Goal: Task Accomplishment & Management: Use online tool/utility

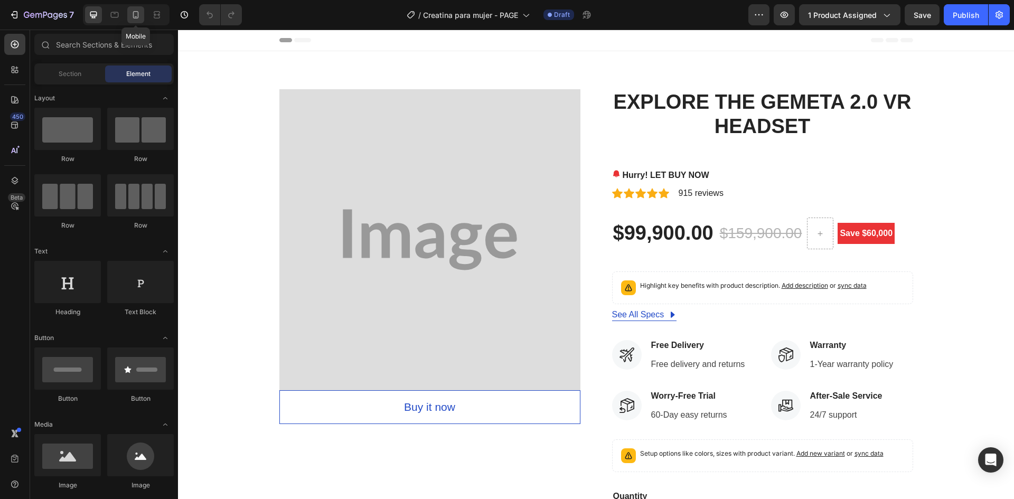
click at [133, 13] on icon at bounding box center [136, 14] width 6 height 7
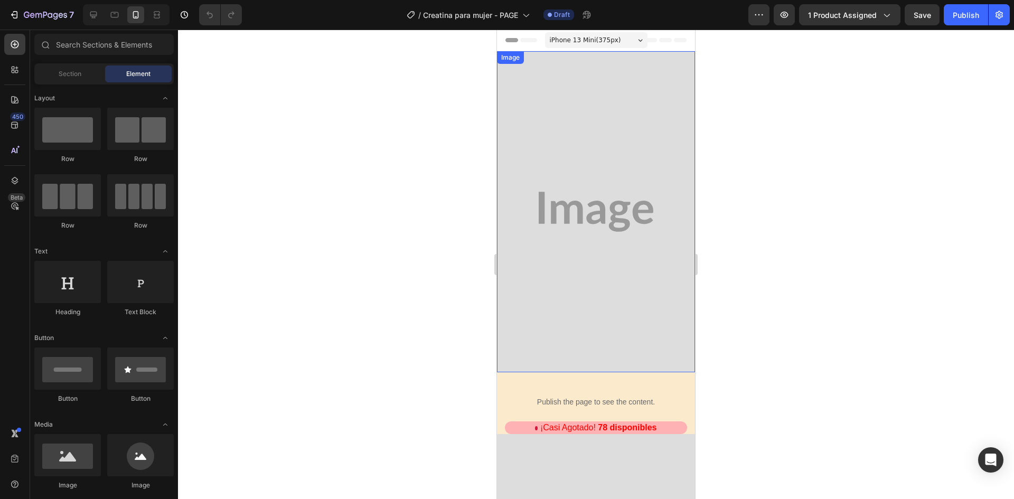
click at [621, 155] on img at bounding box center [596, 211] width 198 height 321
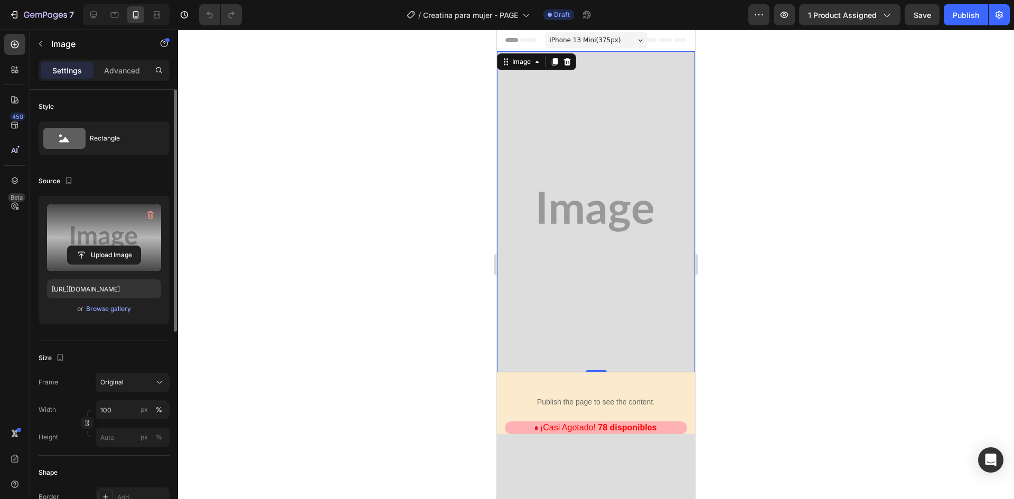
click at [92, 221] on label at bounding box center [104, 237] width 114 height 67
click at [92, 246] on input "file" at bounding box center [104, 255] width 73 height 18
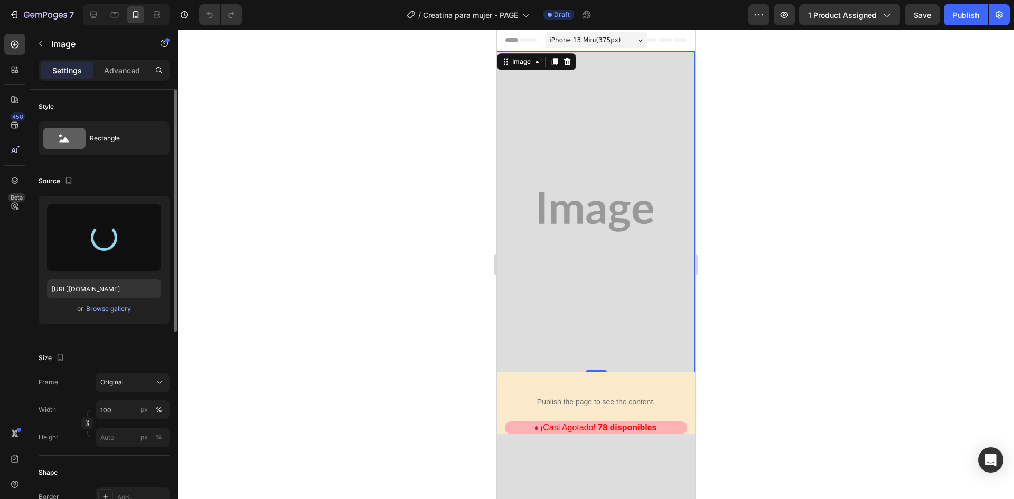
type input "[URL][DOMAIN_NAME]"
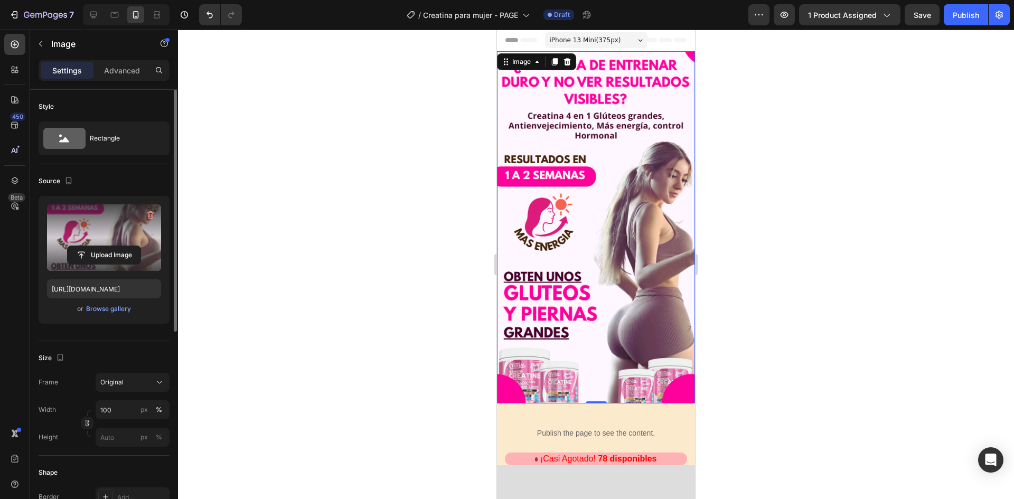
scroll to position [264, 0]
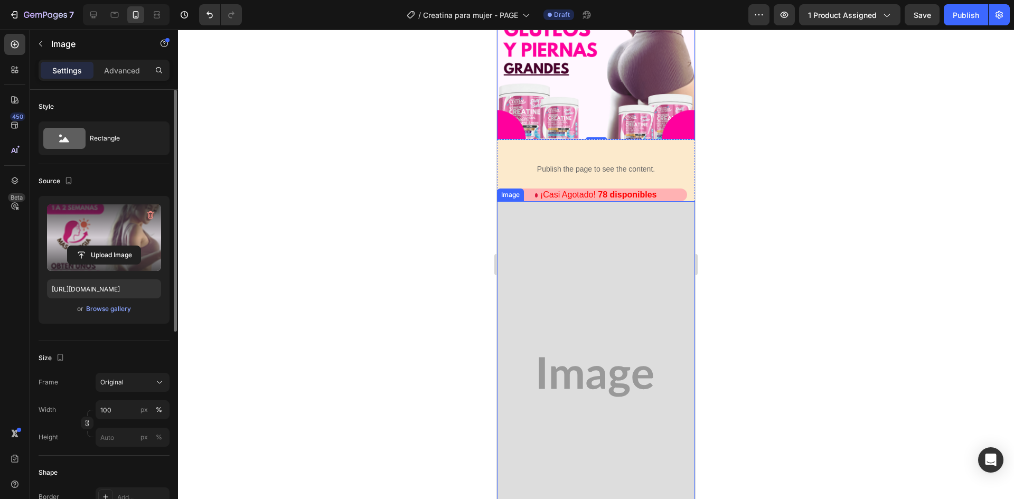
click at [599, 338] on img at bounding box center [596, 377] width 198 height 352
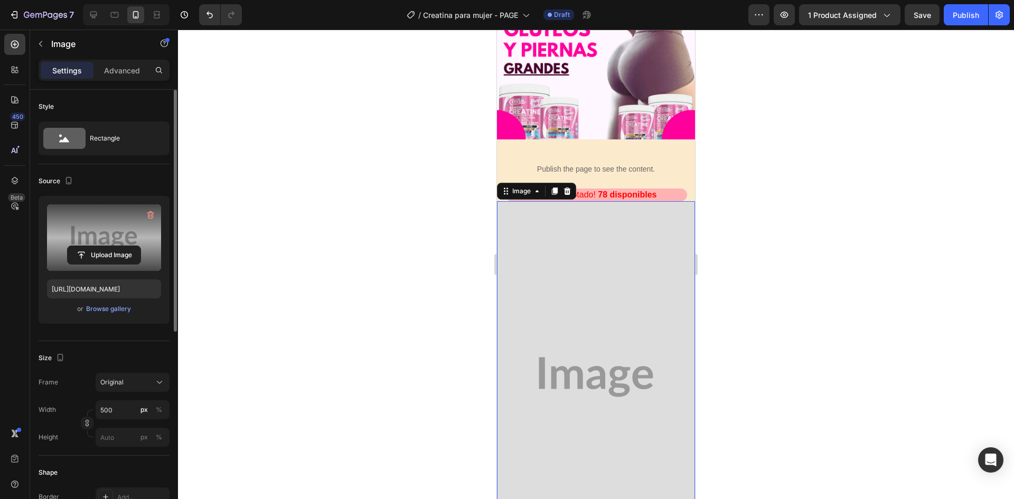
click at [123, 227] on label at bounding box center [104, 237] width 114 height 67
click at [123, 246] on input "file" at bounding box center [104, 255] width 73 height 18
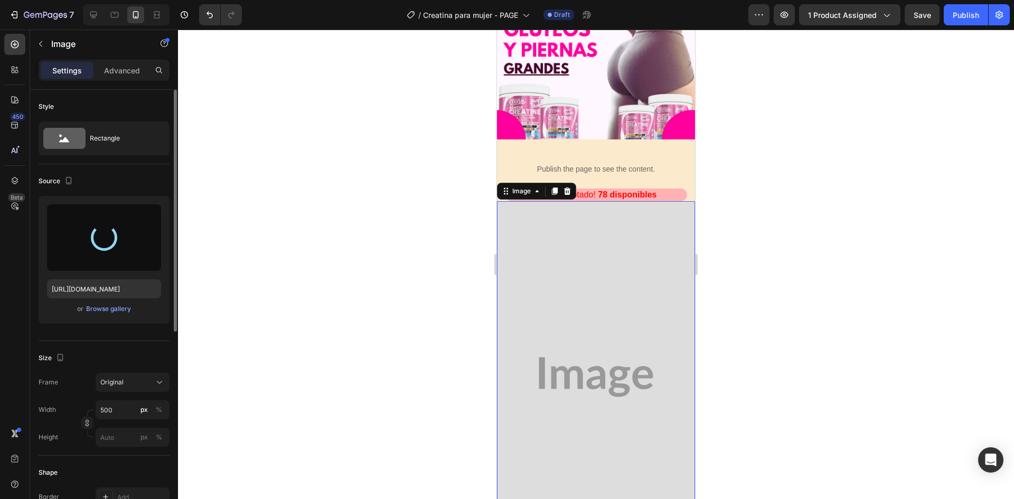
type input "[URL][DOMAIN_NAME]"
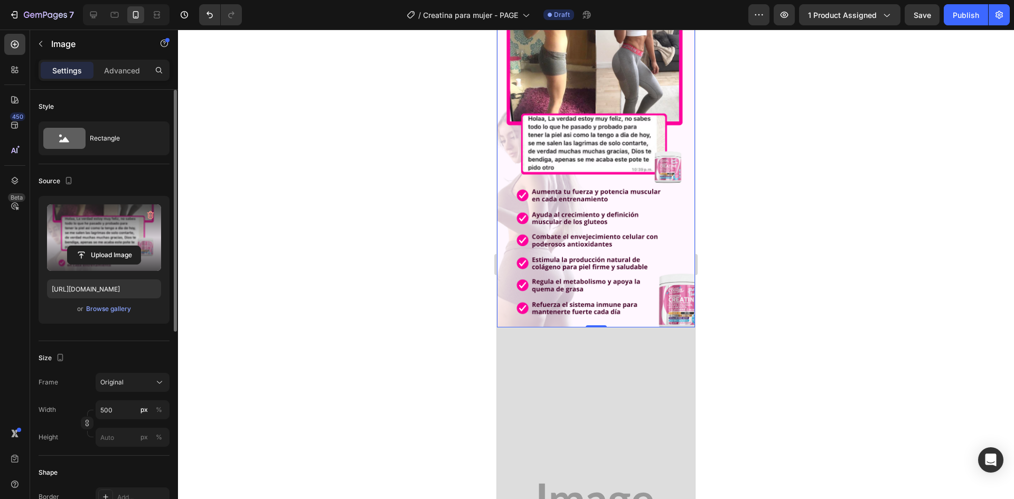
scroll to position [687, 0]
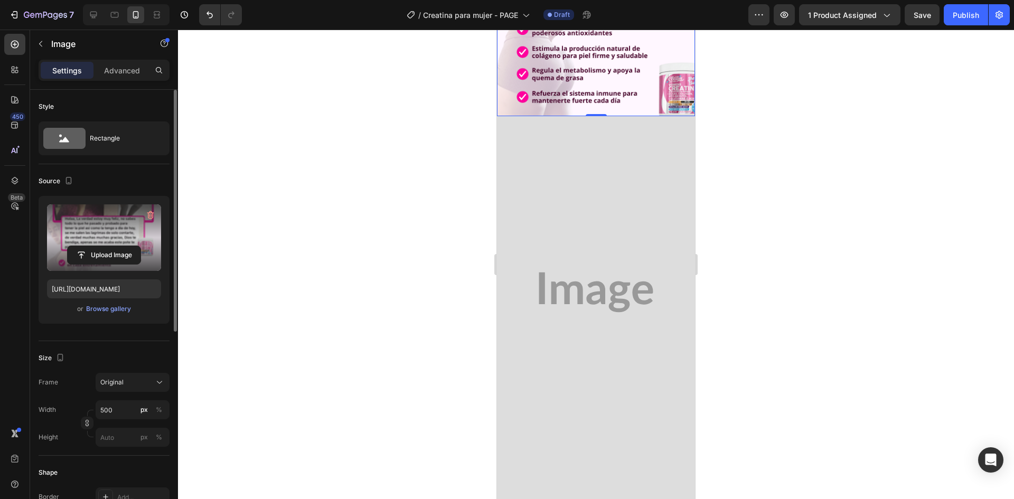
click at [604, 232] on img at bounding box center [596, 292] width 198 height 352
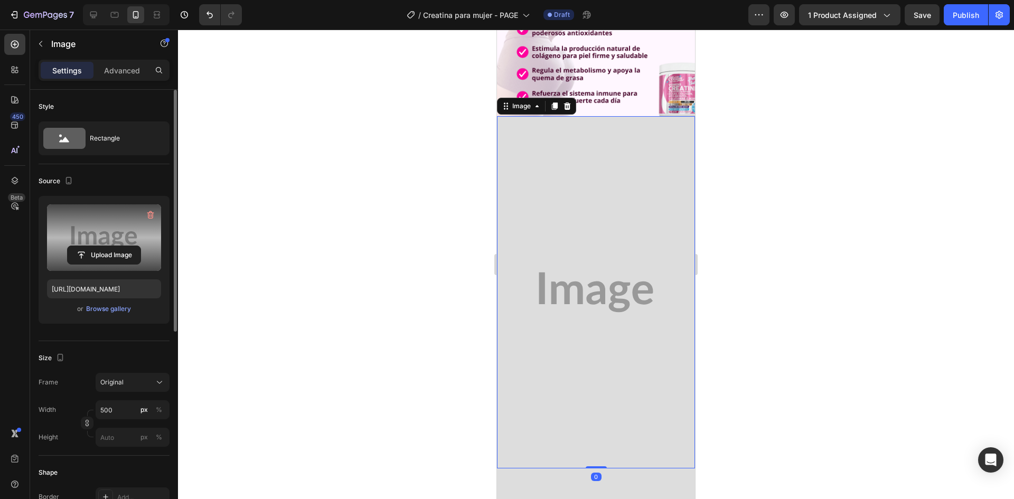
click at [111, 212] on label at bounding box center [104, 237] width 114 height 67
click at [111, 246] on input "file" at bounding box center [104, 255] width 73 height 18
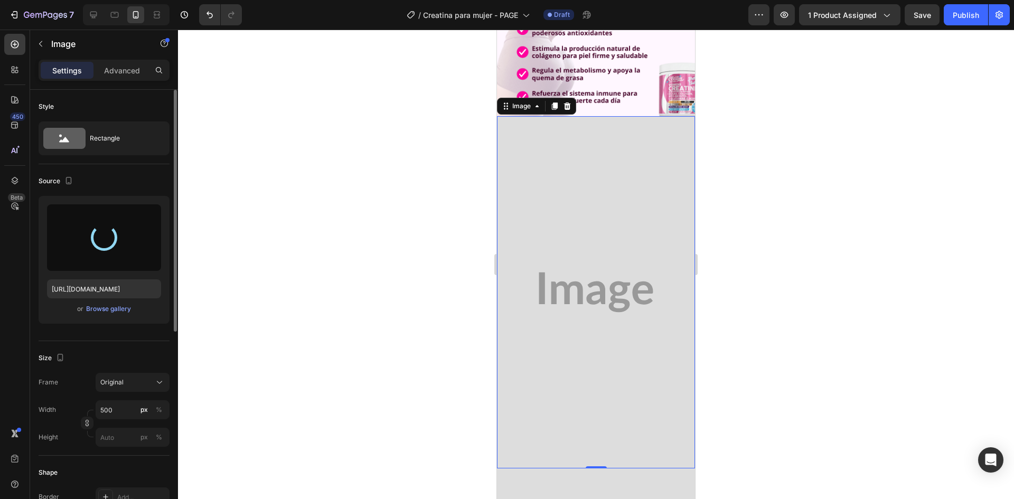
type input "[URL][DOMAIN_NAME]"
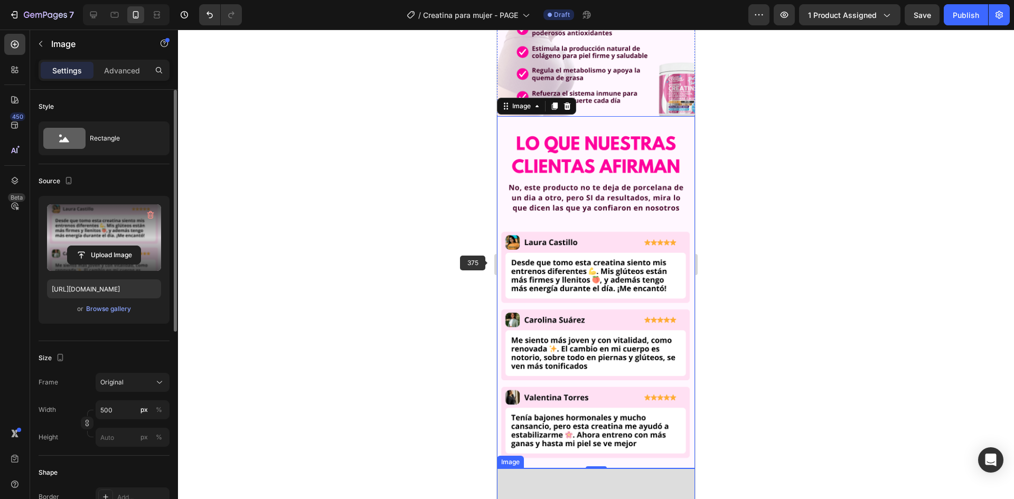
scroll to position [792, 0]
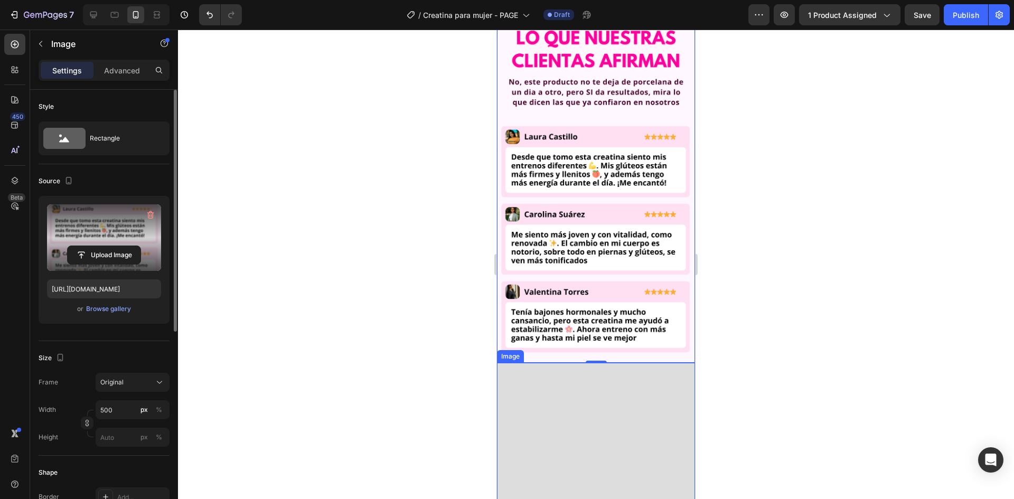
click at [90, 234] on label at bounding box center [104, 237] width 114 height 67
click at [90, 246] on input "file" at bounding box center [104, 255] width 73 height 18
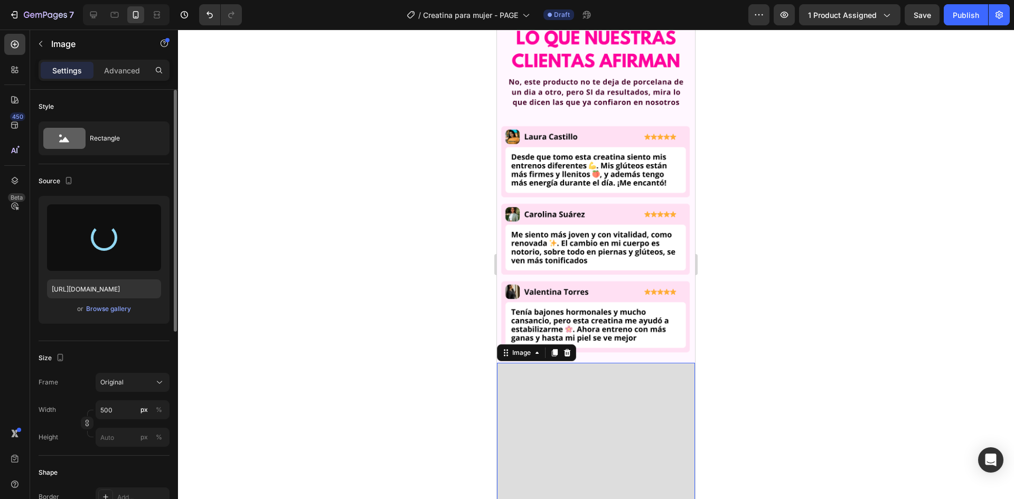
type input "[URL][DOMAIN_NAME]"
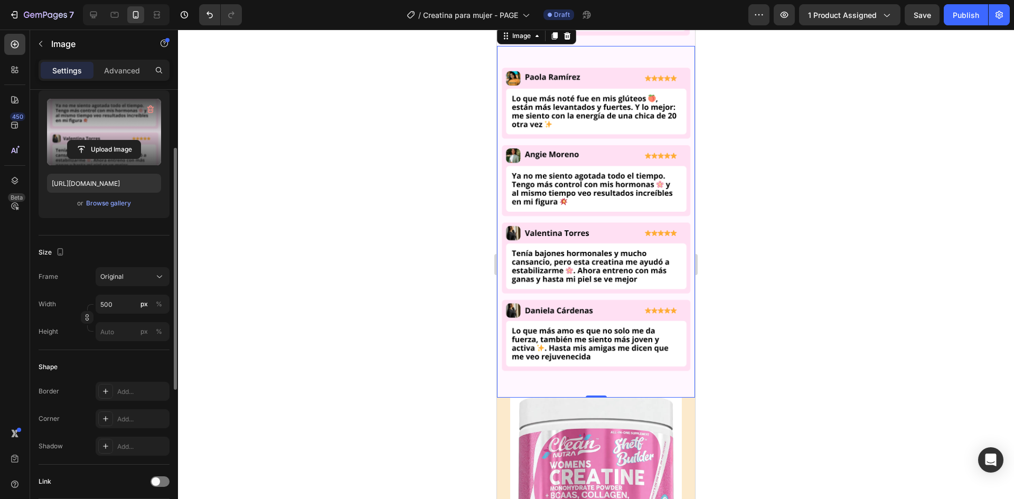
scroll to position [1215, 0]
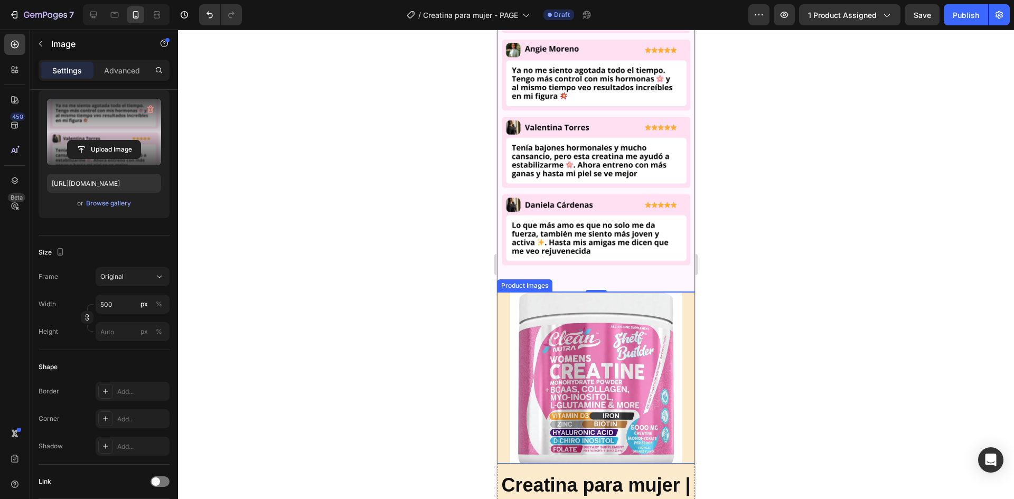
drag, startPoint x: 683, startPoint y: 291, endPoint x: 695, endPoint y: 271, distance: 22.5
click at [683, 292] on div "Product Images" at bounding box center [596, 378] width 198 height 172
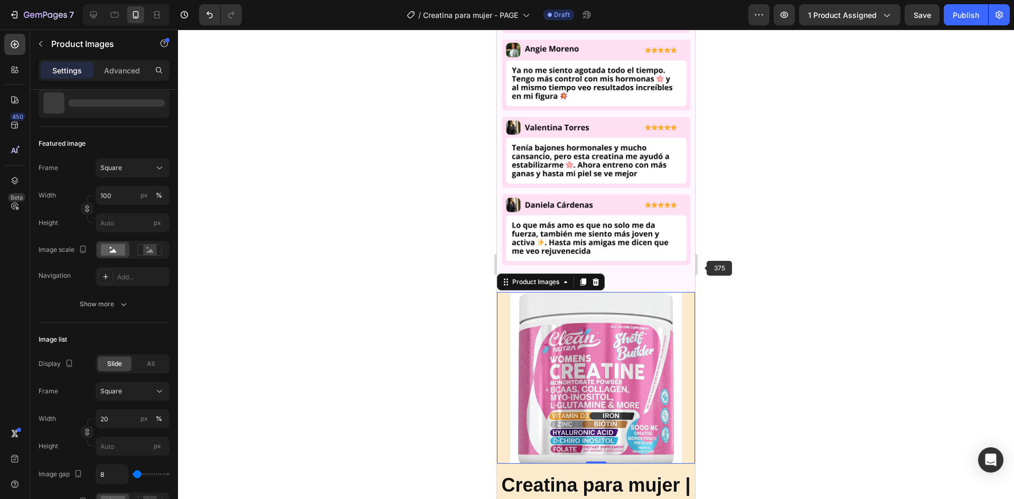
scroll to position [0, 0]
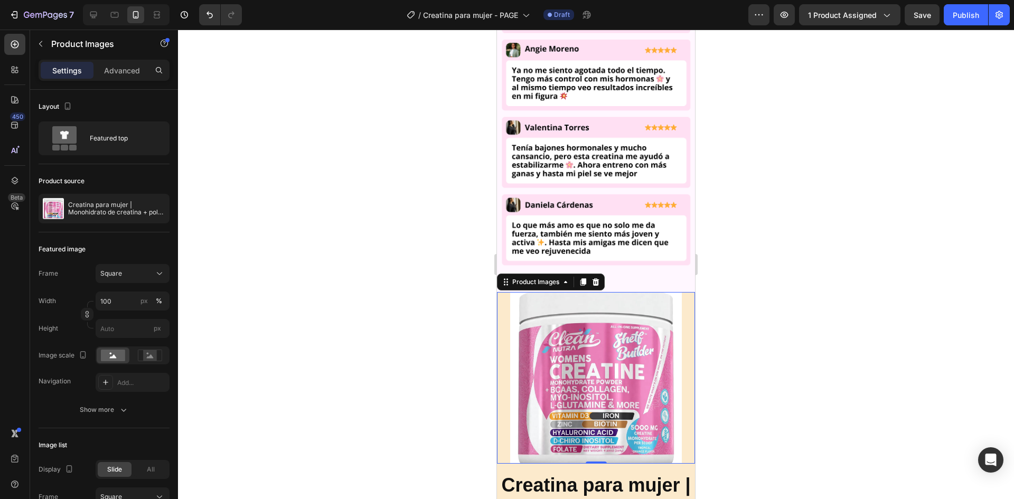
click at [501, 296] on div "Product Images 0" at bounding box center [596, 378] width 198 height 172
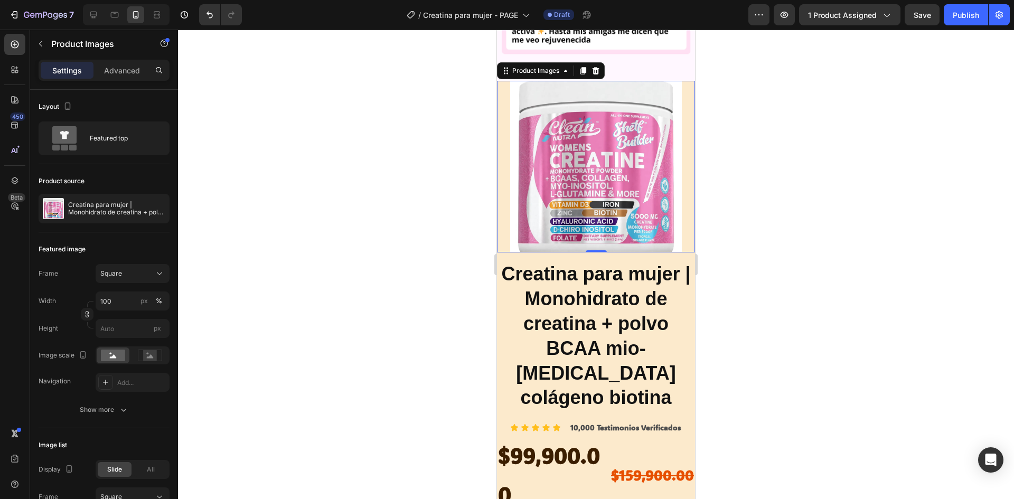
drag, startPoint x: 684, startPoint y: 170, endPoint x: 692, endPoint y: 177, distance: 10.8
click at [684, 170] on div "Product Images 0" at bounding box center [596, 167] width 198 height 172
click at [685, 267] on h2 "Creatina para mujer | Monohidrato de creatina + polvo BCAA mio-[MEDICAL_DATA] c…" at bounding box center [596, 336] width 198 height 151
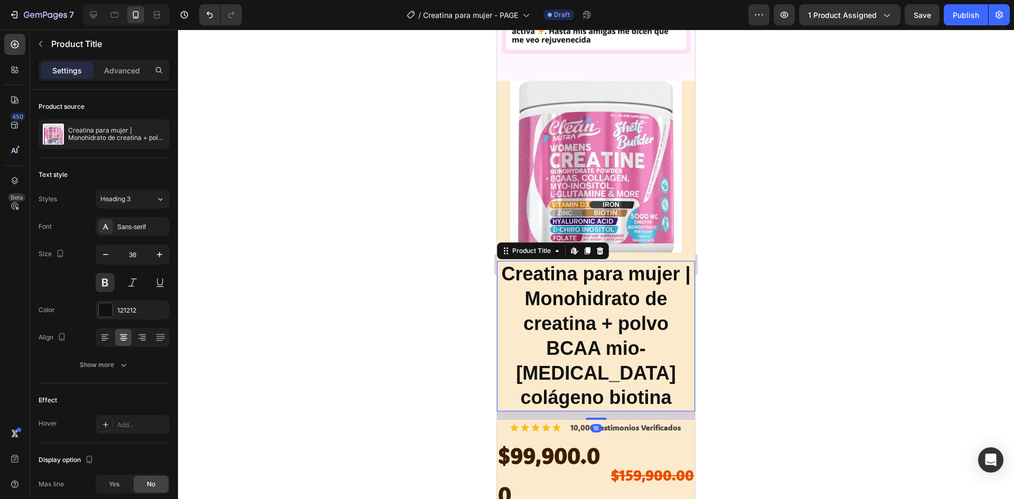
scroll to position [1373, 0]
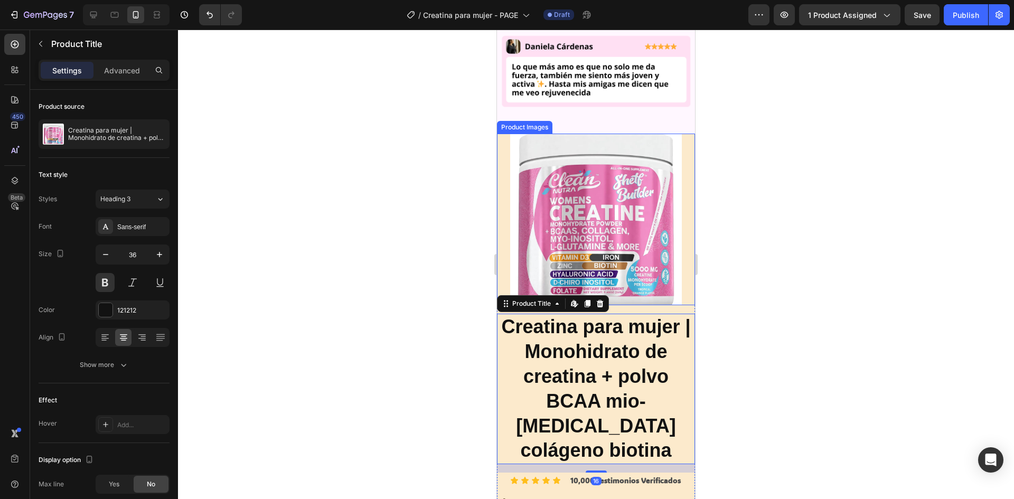
click at [503, 162] on div "Product Images" at bounding box center [596, 220] width 198 height 172
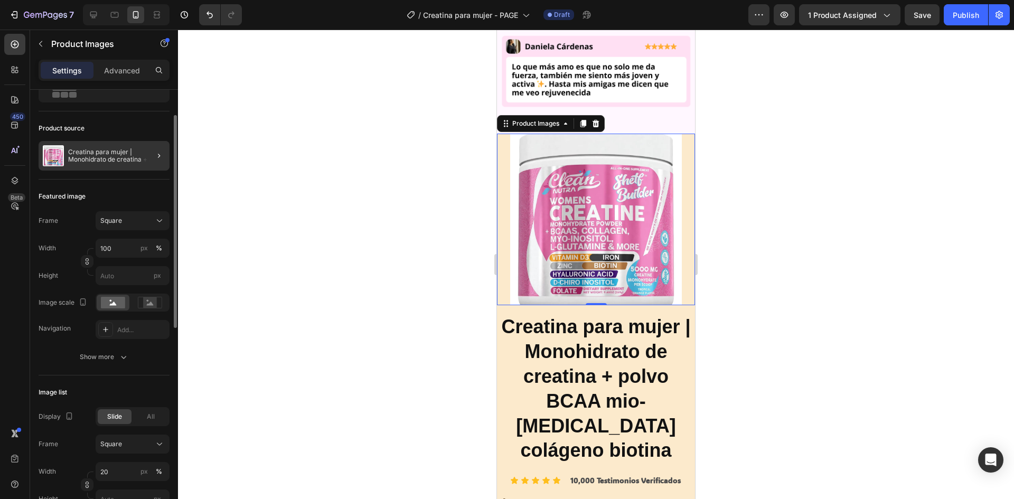
scroll to position [0, 0]
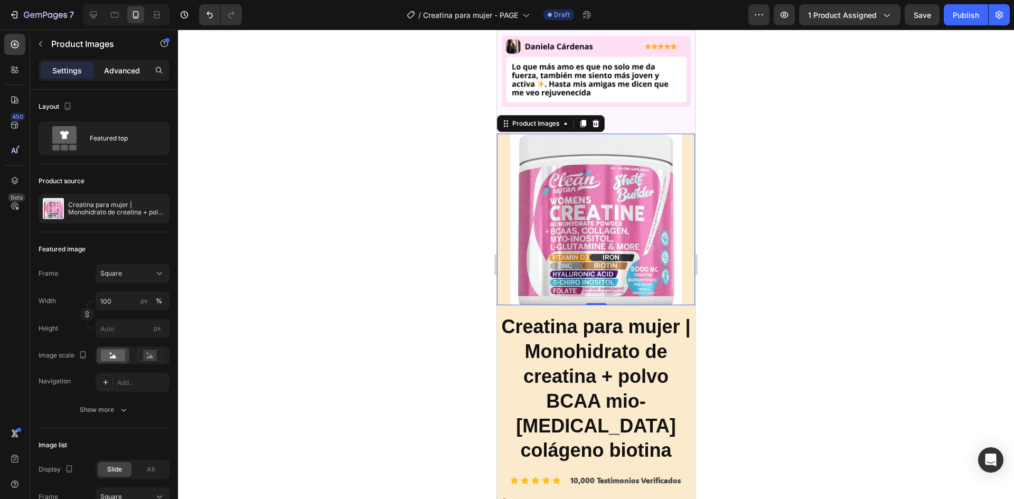
click at [117, 74] on p "Advanced" at bounding box center [122, 70] width 36 height 11
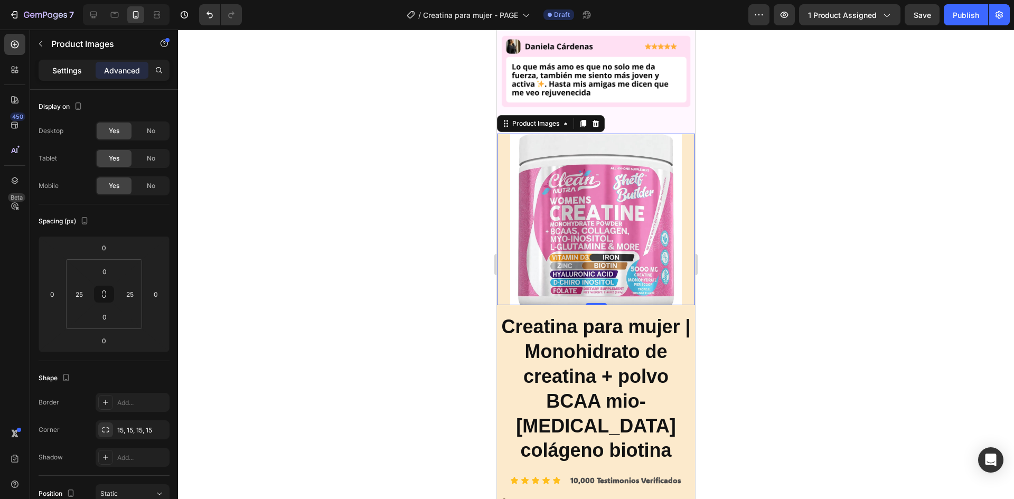
drag, startPoint x: 74, startPoint y: 67, endPoint x: 76, endPoint y: 104, distance: 36.5
click at [74, 67] on p "Settings" at bounding box center [67, 70] width 30 height 11
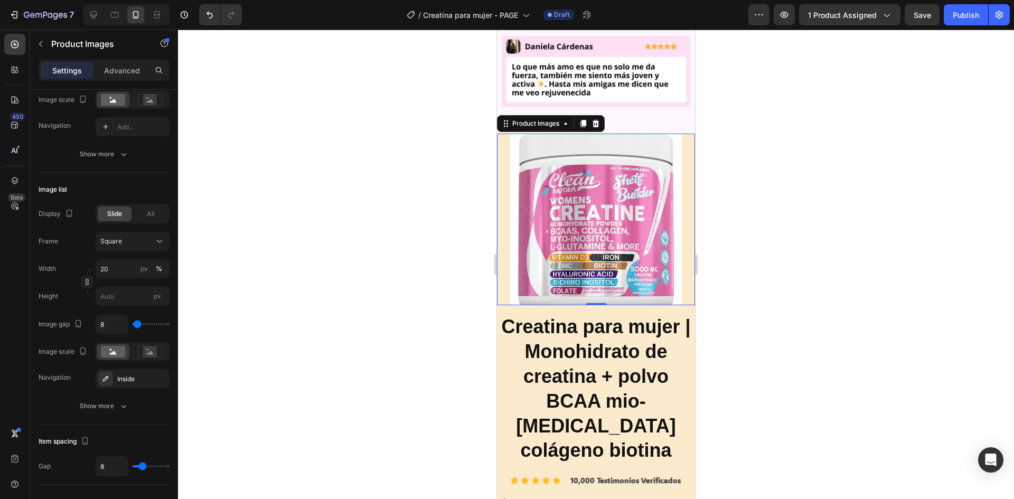
scroll to position [203, 0]
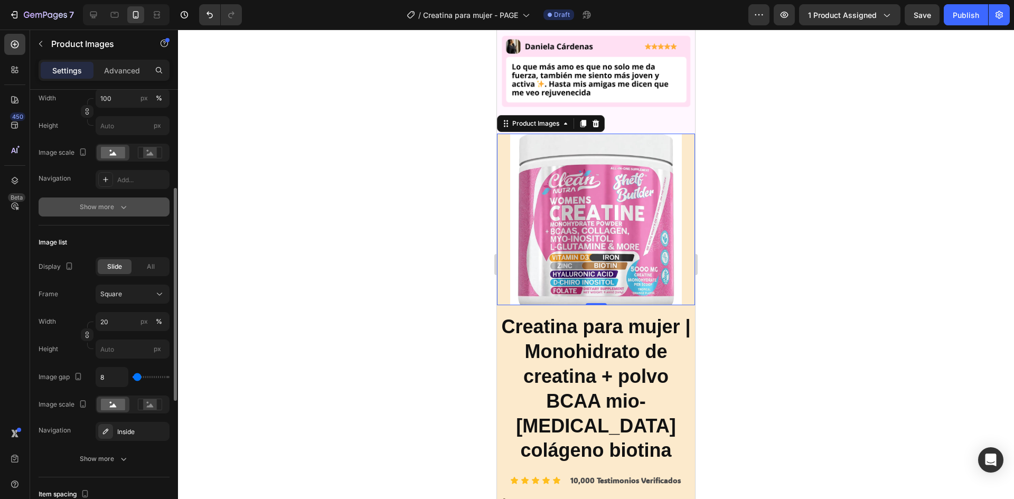
click at [115, 211] on div "Show more" at bounding box center [104, 207] width 49 height 11
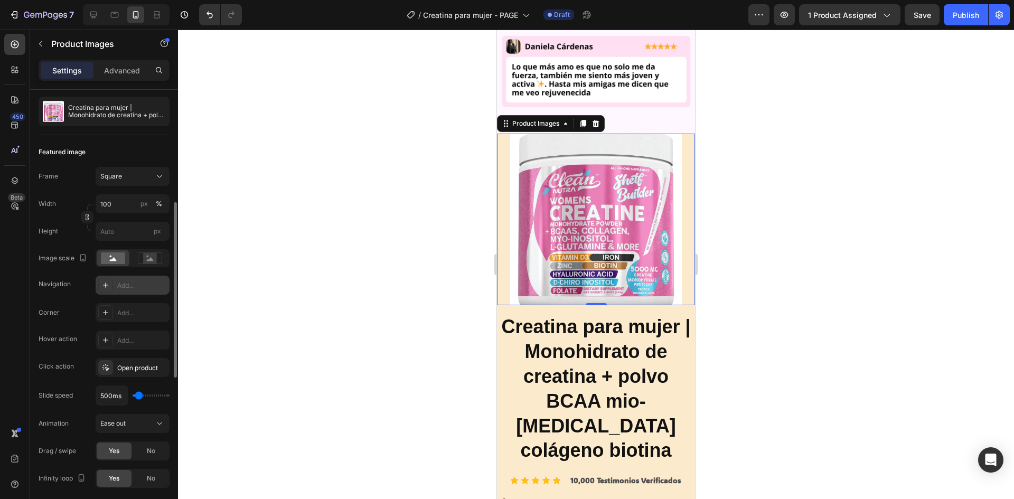
scroll to position [150, 0]
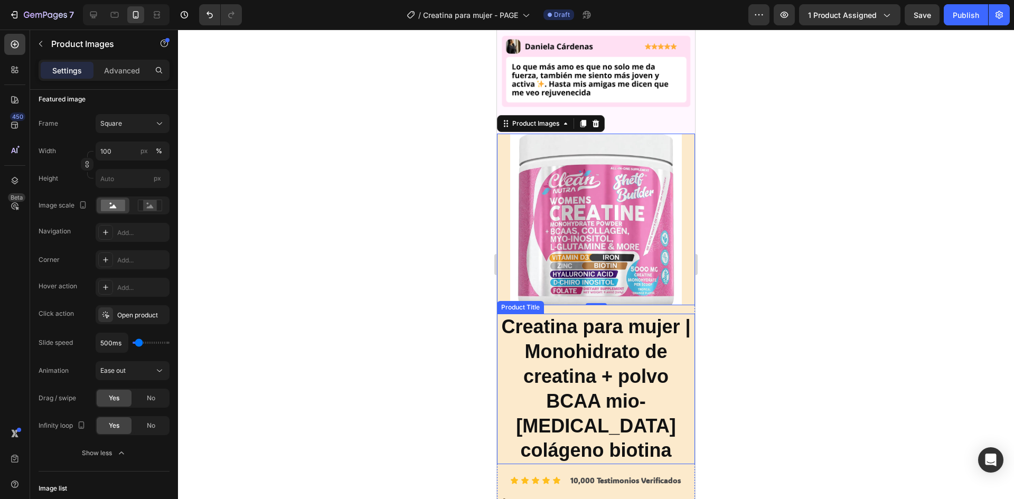
click at [499, 314] on h2 "Creatina para mujer | Monohidrato de creatina + polvo BCAA mio-[MEDICAL_DATA] c…" at bounding box center [596, 389] width 198 height 151
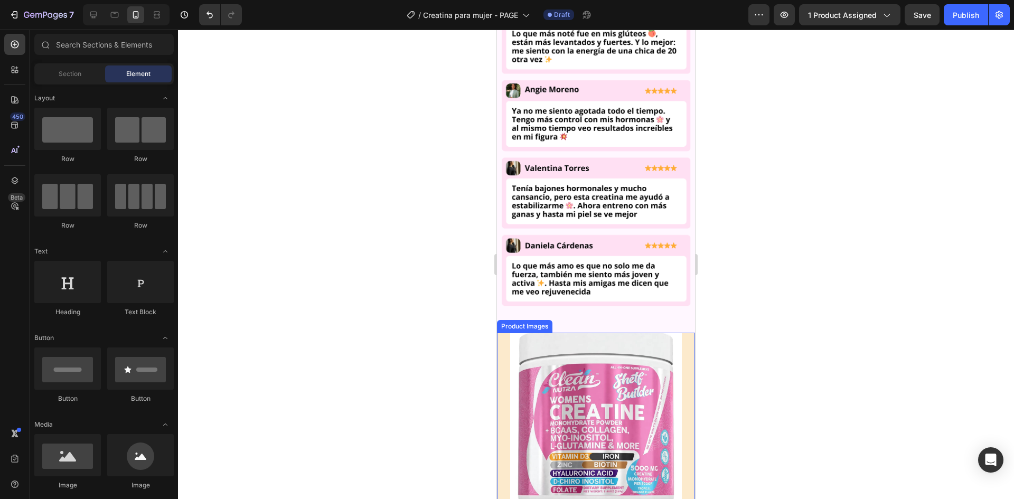
scroll to position [1280, 0]
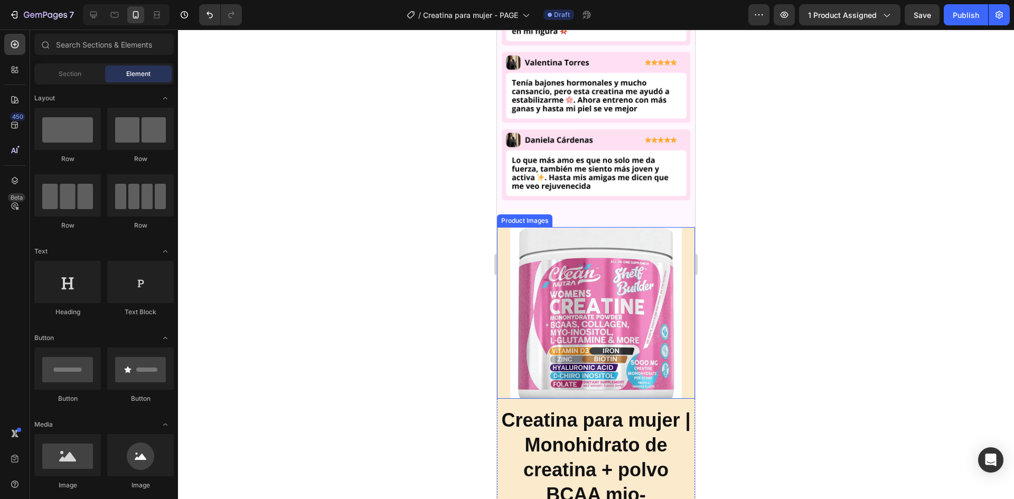
click at [682, 228] on div "Product Images" at bounding box center [596, 313] width 198 height 172
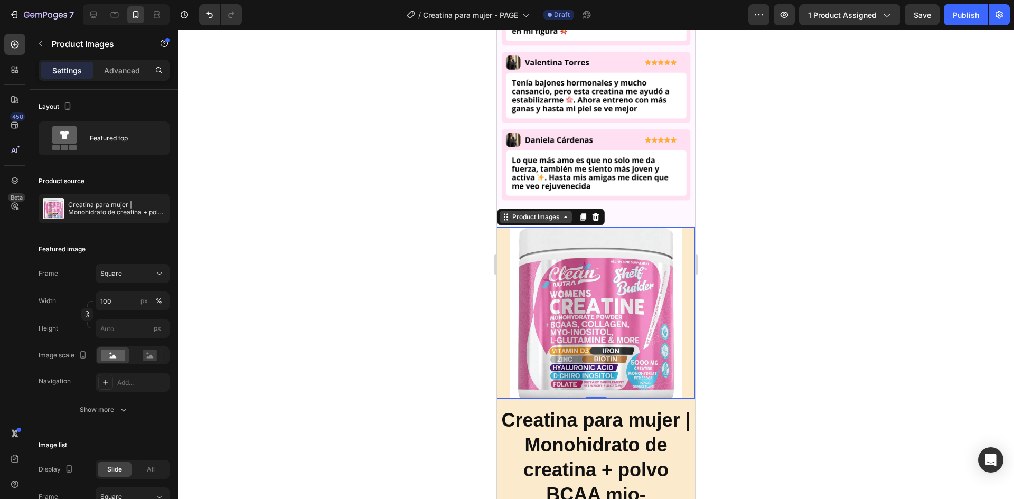
click at [530, 212] on div "Product Images" at bounding box center [535, 217] width 51 height 10
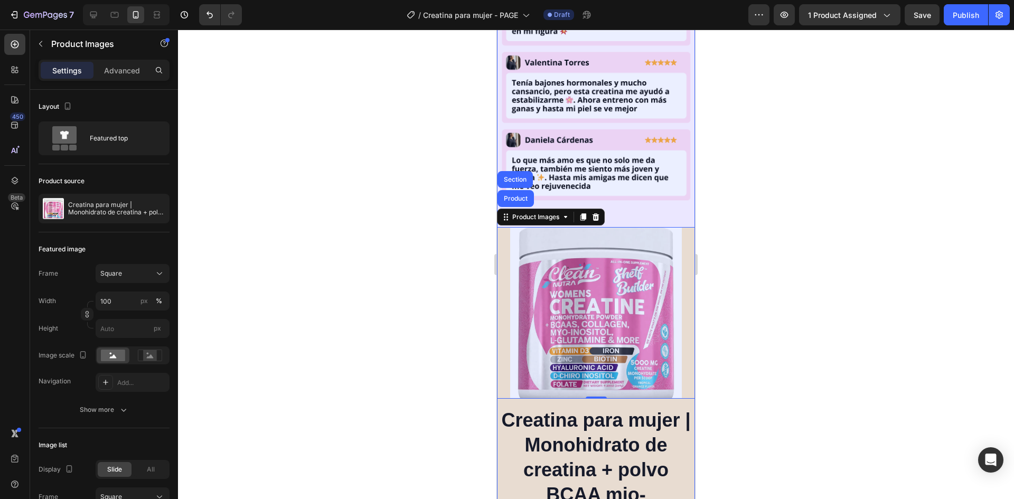
drag, startPoint x: 511, startPoint y: 136, endPoint x: 527, endPoint y: 163, distance: 31.3
click at [511, 176] on div "Section" at bounding box center [515, 179] width 27 height 6
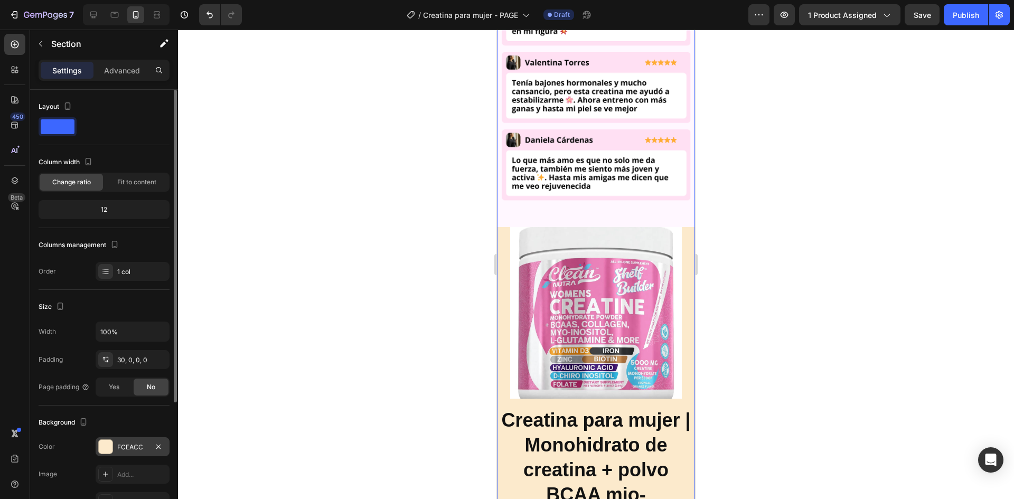
click at [139, 443] on div "FCEACC" at bounding box center [132, 448] width 31 height 10
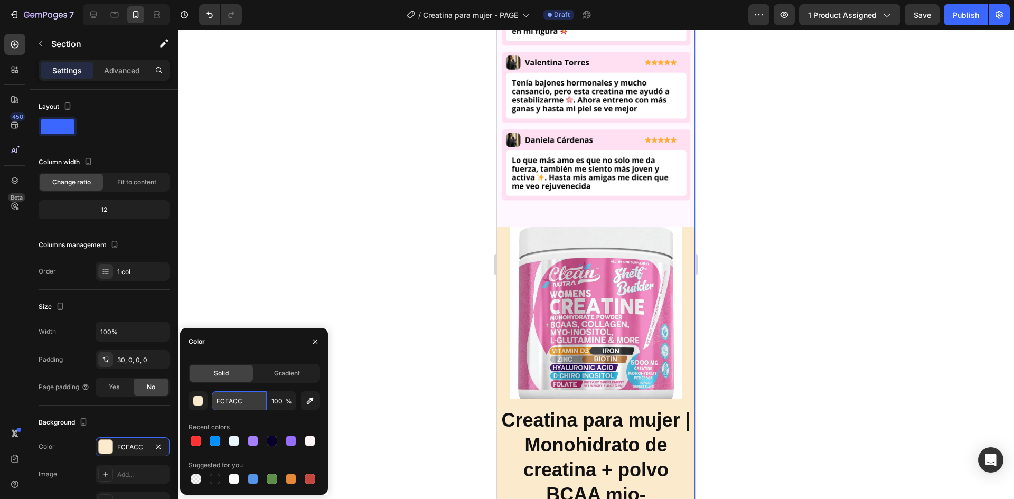
drag, startPoint x: 255, startPoint y: 392, endPoint x: 252, endPoint y: 402, distance: 10.0
click at [255, 393] on input "FCEACC" at bounding box center [239, 400] width 55 height 19
paste input "#fff7ff"
type input "#fff7ff"
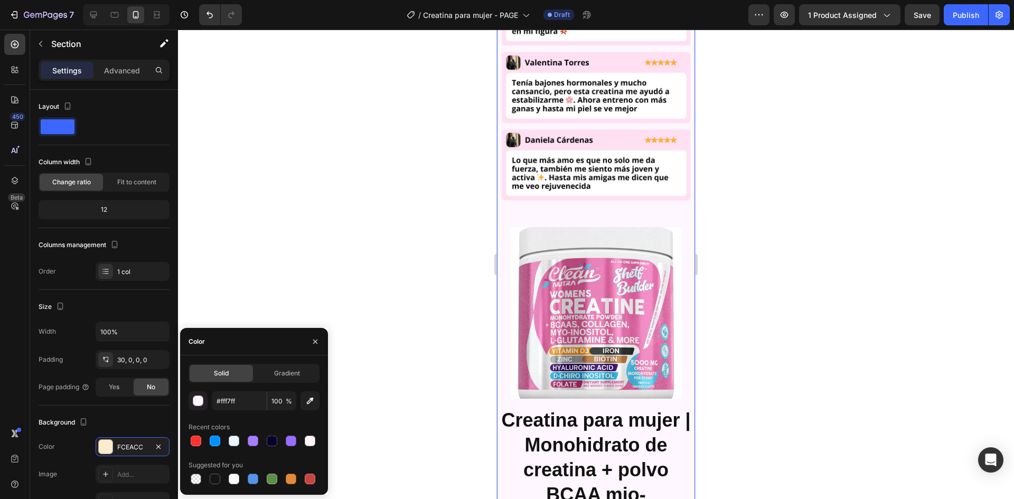
click at [968, 267] on div at bounding box center [596, 265] width 836 height 470
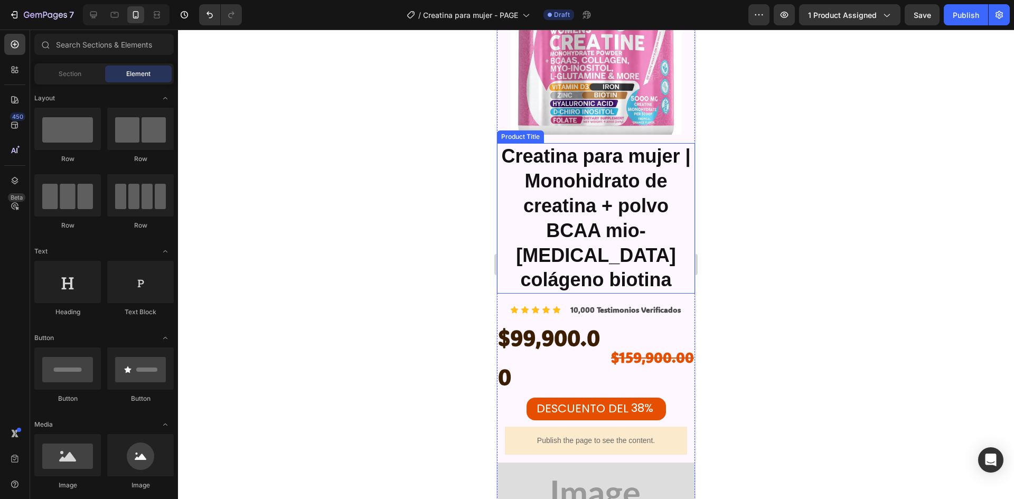
scroll to position [1650, 0]
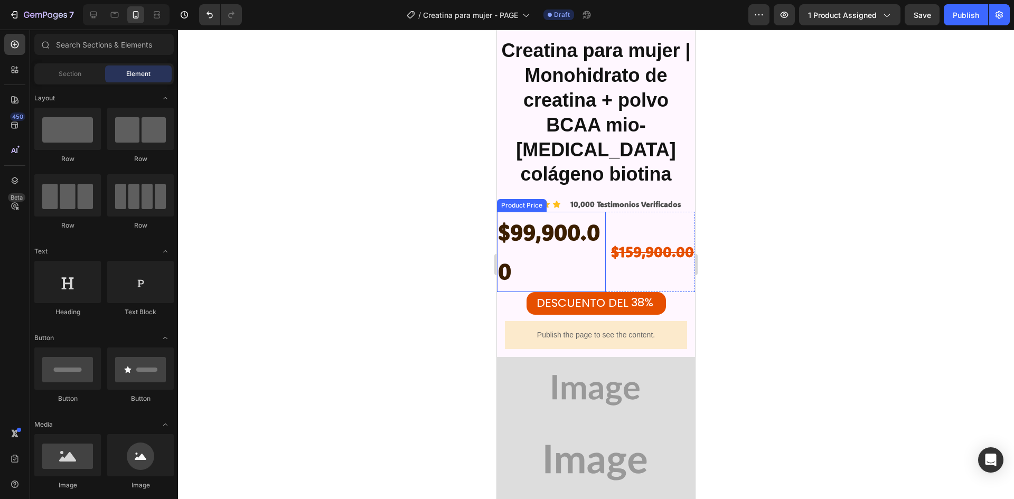
click at [581, 212] on div "$99,900.00" at bounding box center [551, 252] width 109 height 80
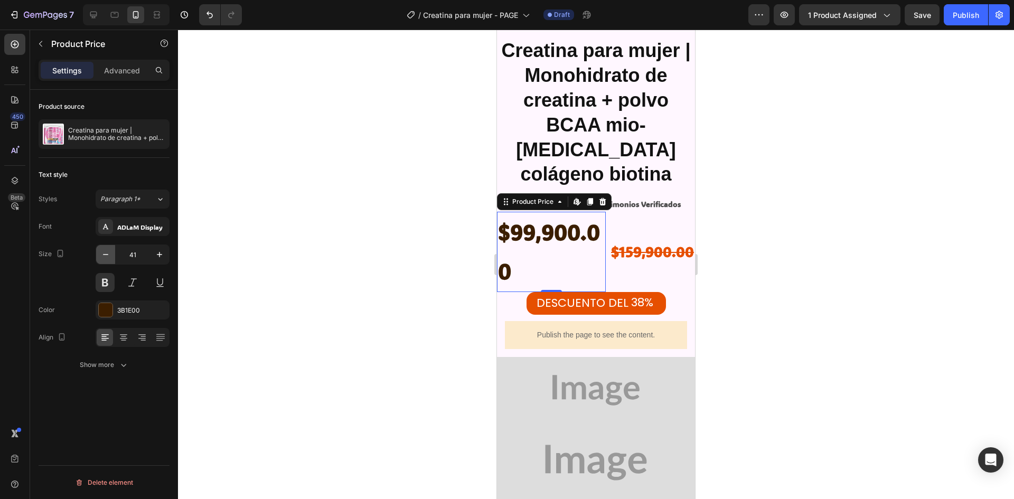
click at [107, 252] on icon "button" at bounding box center [105, 254] width 11 height 11
click at [107, 251] on icon "button" at bounding box center [105, 254] width 11 height 11
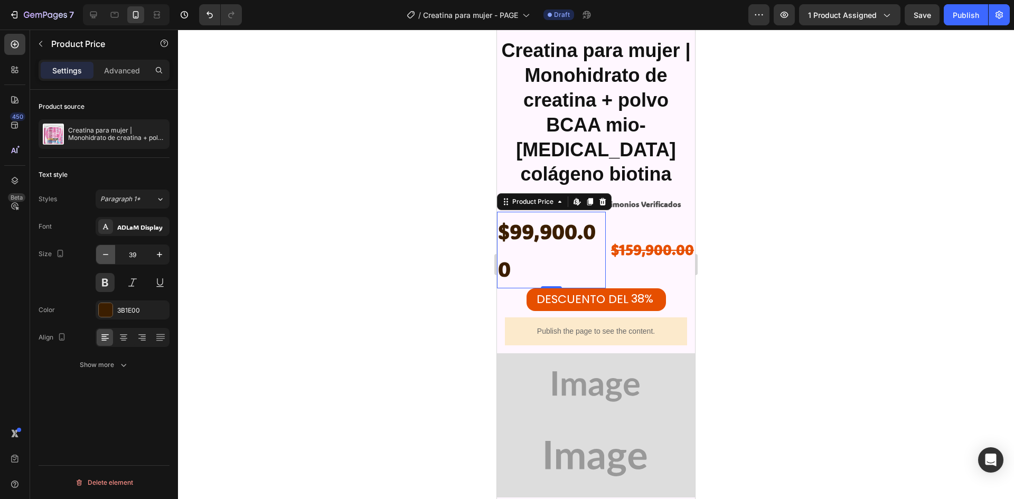
click at [107, 251] on icon "button" at bounding box center [105, 254] width 11 height 11
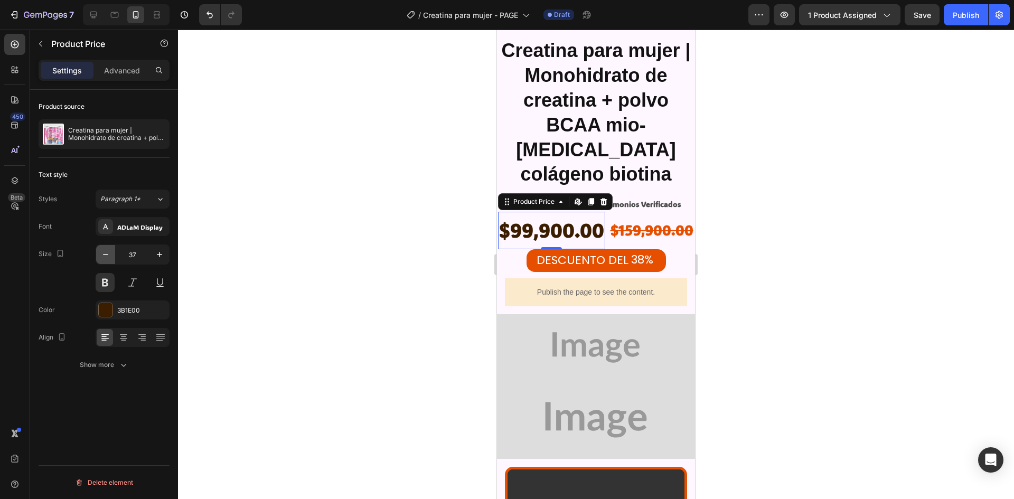
click at [107, 251] on icon "button" at bounding box center [105, 254] width 11 height 11
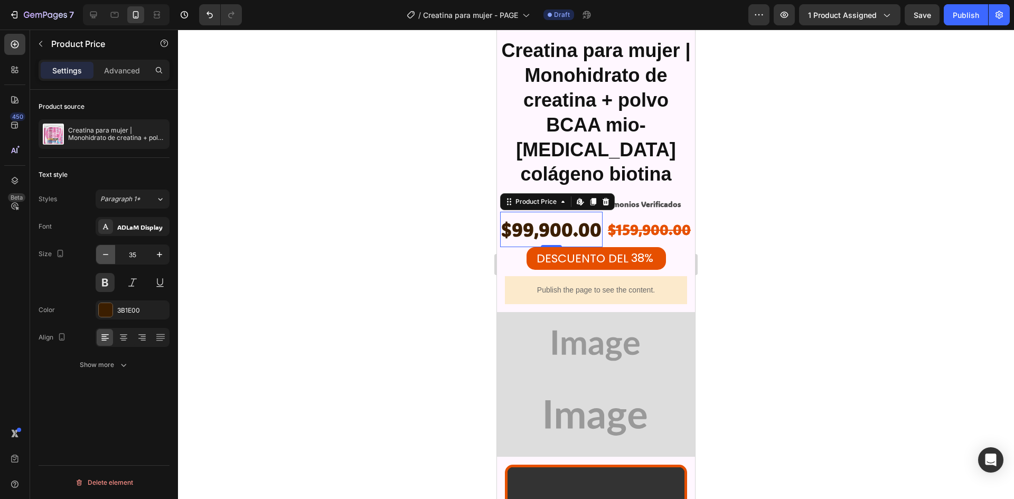
click at [107, 251] on icon "button" at bounding box center [105, 254] width 11 height 11
type input "33"
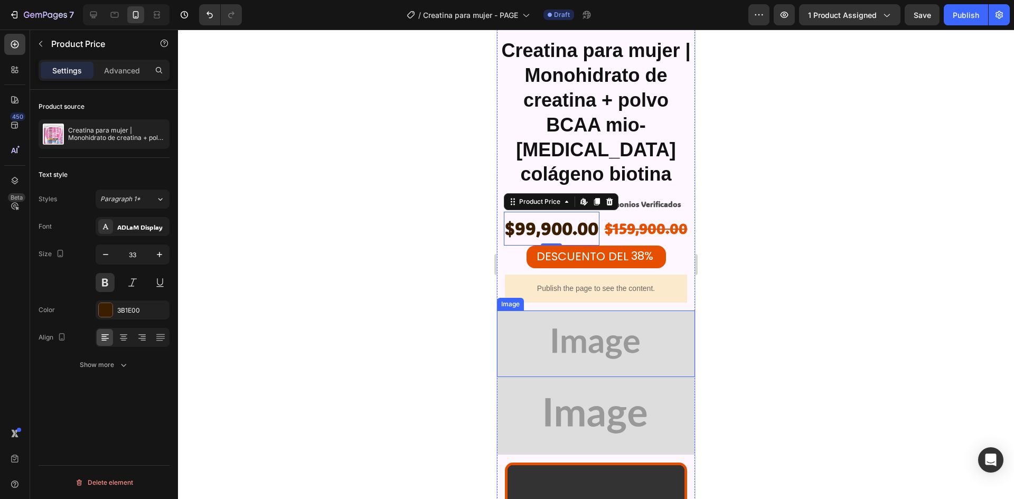
drag, startPoint x: 189, startPoint y: 213, endPoint x: 857, endPoint y: 214, distance: 668.7
click at [857, 214] on div at bounding box center [596, 265] width 836 height 470
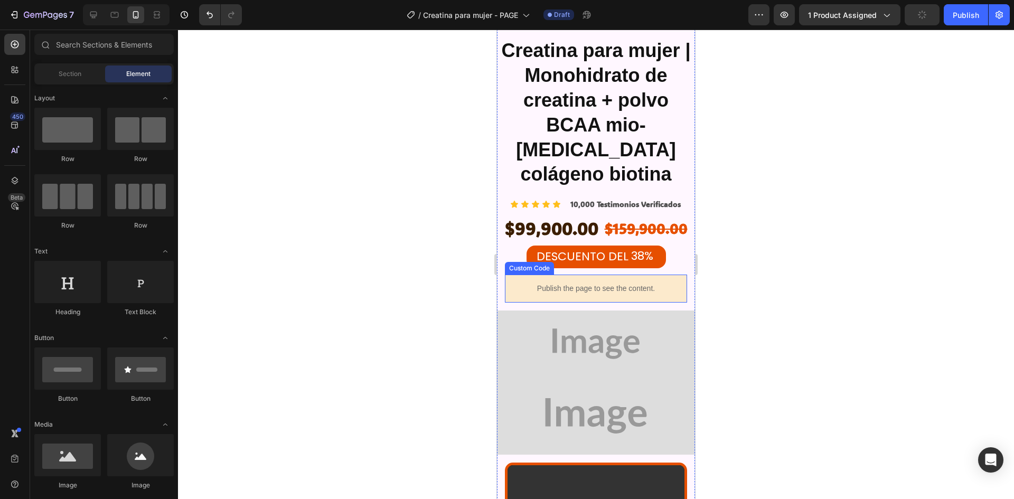
click at [658, 275] on div "Publish the page to see the content." at bounding box center [596, 289] width 182 height 28
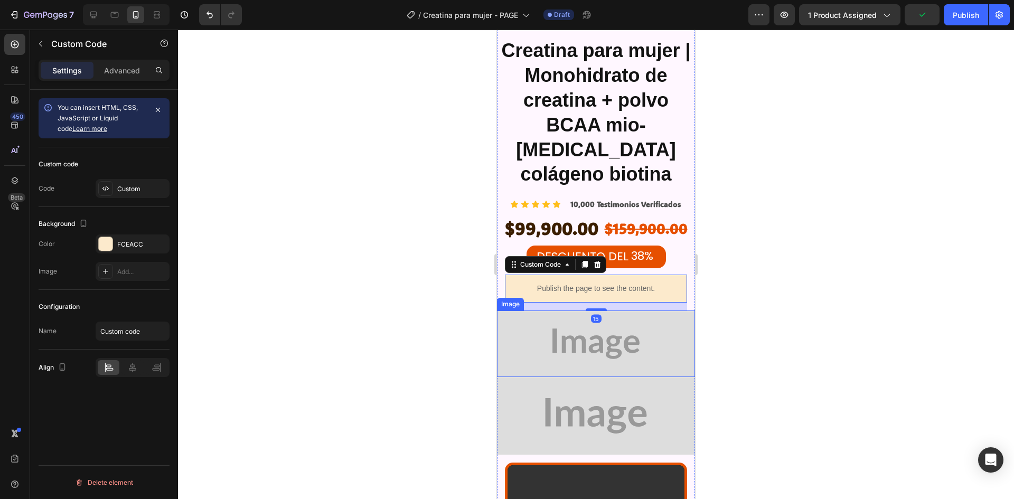
drag, startPoint x: 128, startPoint y: 245, endPoint x: 176, endPoint y: 252, distance: 48.7
click at [129, 244] on div "FCEACC" at bounding box center [142, 245] width 50 height 10
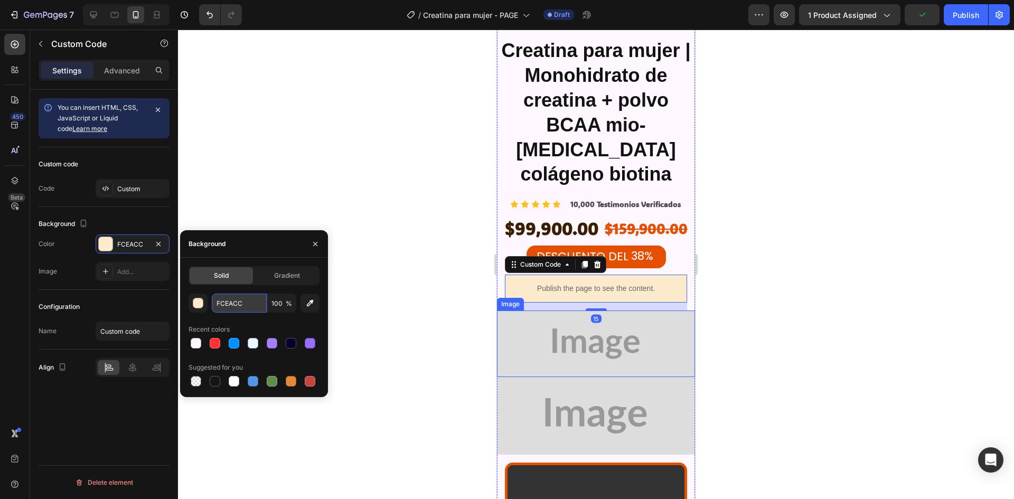
click at [246, 301] on input "FCEACC" at bounding box center [239, 303] width 55 height 19
paste input "#fff7ff"
type input "#fff7ff"
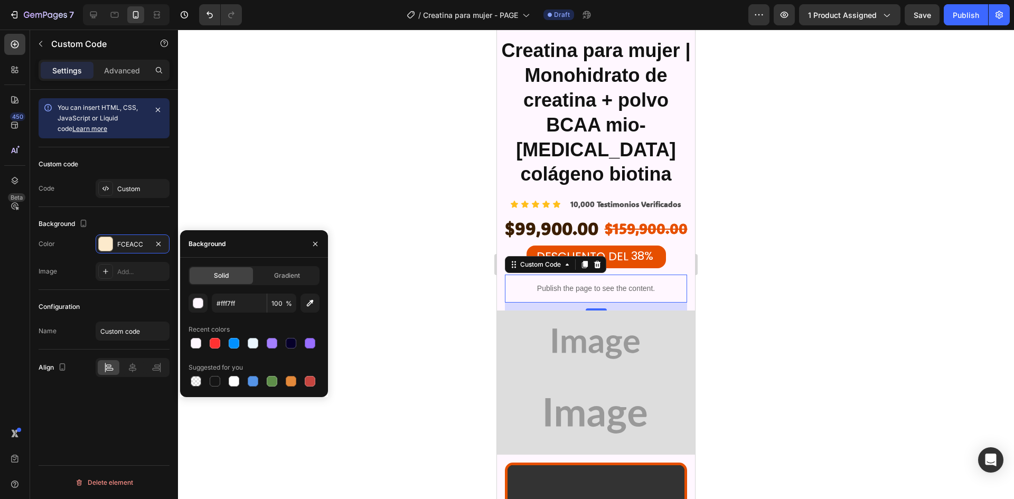
click at [810, 278] on div at bounding box center [596, 265] width 836 height 470
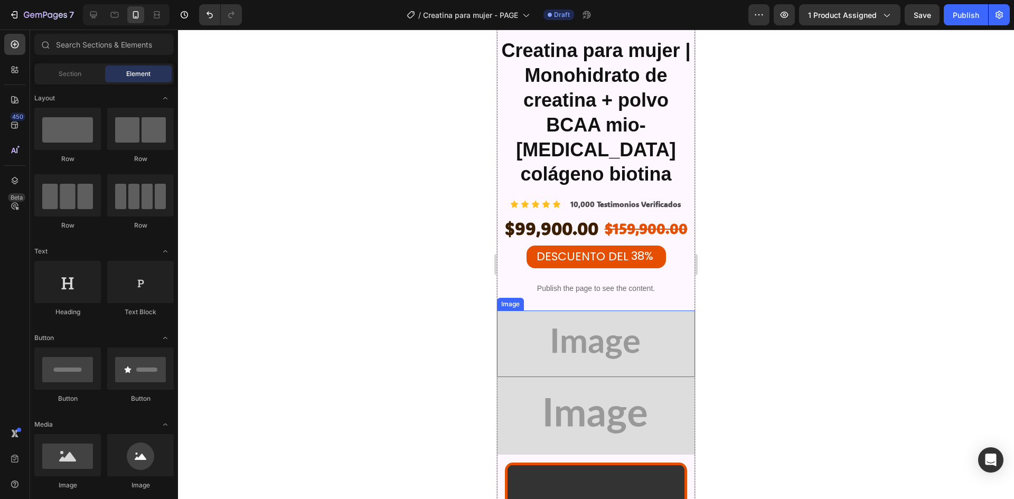
click at [625, 311] on img at bounding box center [596, 344] width 198 height 67
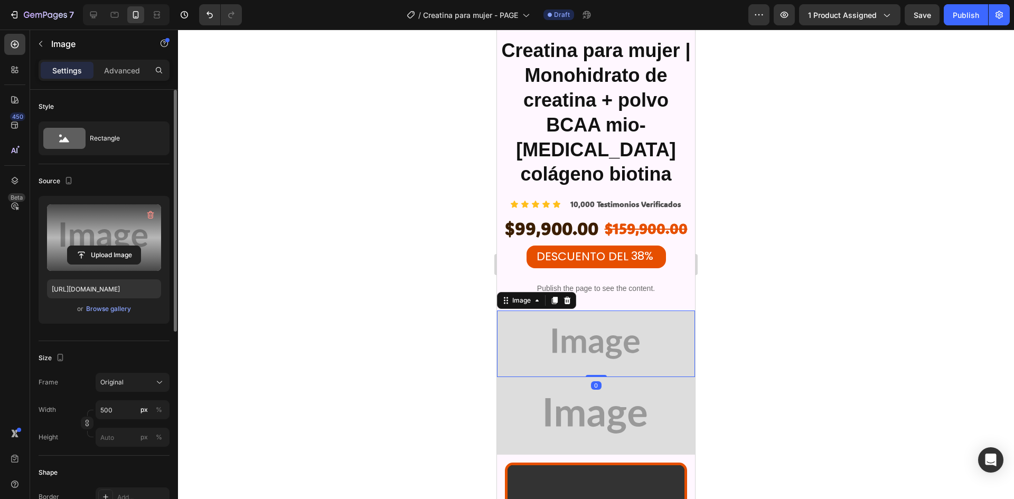
click at [108, 226] on label at bounding box center [104, 237] width 114 height 67
click at [108, 246] on input "file" at bounding box center [104, 255] width 73 height 18
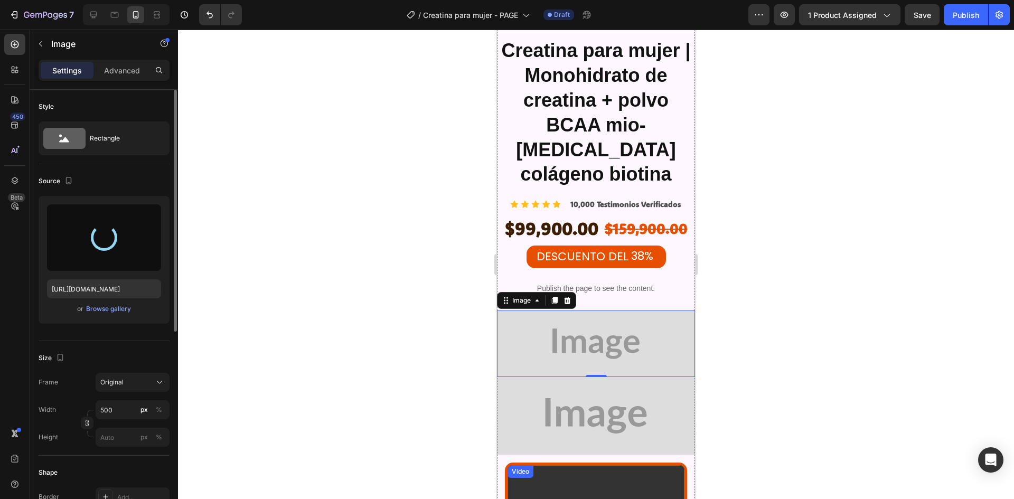
type input "[URL][DOMAIN_NAME]"
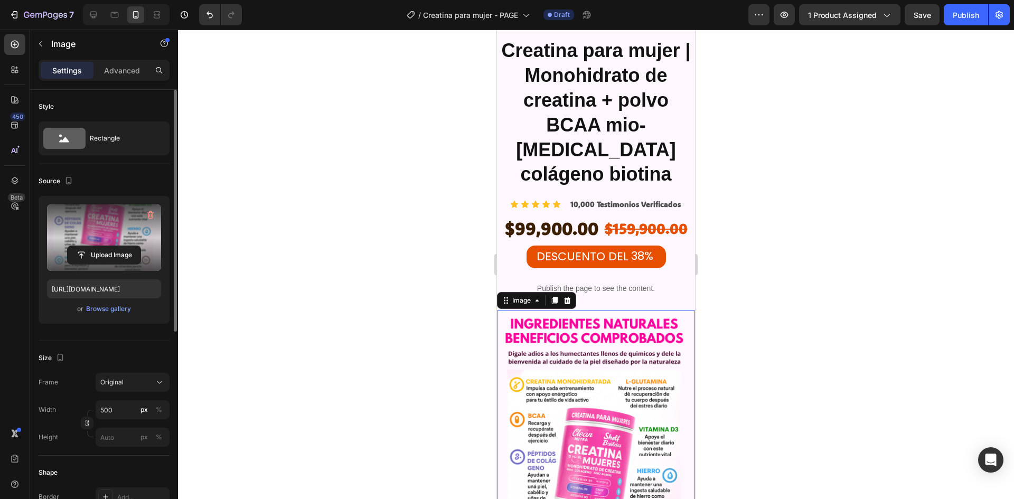
click at [729, 214] on div at bounding box center [596, 265] width 836 height 470
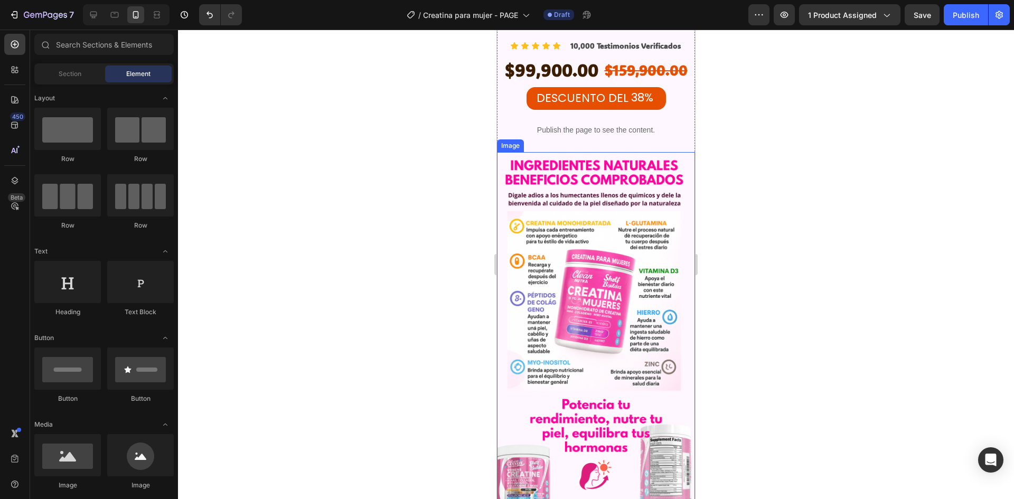
scroll to position [2019, 0]
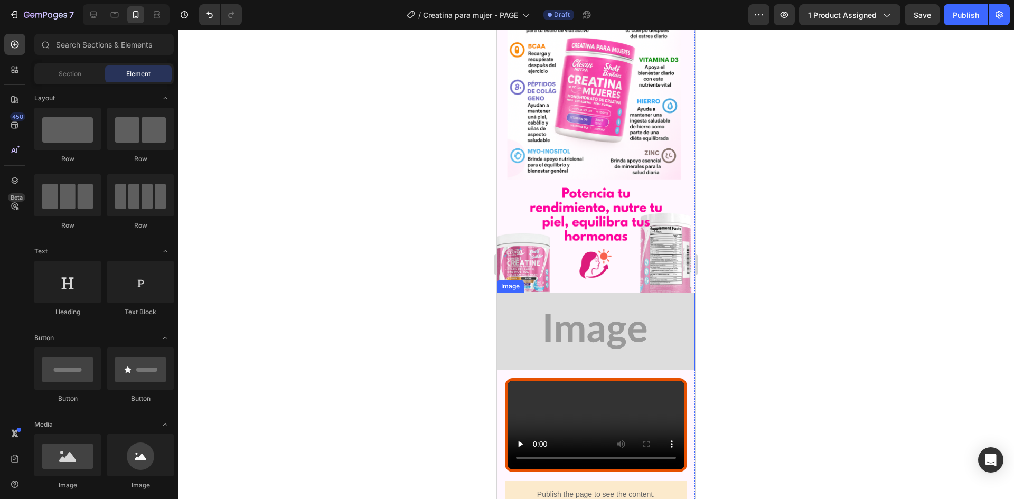
click at [608, 293] on img at bounding box center [596, 332] width 198 height 78
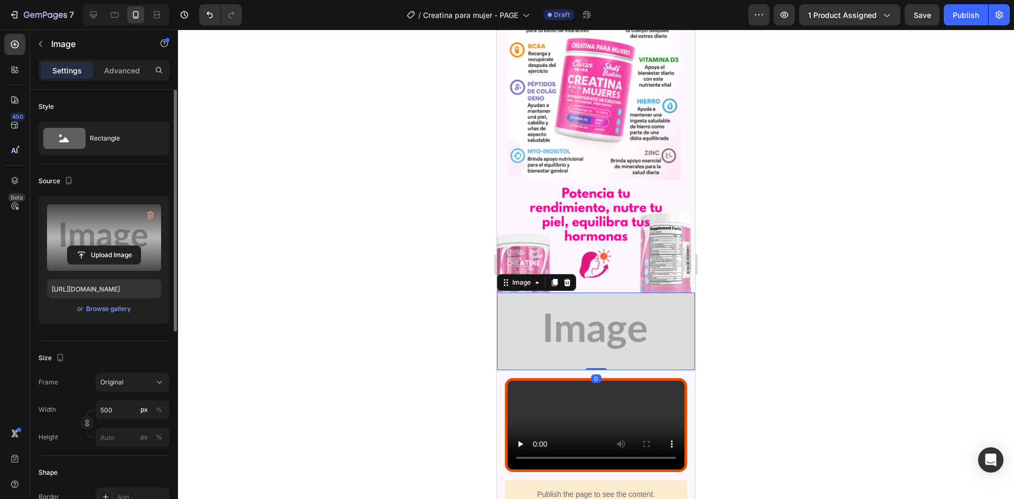
click at [95, 214] on label at bounding box center [104, 237] width 114 height 67
click at [95, 246] on input "file" at bounding box center [104, 255] width 73 height 18
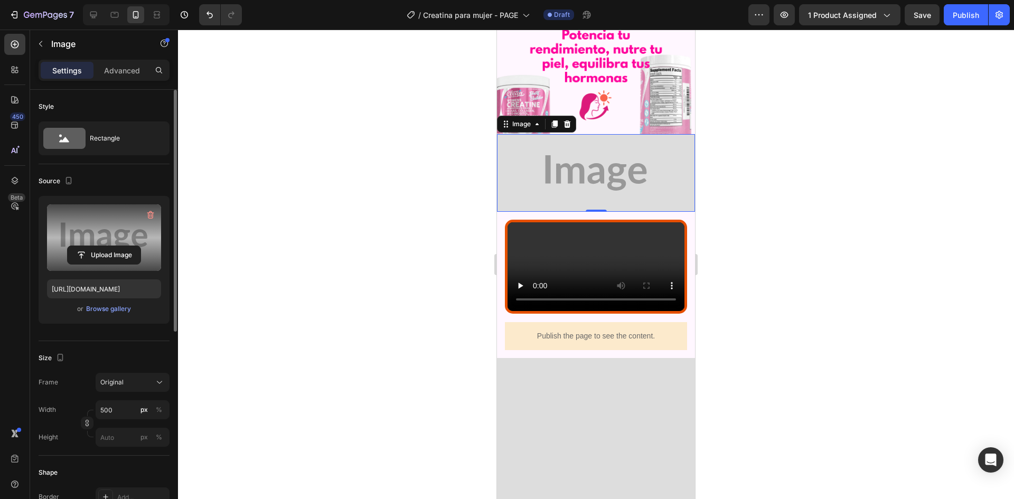
scroll to position [1966, 0]
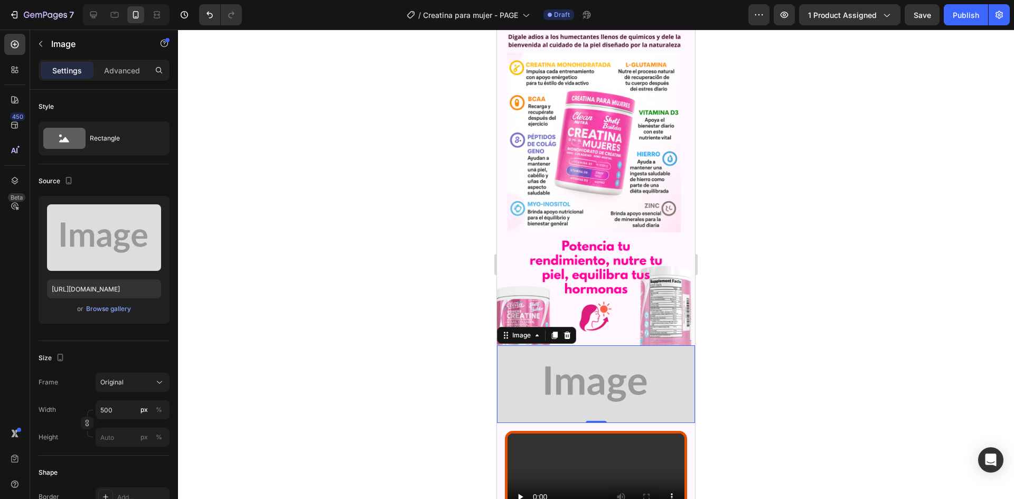
click at [622, 345] on img at bounding box center [596, 384] width 198 height 78
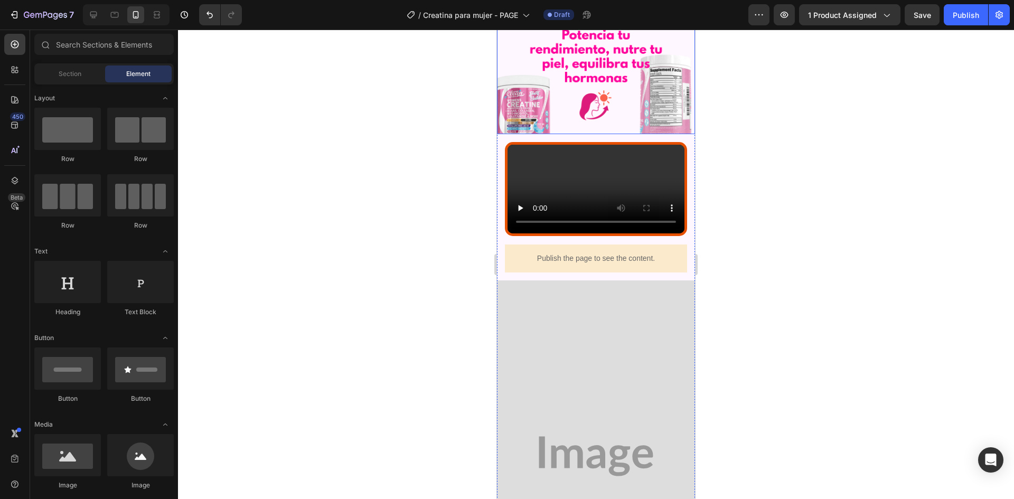
scroll to position [2231, 0]
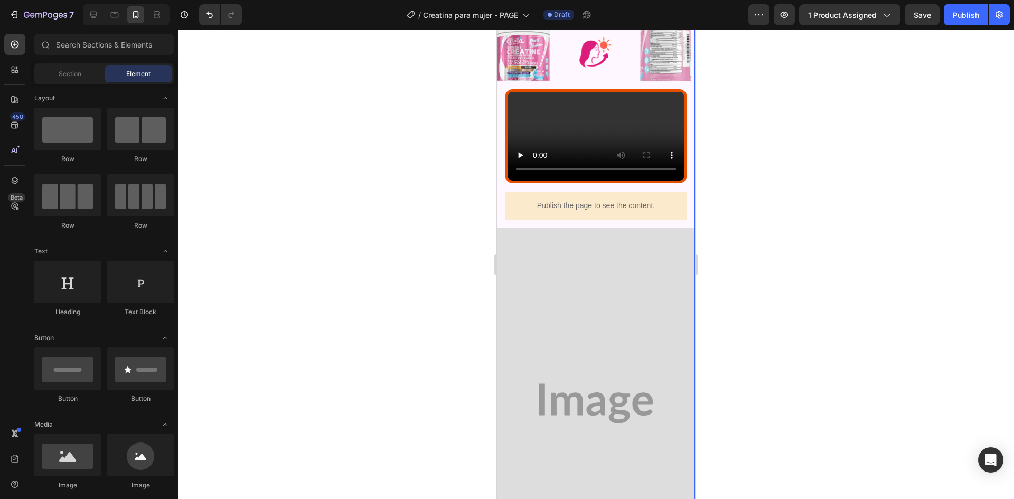
click at [500, 237] on div "Creatina para mujer | Monohidrato de creatina + polvo BCAA mio-[MEDICAL_DATA] c…" at bounding box center [596, 361] width 198 height 1810
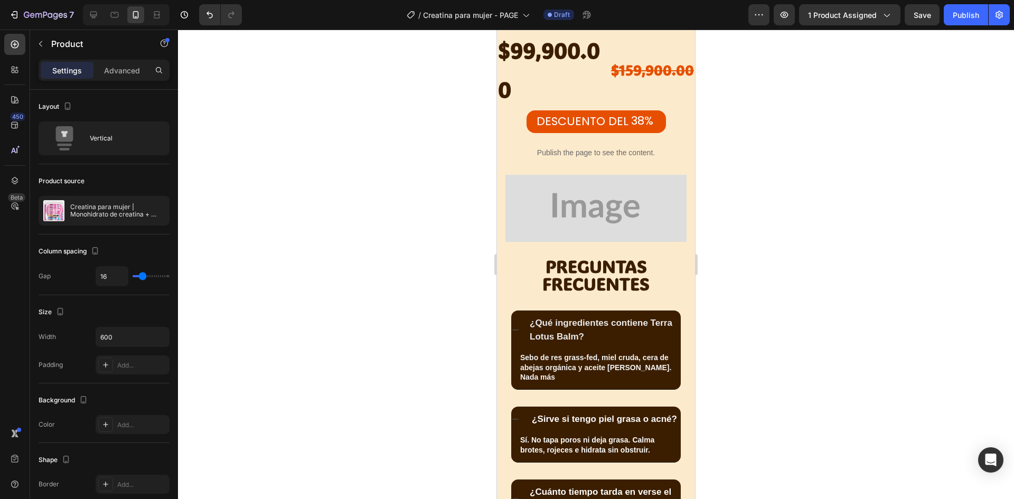
click at [852, 236] on div at bounding box center [596, 265] width 836 height 470
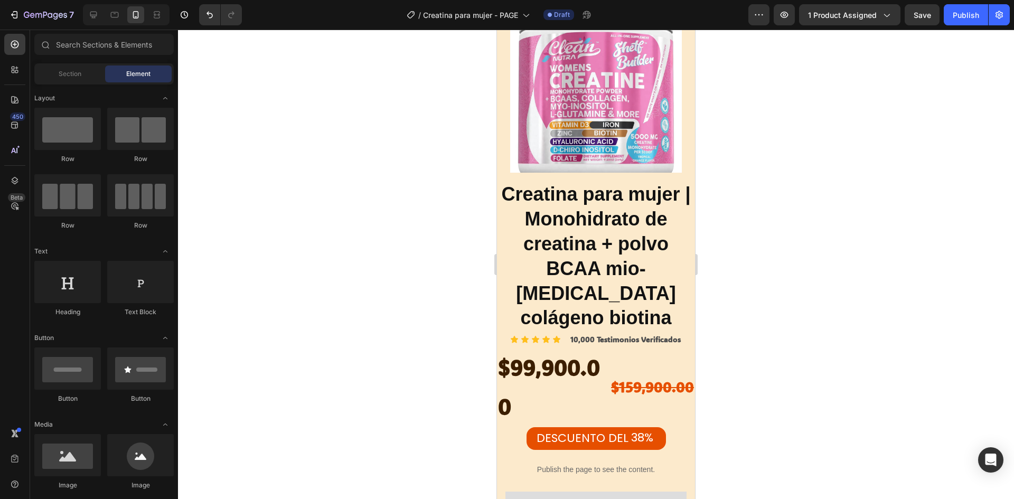
scroll to position [1172, 0]
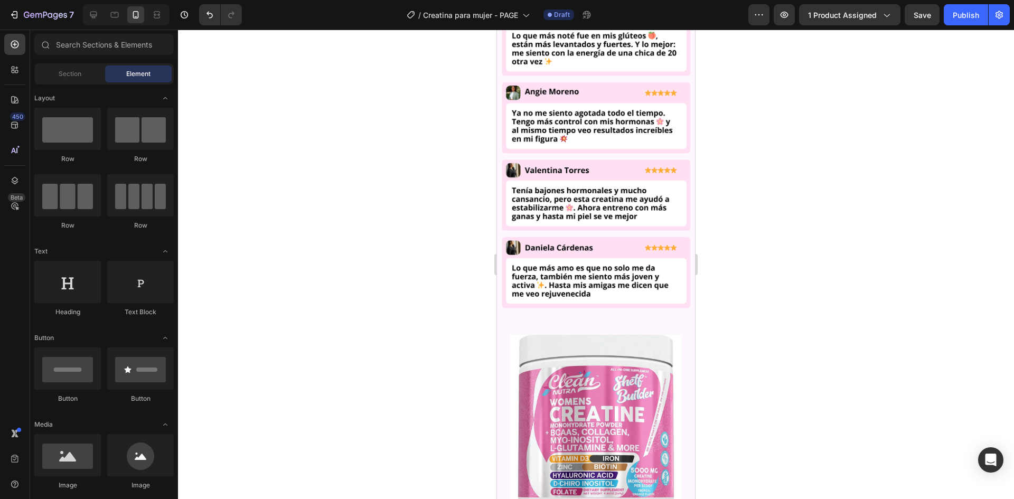
click at [879, 303] on div at bounding box center [596, 265] width 836 height 470
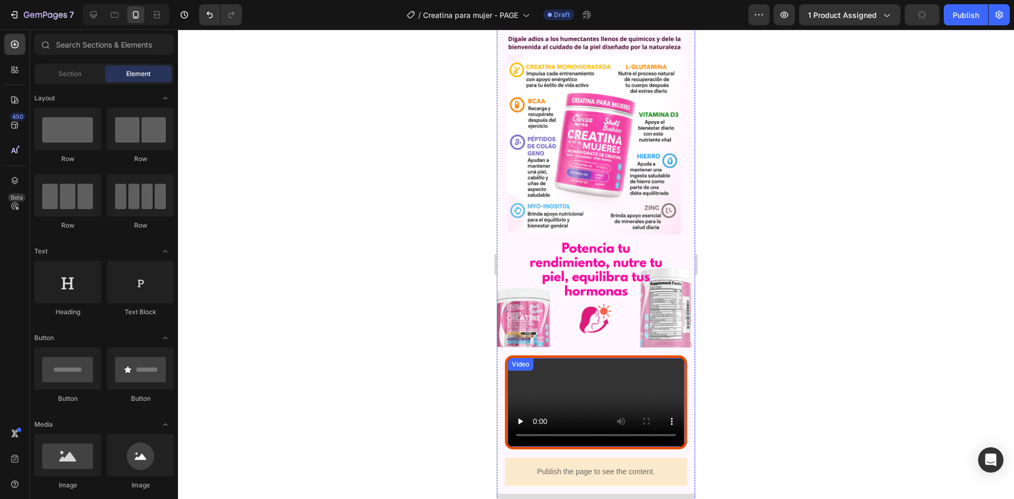
scroll to position [2070, 0]
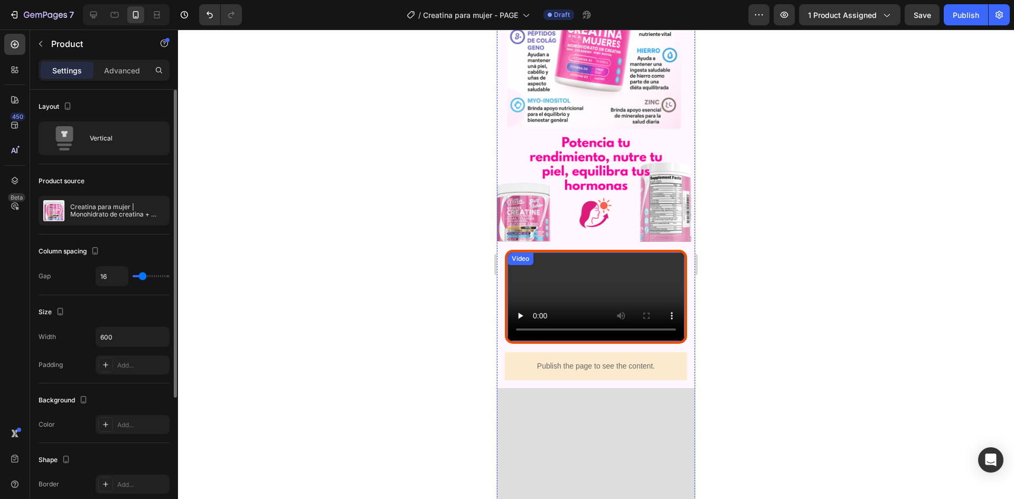
scroll to position [2123, 0]
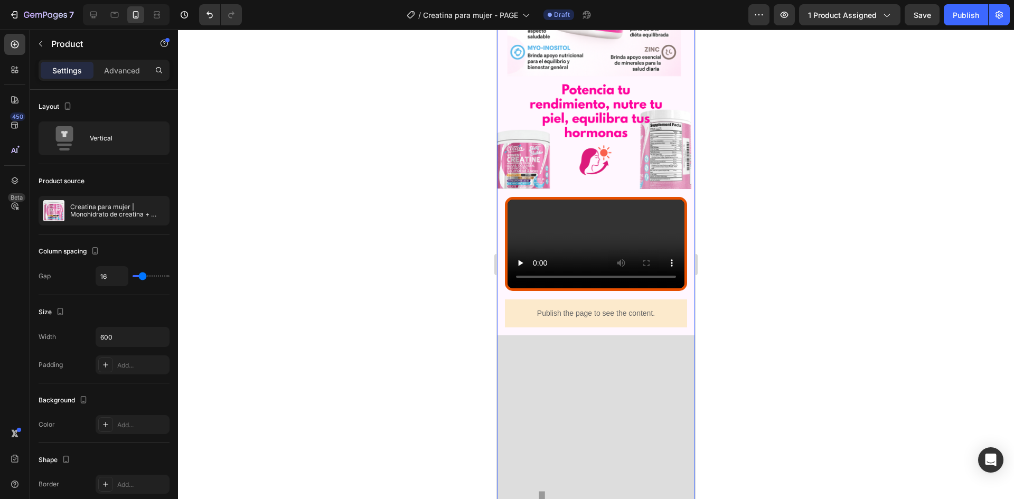
click at [825, 222] on div at bounding box center [596, 265] width 836 height 470
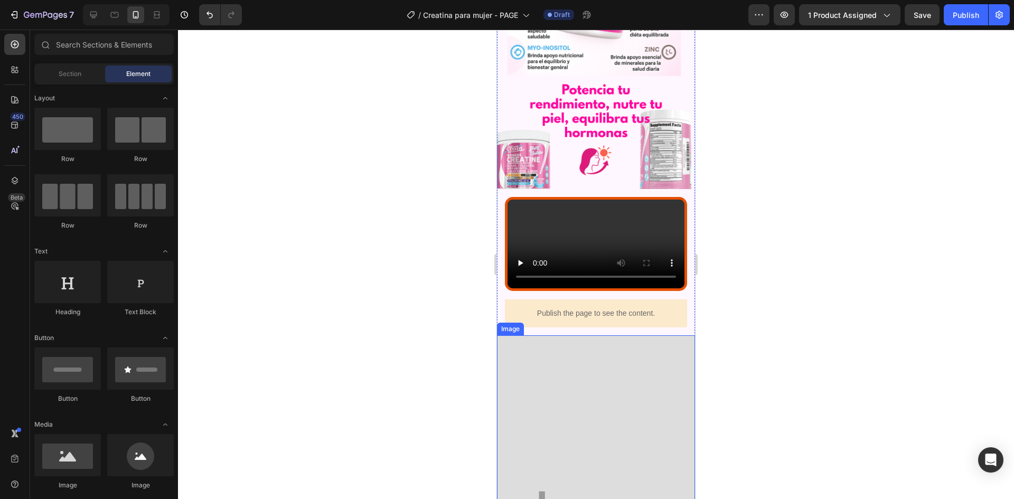
scroll to position [2228, 0]
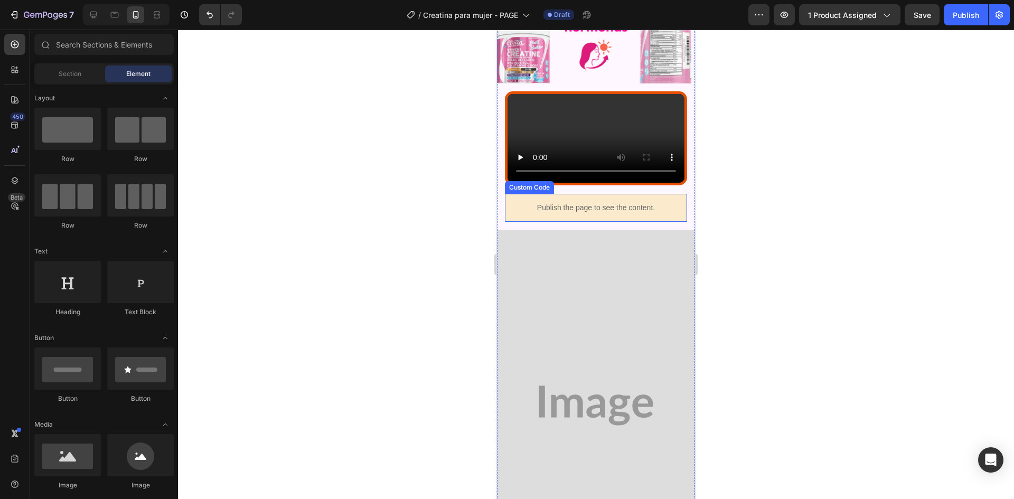
click at [528, 222] on div "Publish the page to see the content." at bounding box center [596, 208] width 182 height 28
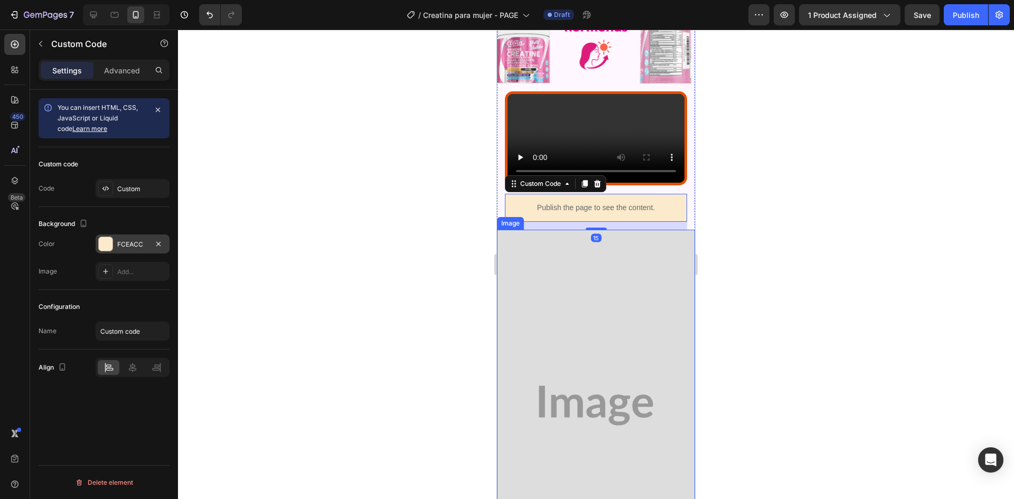
click at [116, 241] on div "FCEACC" at bounding box center [133, 244] width 74 height 19
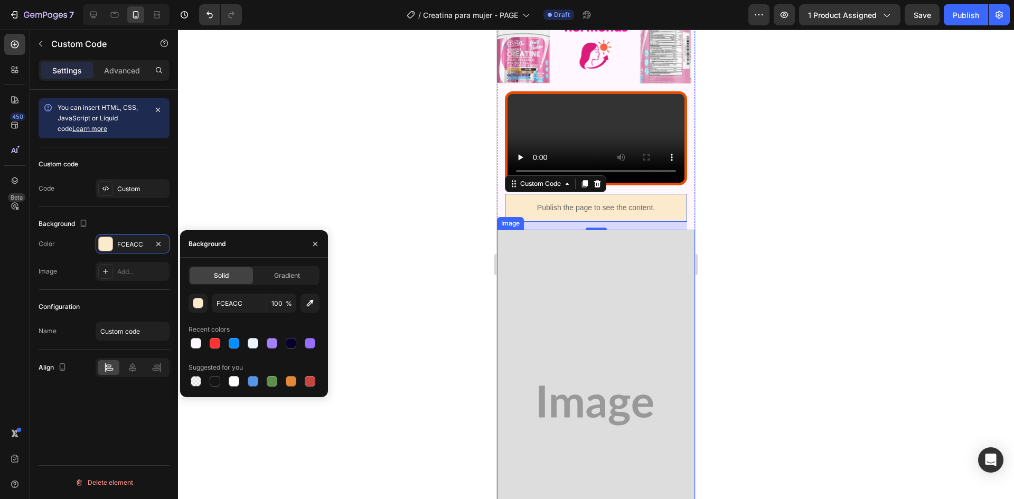
drag, startPoint x: 195, startPoint y: 342, endPoint x: 327, endPoint y: 337, distance: 132.1
click at [197, 341] on div at bounding box center [196, 343] width 11 height 11
type input "FFF7FF"
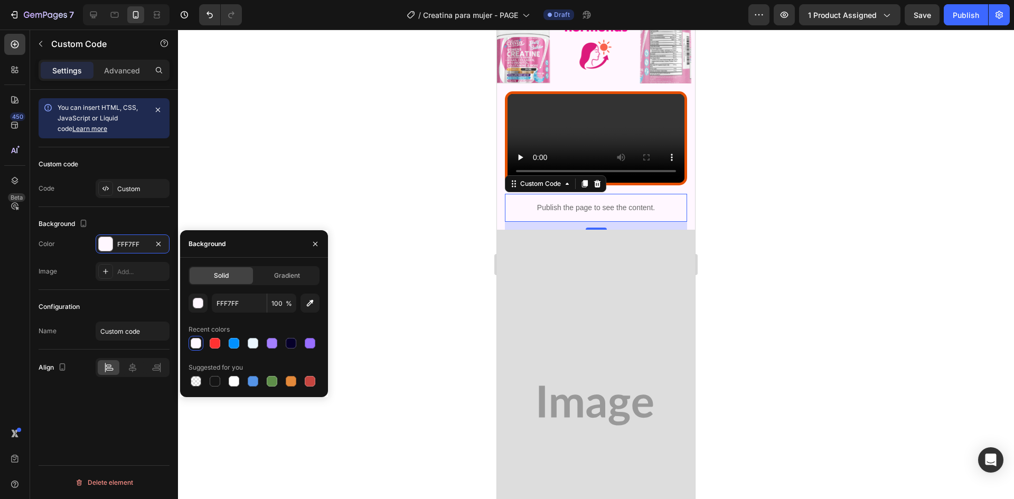
click at [891, 285] on div at bounding box center [596, 265] width 836 height 470
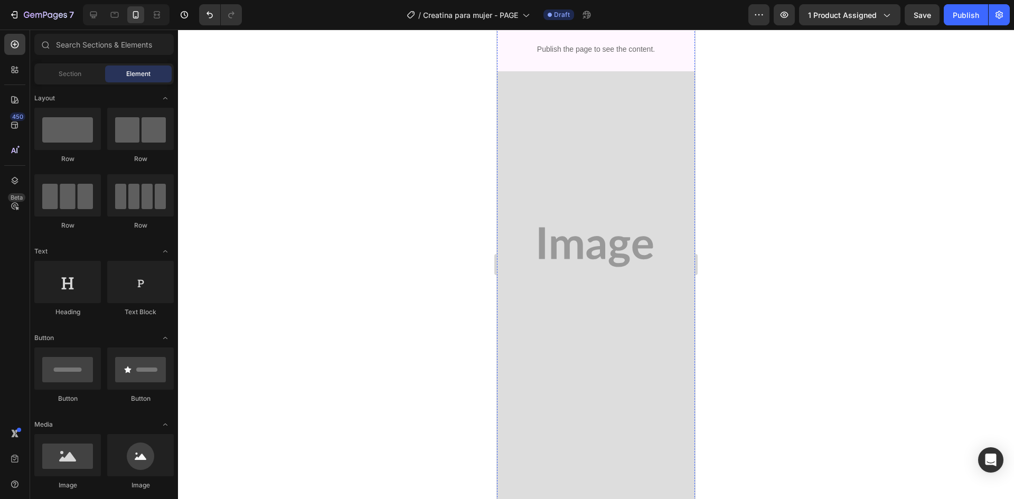
scroll to position [2176, 0]
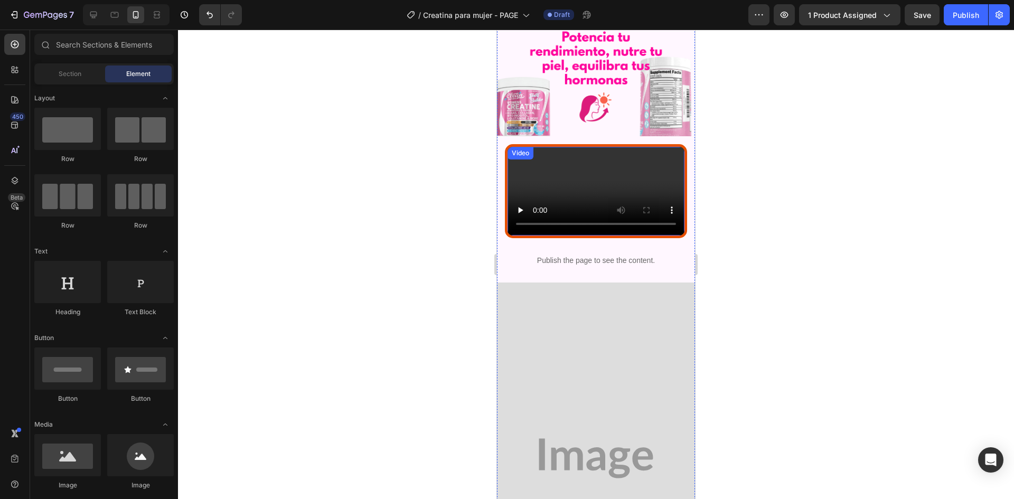
click at [641, 189] on video at bounding box center [596, 191] width 177 height 89
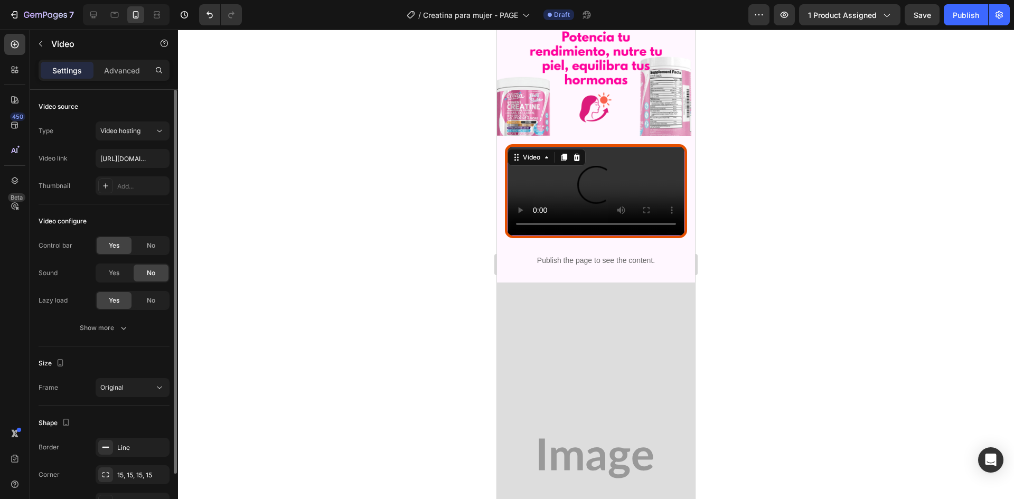
scroll to position [63, 0]
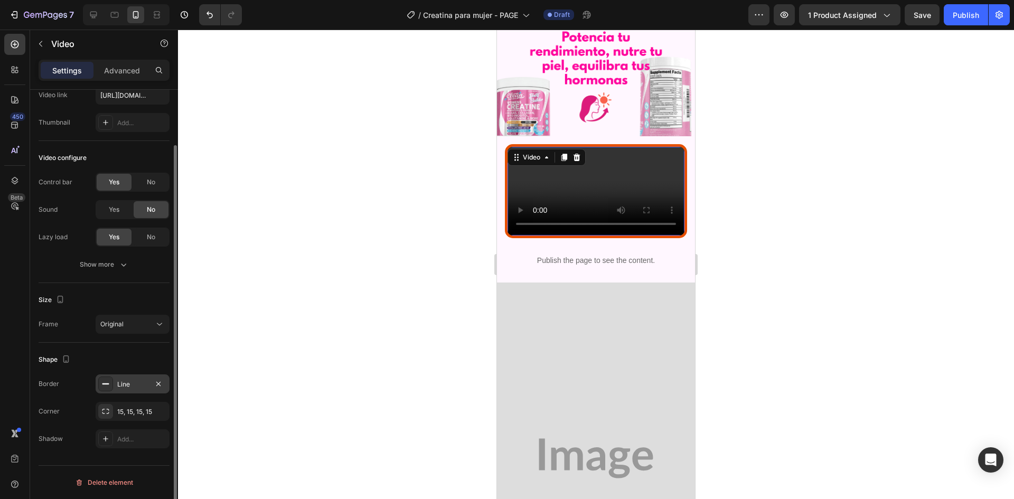
click at [123, 385] on div "Line" at bounding box center [132, 385] width 31 height 10
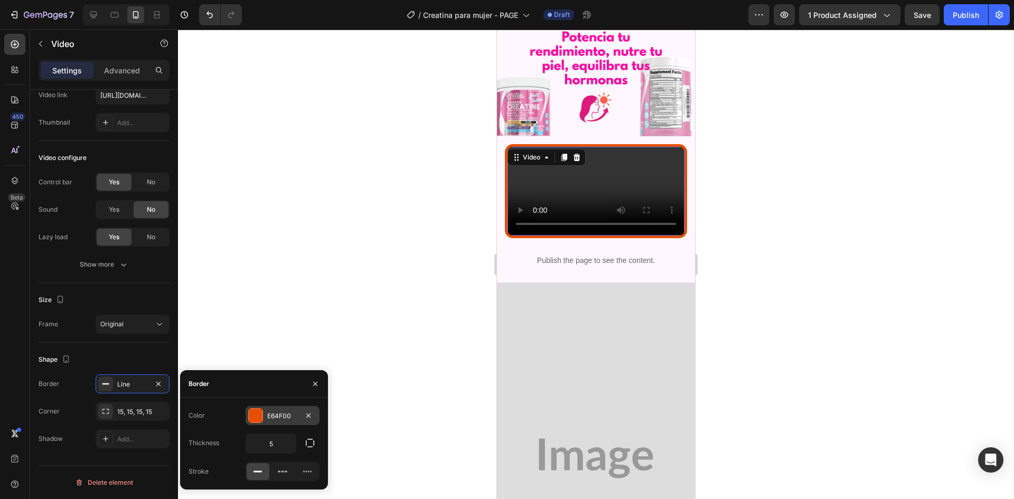
click at [266, 407] on div "E64F00" at bounding box center [283, 415] width 74 height 19
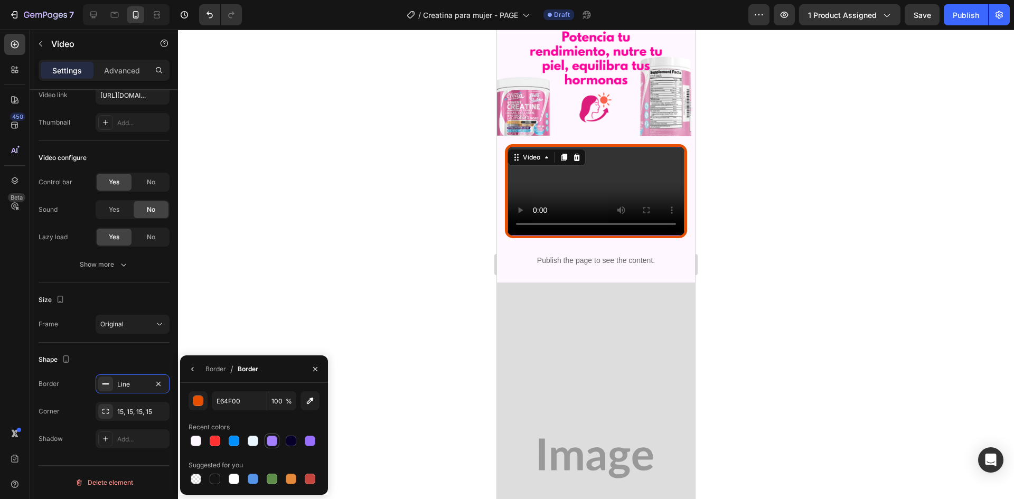
click at [269, 442] on div at bounding box center [272, 441] width 11 height 11
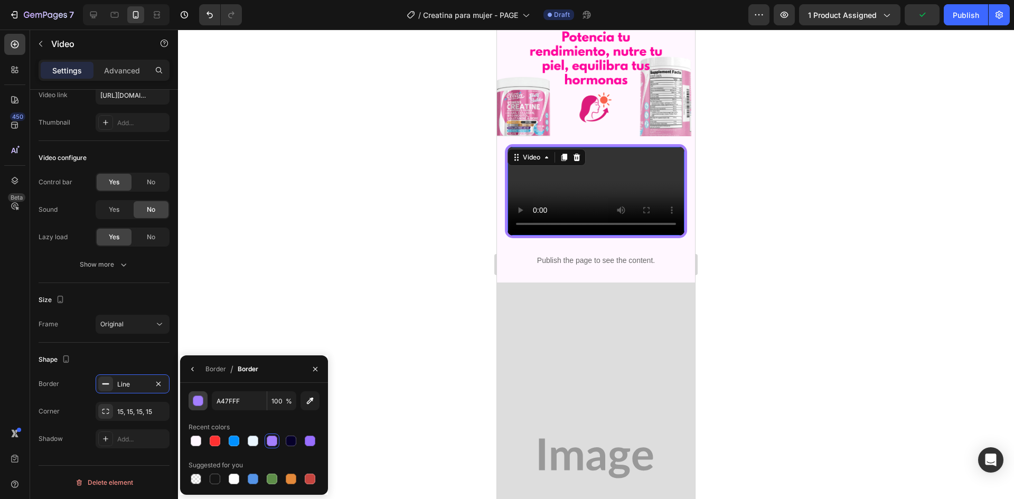
click at [197, 402] on div "button" at bounding box center [198, 401] width 11 height 11
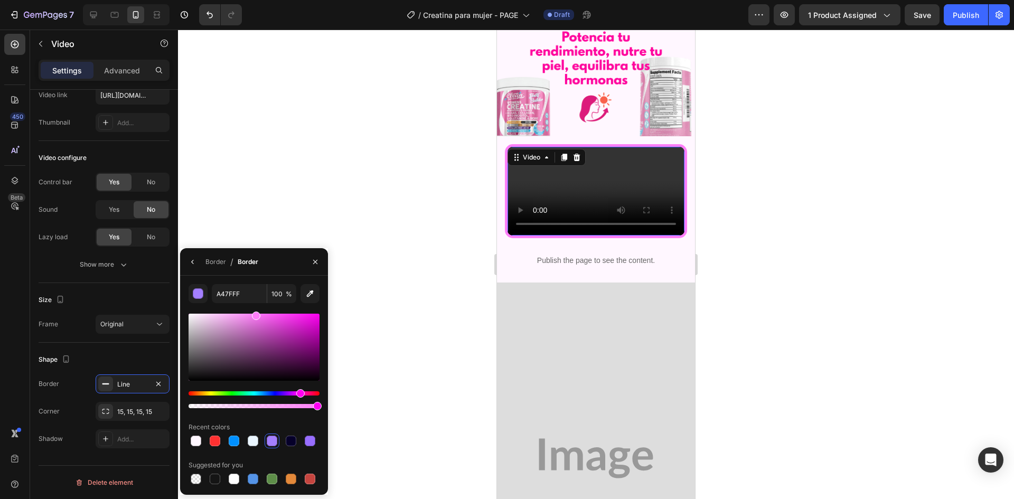
drag, startPoint x: 287, startPoint y: 393, endPoint x: 299, endPoint y: 393, distance: 12.7
click at [299, 393] on div "Hue" at bounding box center [300, 393] width 8 height 8
type input "FF7EF8"
click at [271, 315] on div at bounding box center [254, 347] width 131 height 67
drag, startPoint x: 273, startPoint y: 319, endPoint x: 275, endPoint y: 307, distance: 11.8
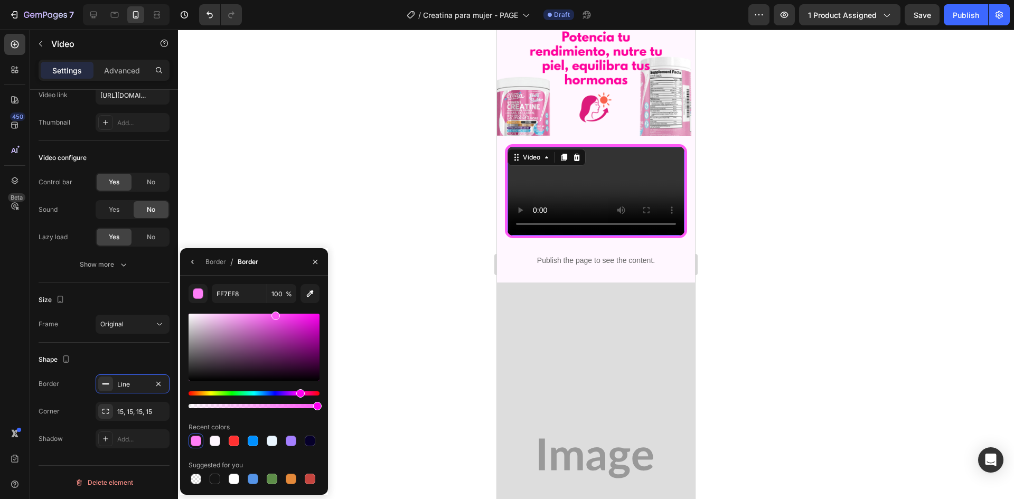
click at [275, 307] on div "FF7EF8 100 % Recent colors Suggested for you" at bounding box center [254, 385] width 131 height 202
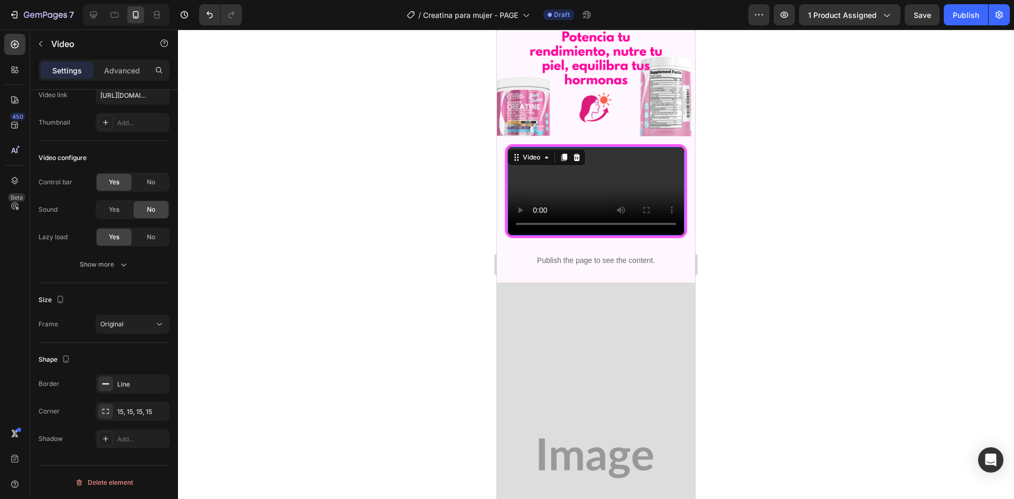
click at [353, 194] on div at bounding box center [596, 265] width 836 height 470
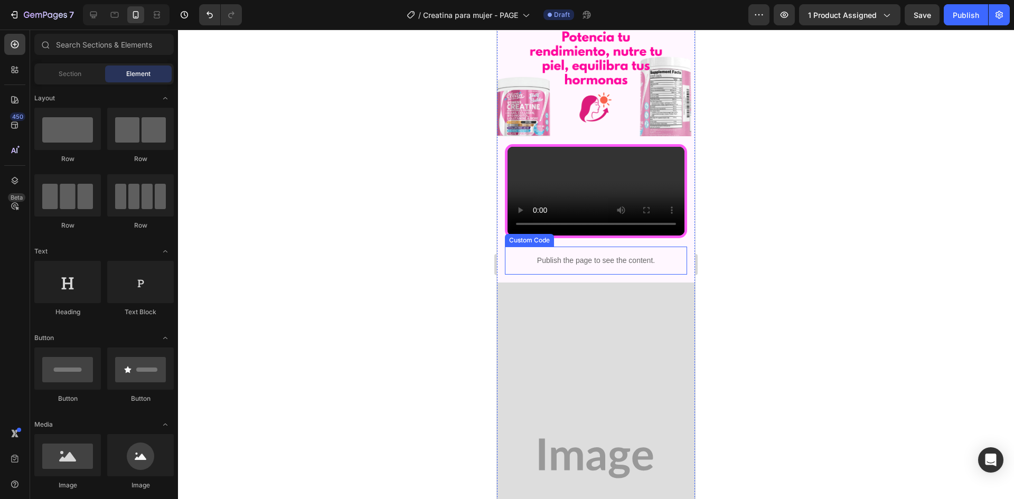
scroll to position [2334, 0]
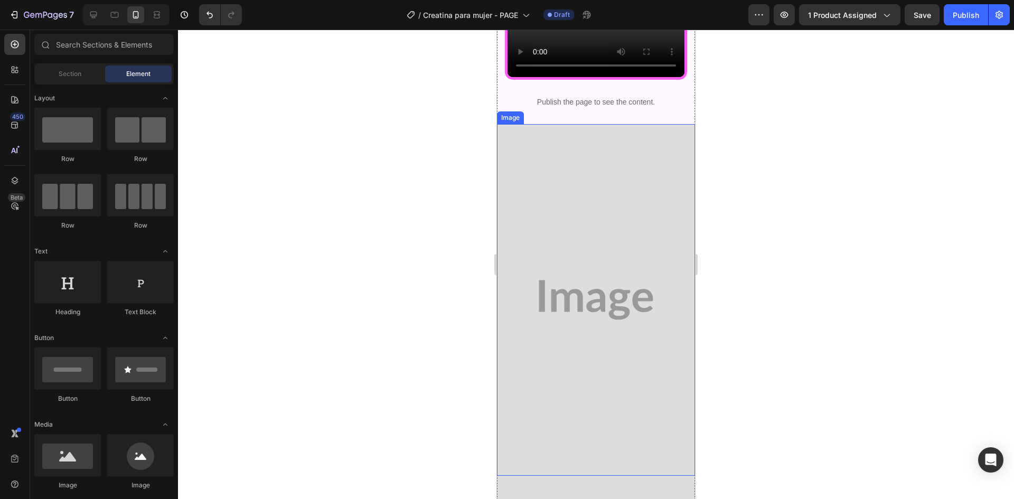
click at [631, 303] on img at bounding box center [596, 300] width 198 height 352
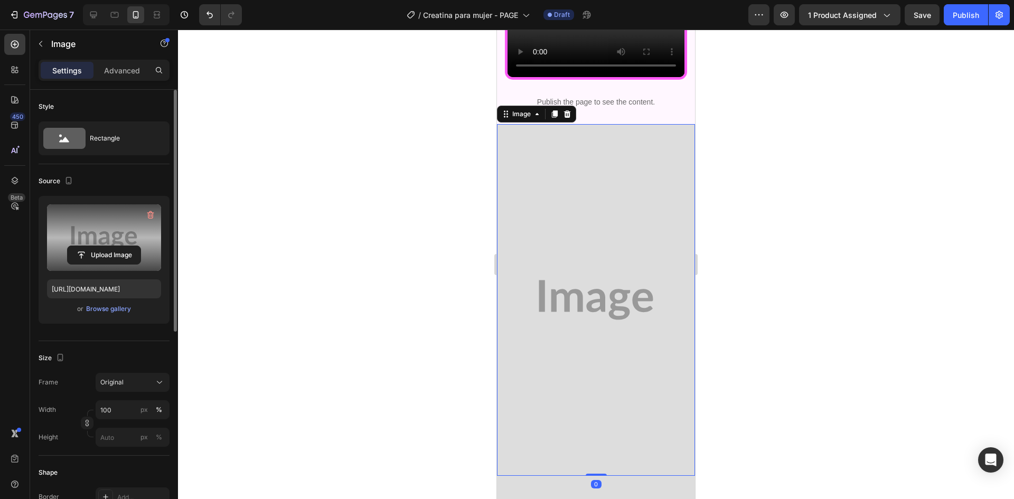
click at [86, 224] on label at bounding box center [104, 237] width 114 height 67
click at [86, 246] on input "file" at bounding box center [104, 255] width 73 height 18
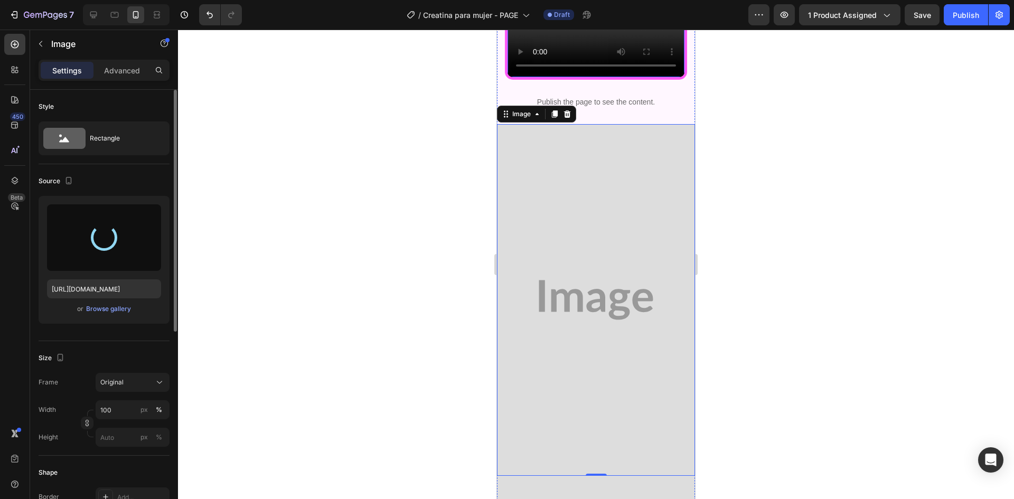
scroll to position [2387, 0]
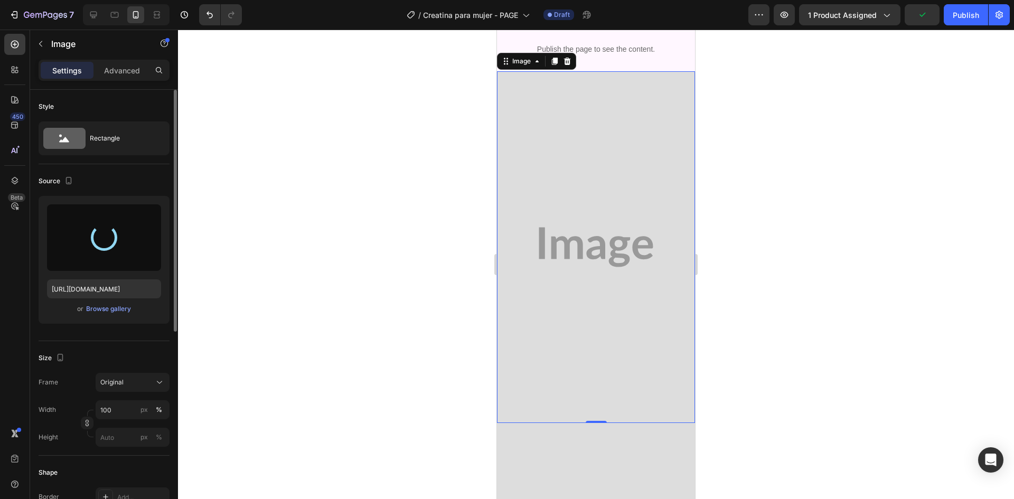
type input "[URL][DOMAIN_NAME]"
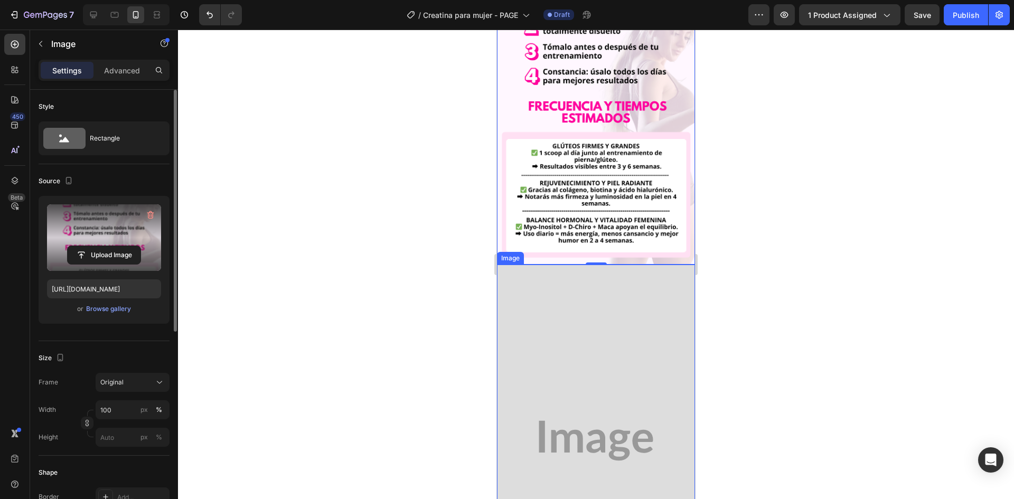
scroll to position [2651, 0]
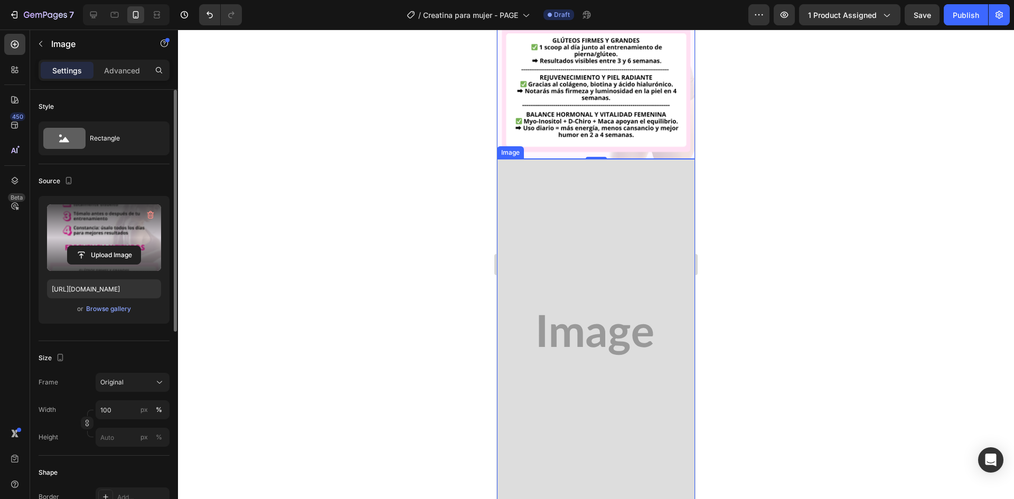
click at [629, 268] on img at bounding box center [596, 335] width 198 height 352
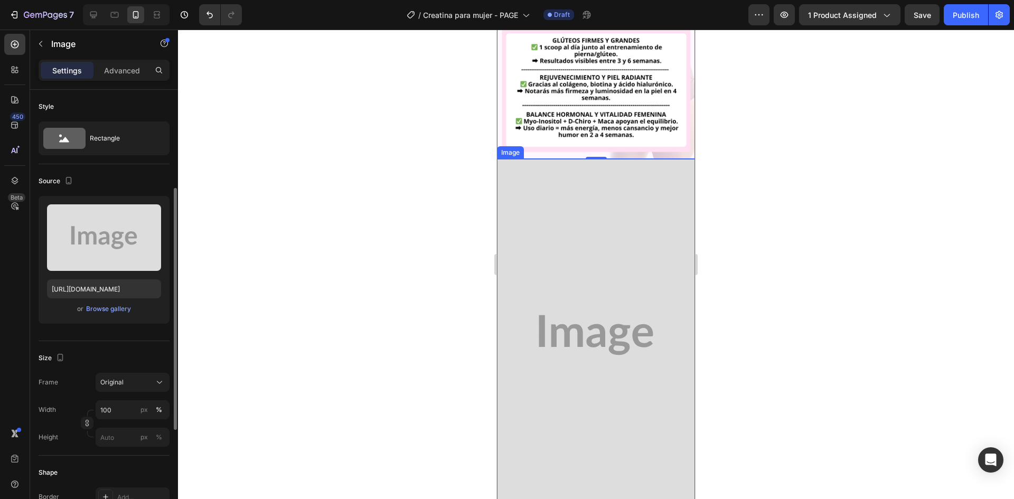
scroll to position [63, 0]
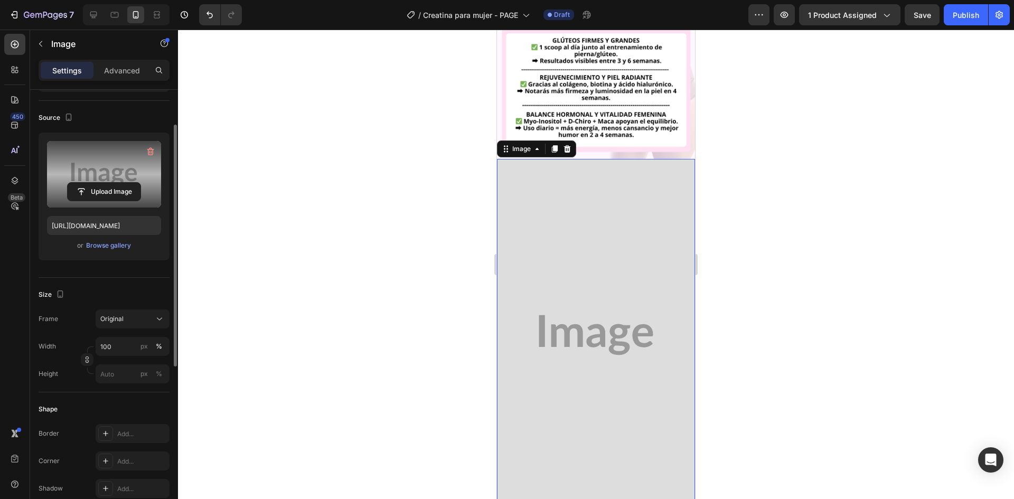
click at [116, 179] on label at bounding box center [104, 174] width 114 height 67
click at [116, 183] on input "file" at bounding box center [104, 192] width 73 height 18
click at [84, 174] on label at bounding box center [104, 174] width 114 height 67
click at [84, 183] on input "file" at bounding box center [104, 192] width 73 height 18
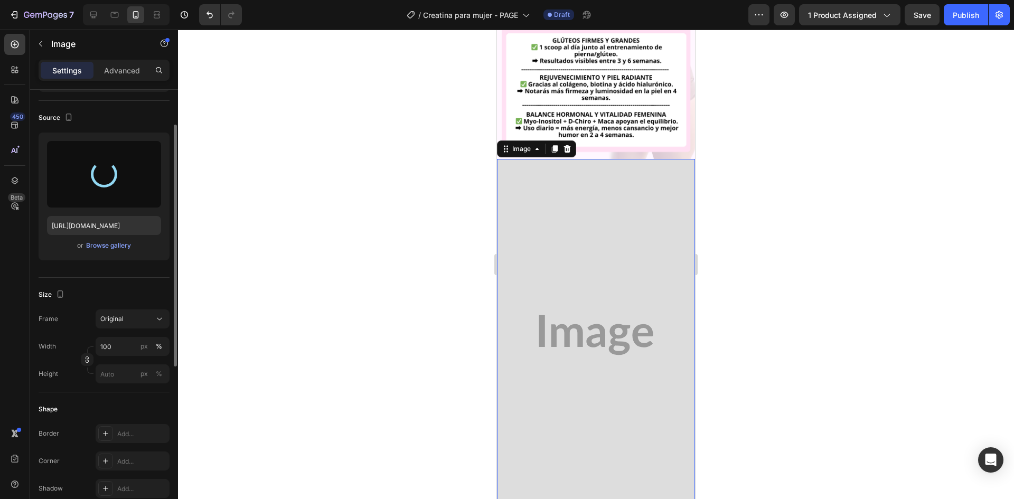
type input "[URL][DOMAIN_NAME]"
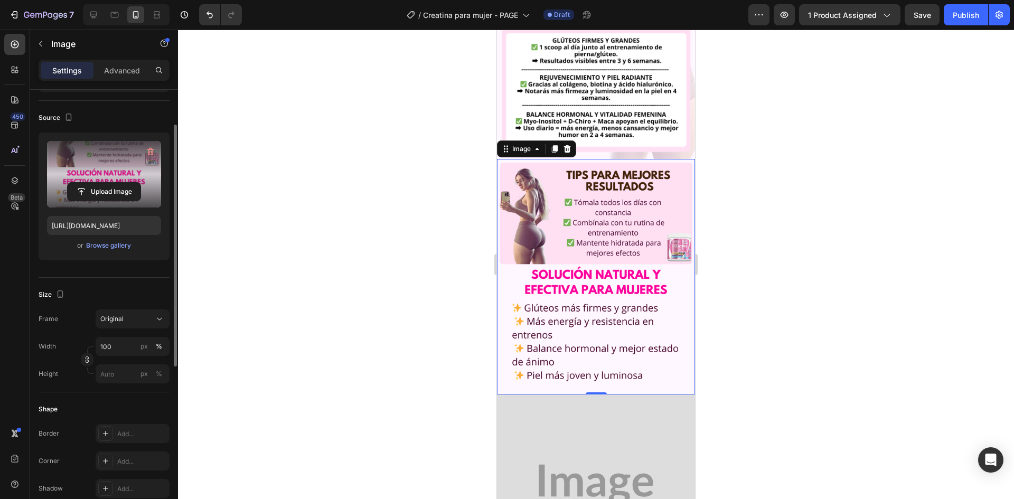
drag, startPoint x: 852, startPoint y: 194, endPoint x: 783, endPoint y: 252, distance: 90.4
click at [850, 205] on div at bounding box center [596, 265] width 836 height 470
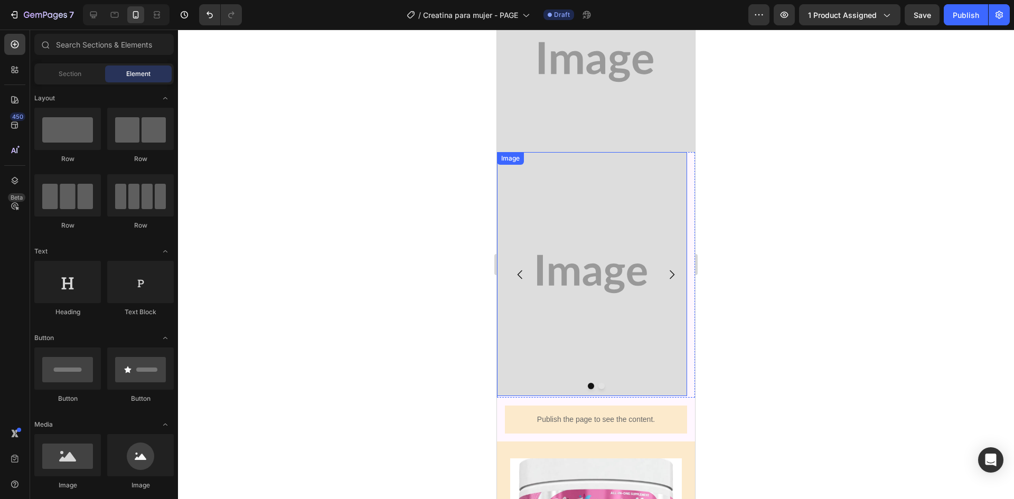
scroll to position [3126, 0]
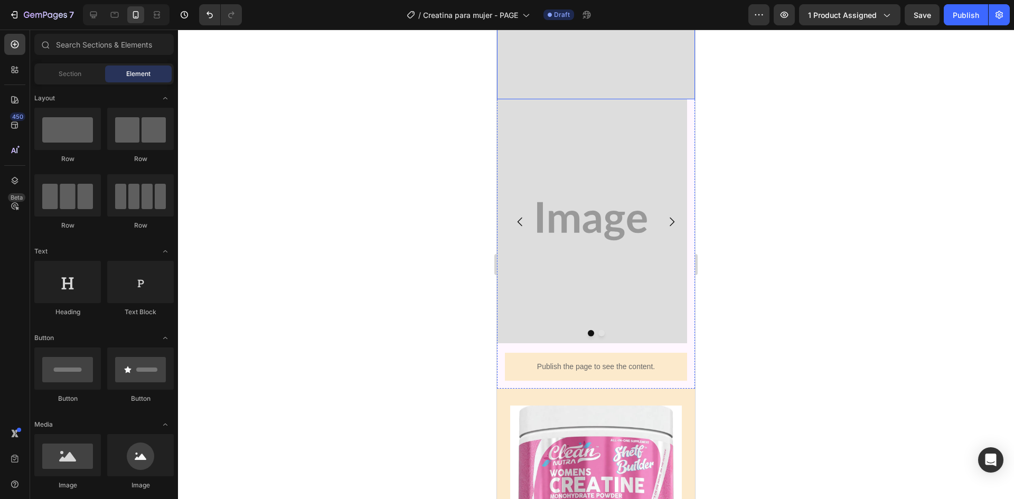
click at [625, 85] on img at bounding box center [596, 9] width 198 height 180
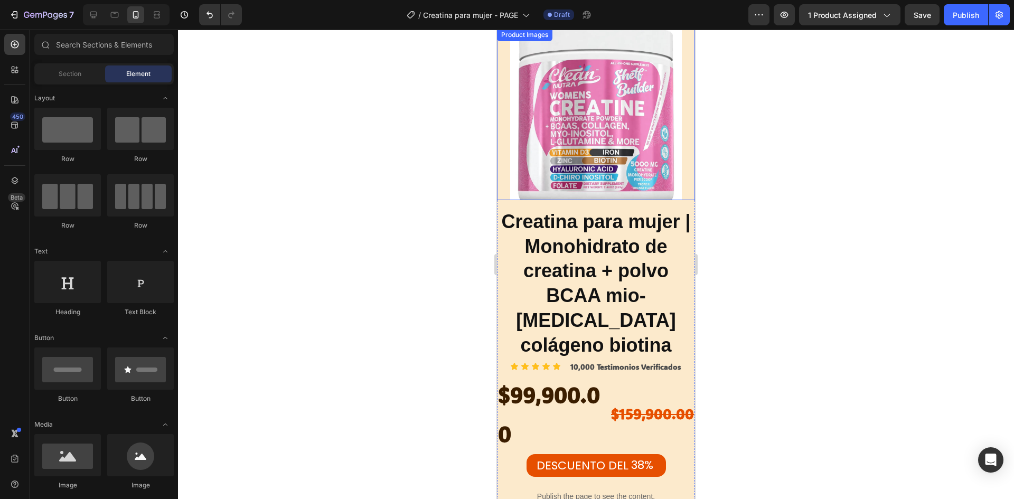
scroll to position [3218, 0]
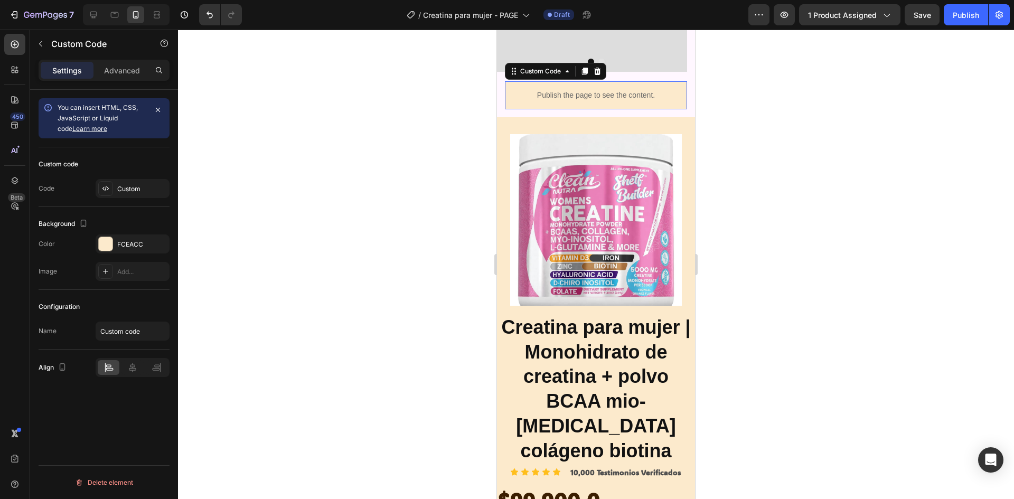
click at [661, 101] on p "Publish the page to see the content." at bounding box center [596, 95] width 182 height 11
click at [114, 243] on div "FCEACC" at bounding box center [133, 244] width 74 height 19
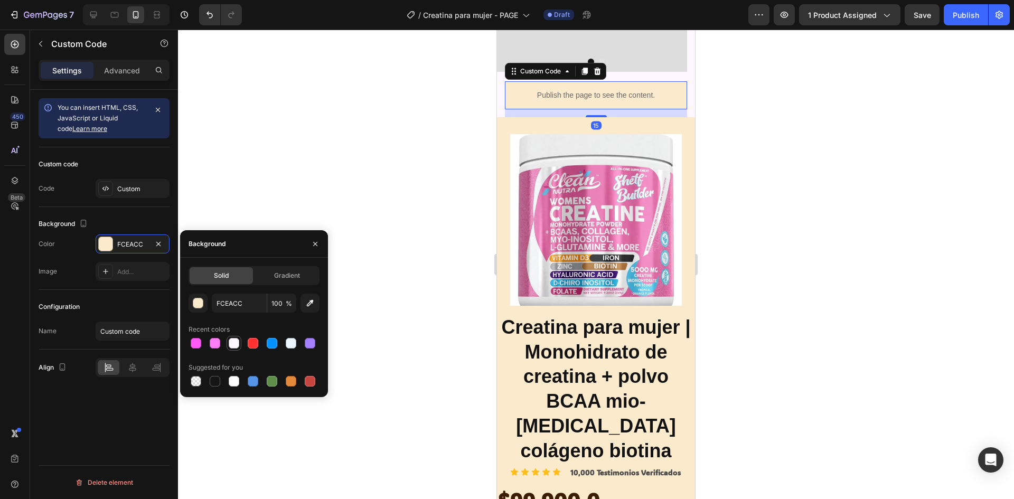
click at [239, 341] on div at bounding box center [234, 343] width 13 height 13
type input "FFF7FF"
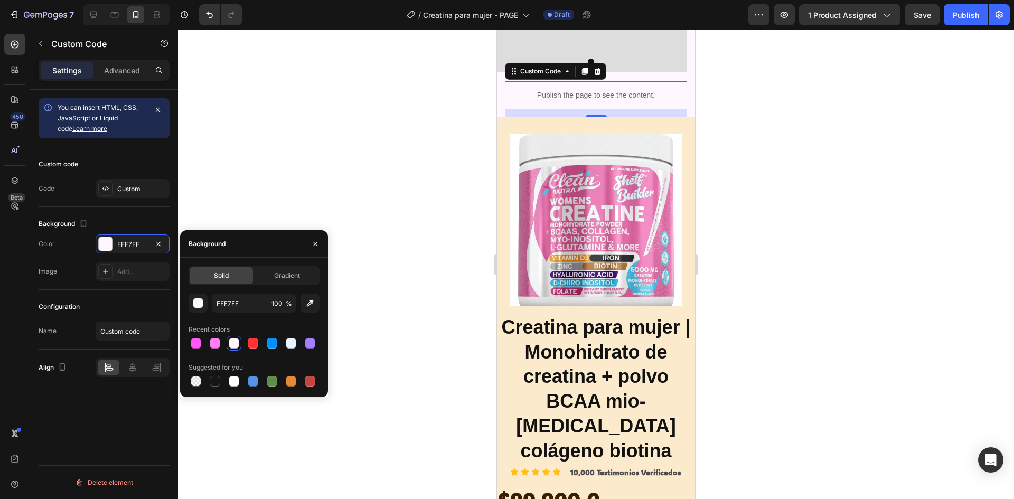
drag, startPoint x: 824, startPoint y: 234, endPoint x: 808, endPoint y: 233, distance: 16.9
click at [824, 233] on div at bounding box center [596, 265] width 836 height 470
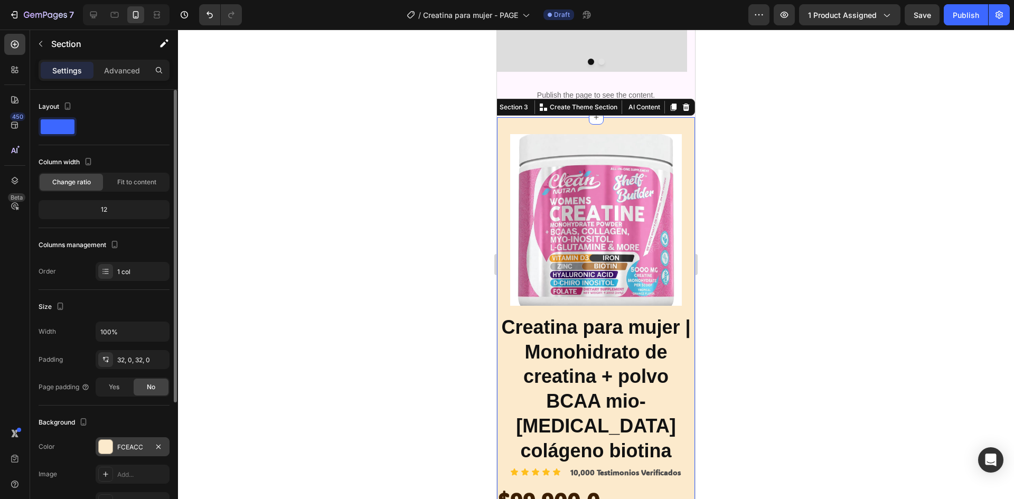
click at [118, 445] on div "FCEACC" at bounding box center [132, 448] width 31 height 10
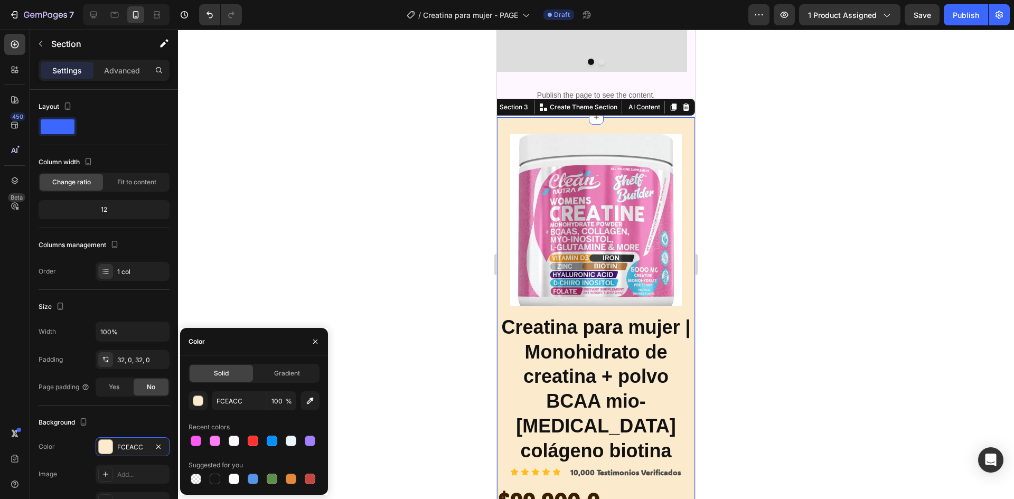
click at [236, 437] on div at bounding box center [234, 441] width 11 height 11
type input "FFF7FF"
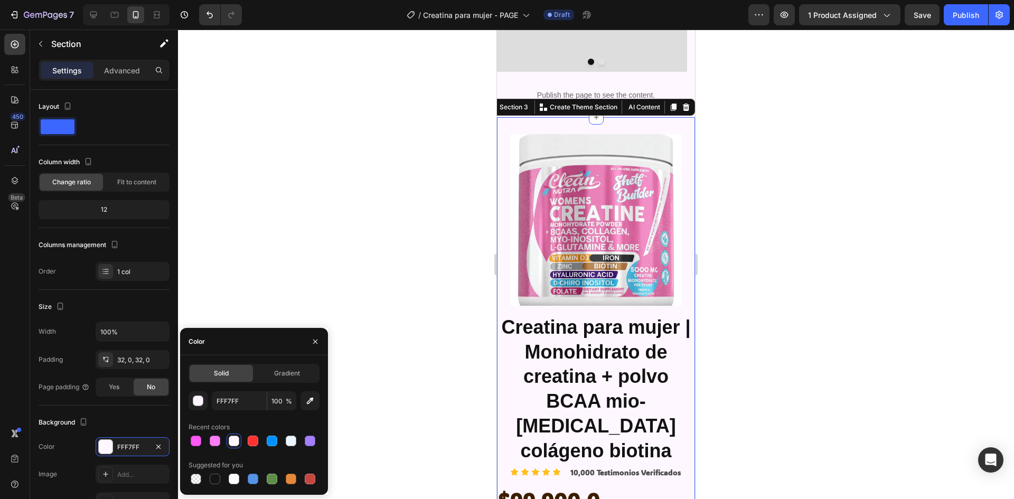
drag, startPoint x: 307, startPoint y: 206, endPoint x: 477, endPoint y: 254, distance: 177.2
click at [310, 205] on div at bounding box center [596, 265] width 836 height 470
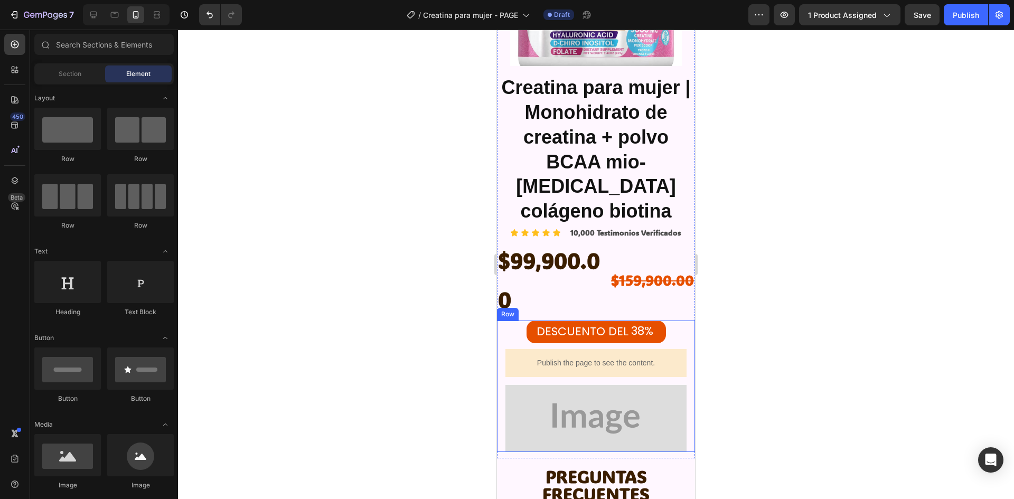
scroll to position [3535, 0]
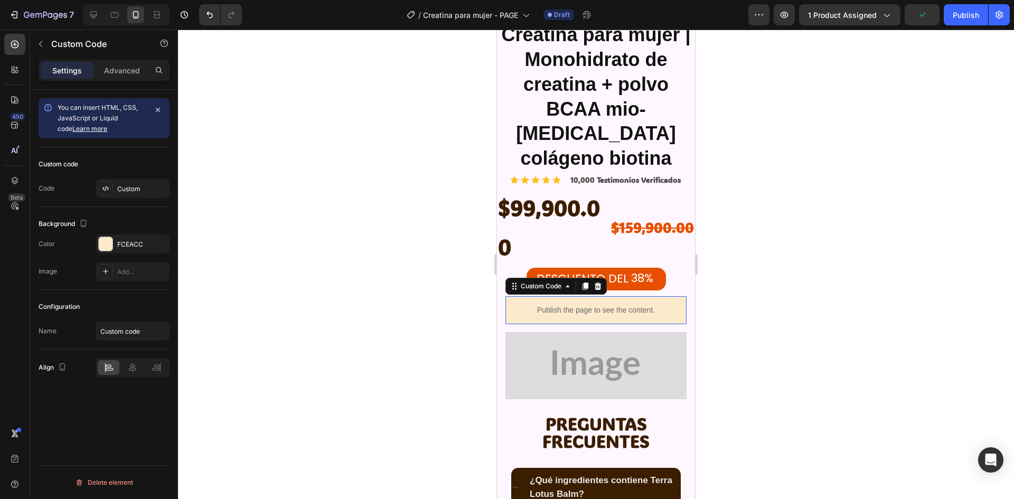
click at [657, 305] on p "Publish the page to see the content." at bounding box center [595, 310] width 181 height 11
click at [126, 245] on div "FCEACC" at bounding box center [132, 245] width 31 height 10
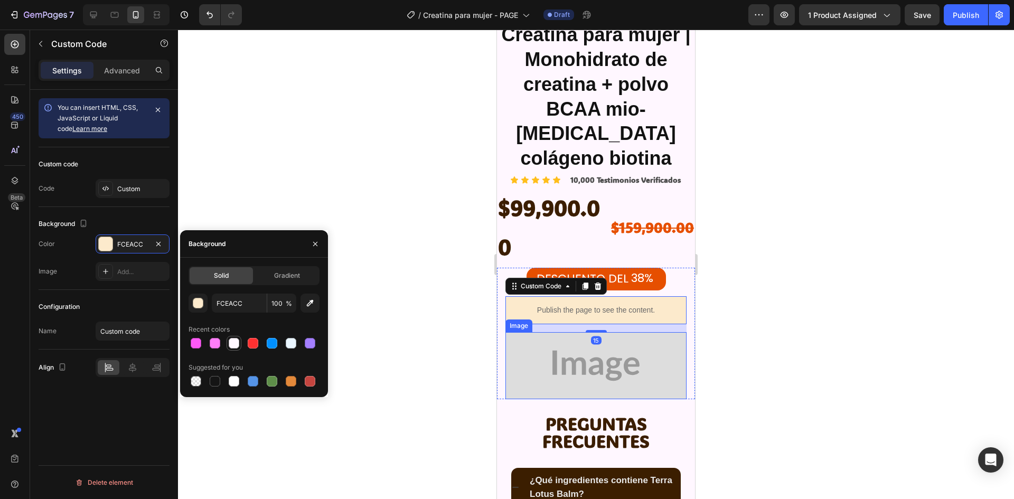
click at [236, 343] on div at bounding box center [234, 343] width 11 height 11
type input "FFF7FF"
click at [335, 161] on div at bounding box center [596, 265] width 836 height 470
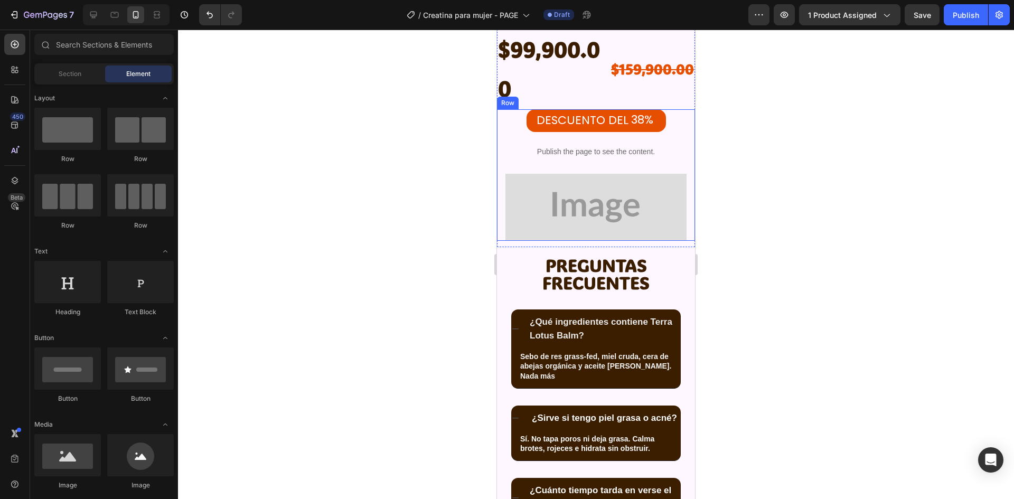
scroll to position [3640, 0]
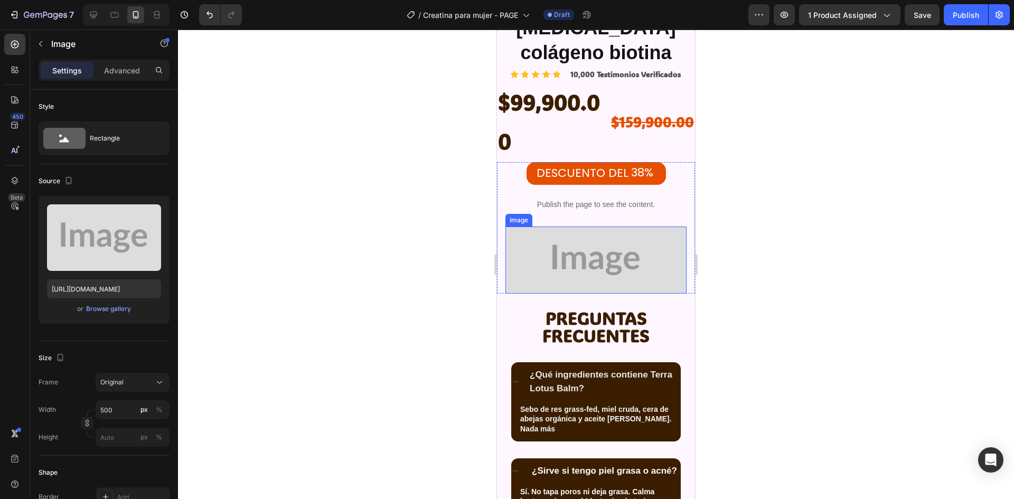
click at [633, 227] on img at bounding box center [595, 260] width 181 height 67
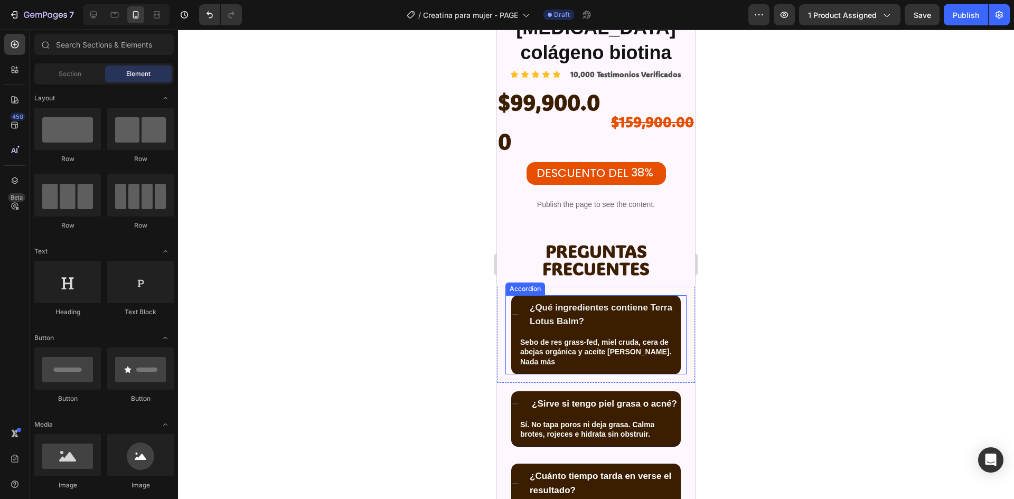
click at [550, 301] on div "¿Qué ingredientes contiene Terra Lotus Balm? Sebo de res grass-fed, miel cruda,…" at bounding box center [596, 334] width 170 height 79
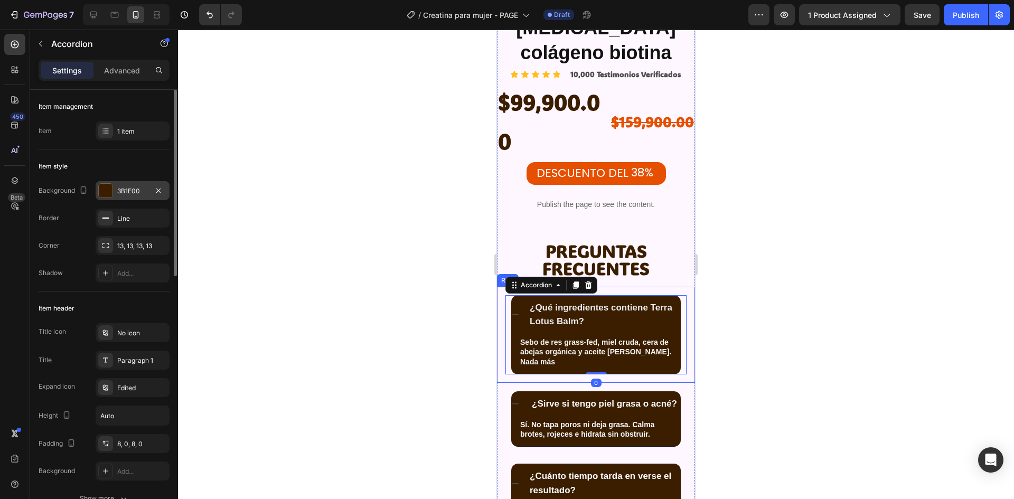
click at [126, 183] on div "3B1E00" at bounding box center [133, 190] width 74 height 19
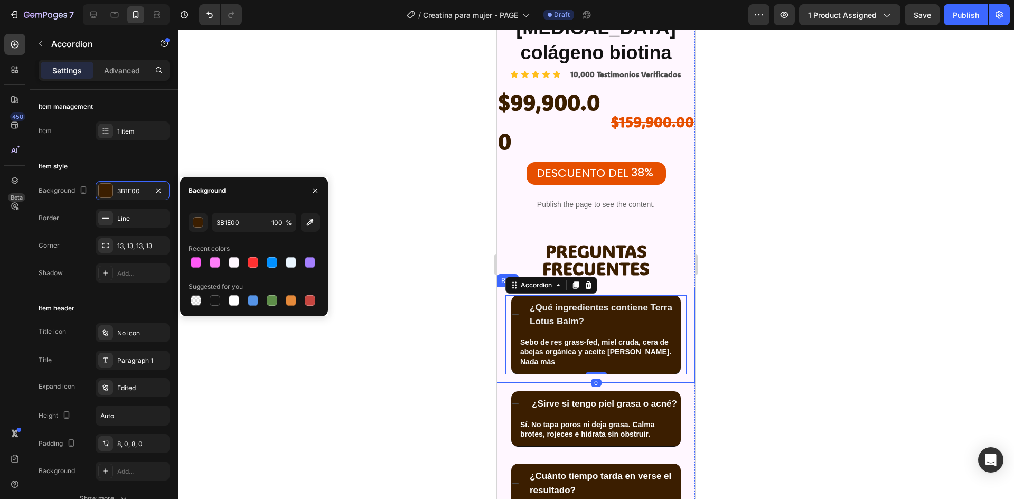
click at [207, 260] on div at bounding box center [254, 262] width 131 height 15
click at [199, 259] on div at bounding box center [196, 262] width 11 height 11
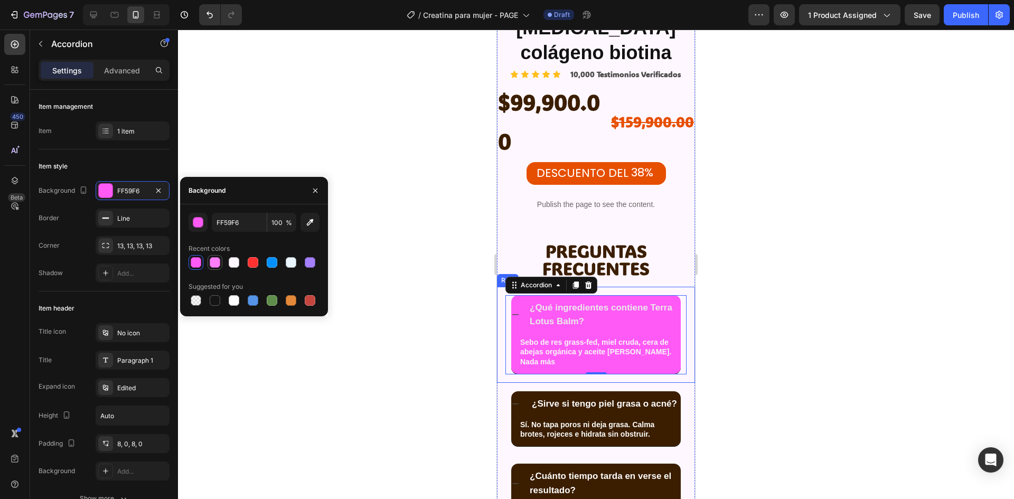
click at [207, 259] on div at bounding box center [254, 262] width 131 height 15
click at [308, 260] on div at bounding box center [310, 262] width 11 height 11
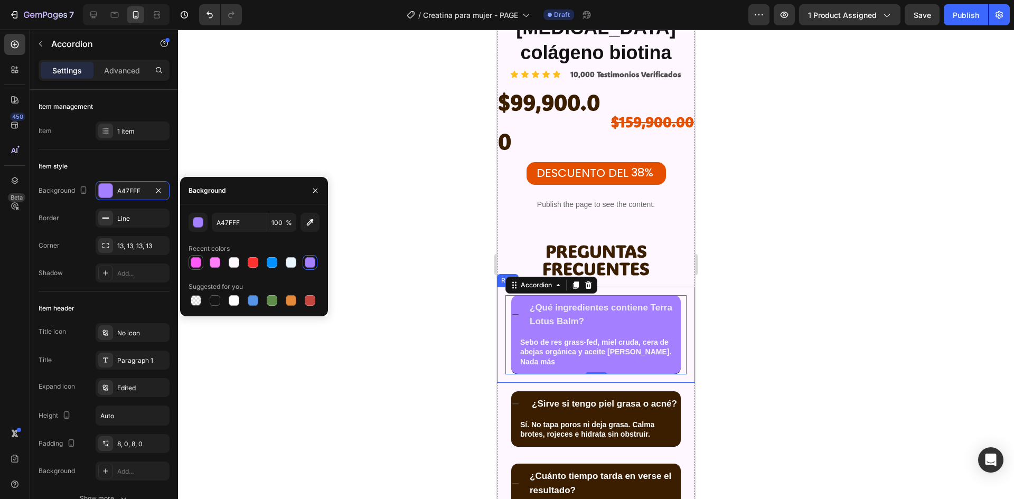
click at [198, 265] on div at bounding box center [196, 262] width 11 height 11
type input "FF59F6"
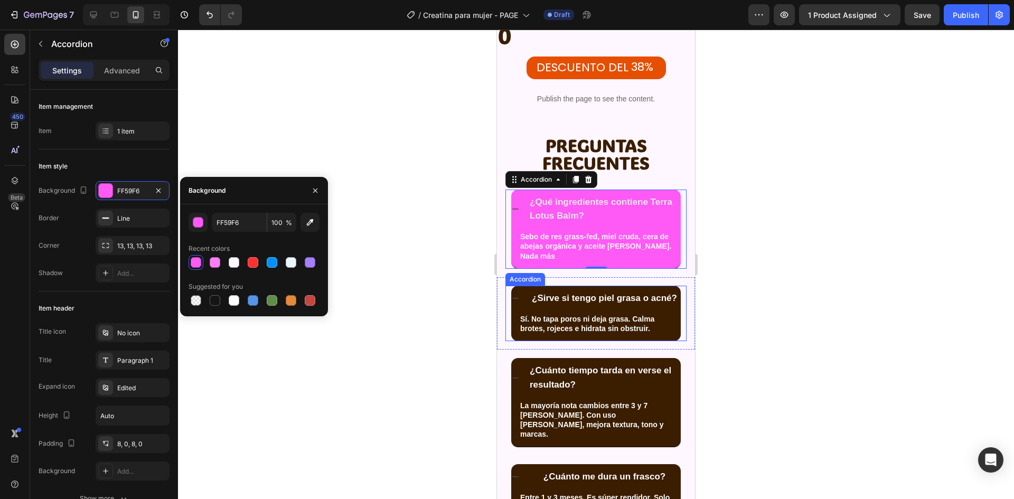
scroll to position [63, 0]
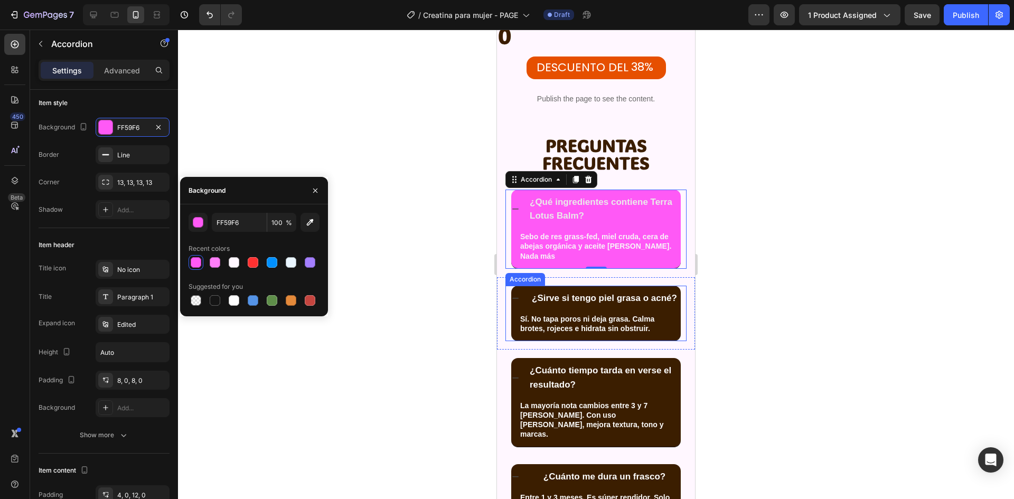
click at [671, 289] on div "¿Sirve si tengo piel grasa o acné?" at bounding box center [596, 298] width 170 height 25
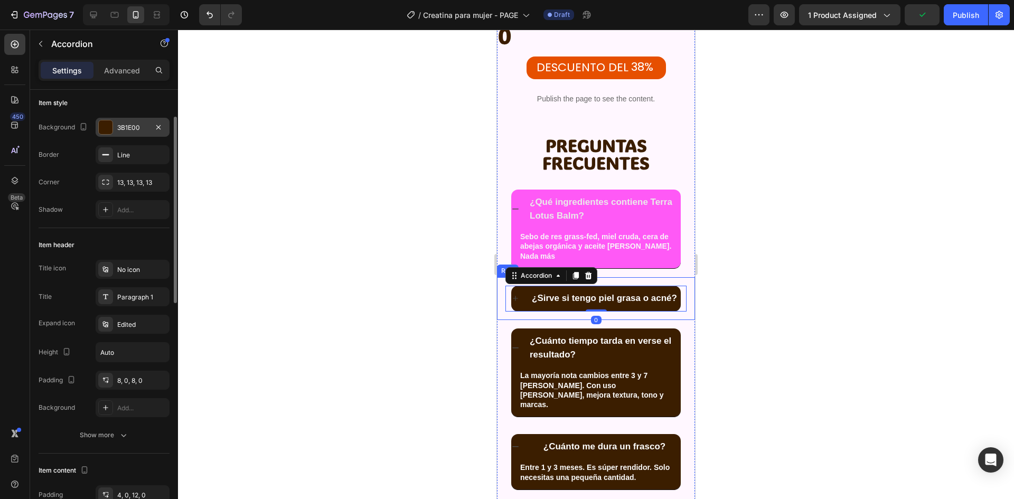
click at [122, 121] on div "3B1E00" at bounding box center [133, 127] width 74 height 19
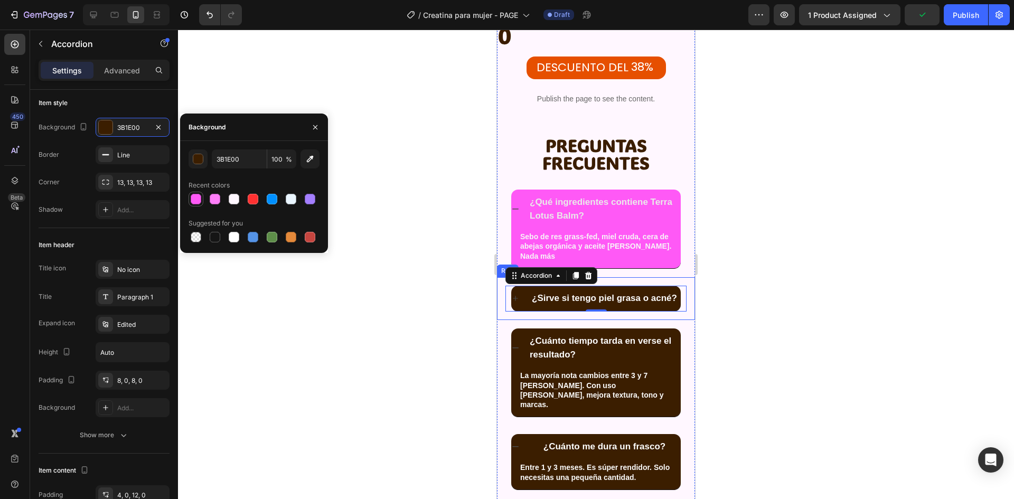
click at [199, 193] on div at bounding box center [196, 199] width 13 height 13
type input "FF59F6"
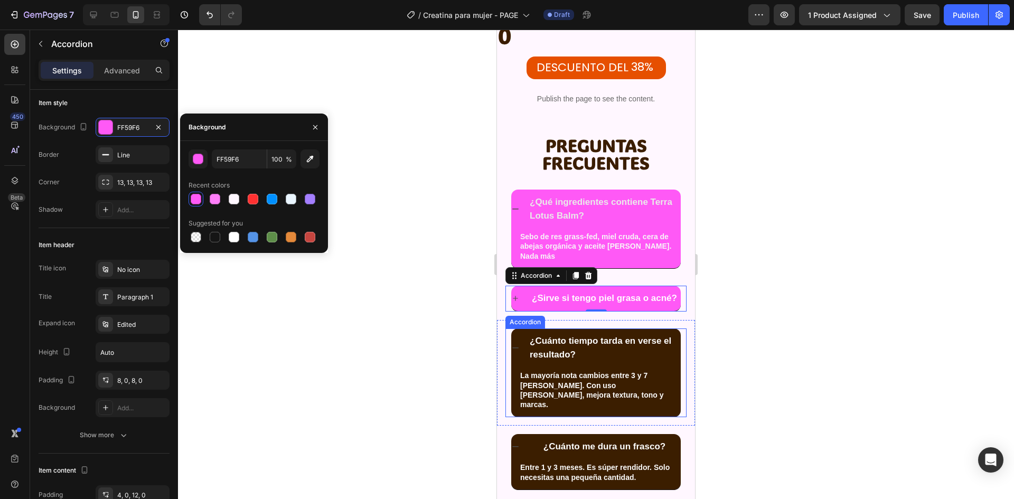
click at [531, 345] on div "¿Cuánto tiempo tarda en verse el resultado?" at bounding box center [596, 348] width 170 height 39
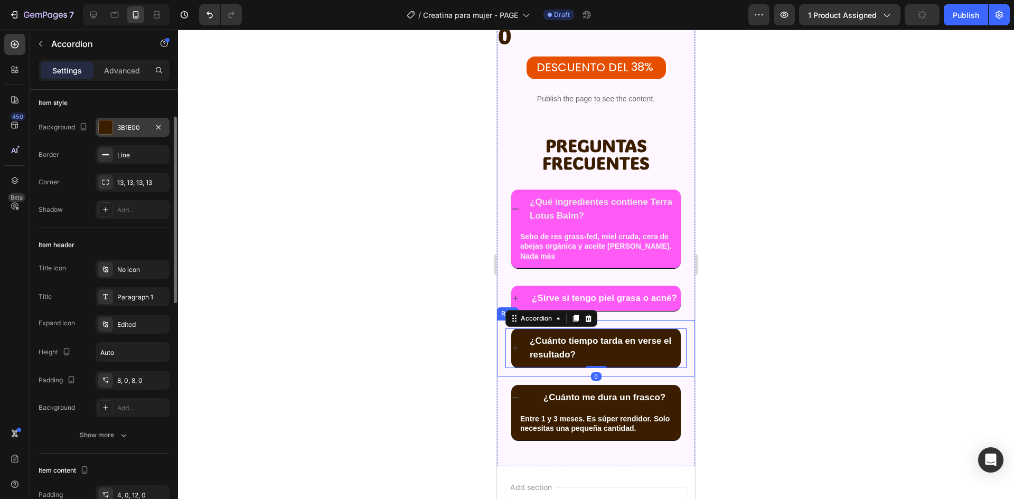
click at [114, 129] on div "3B1E00" at bounding box center [133, 127] width 74 height 19
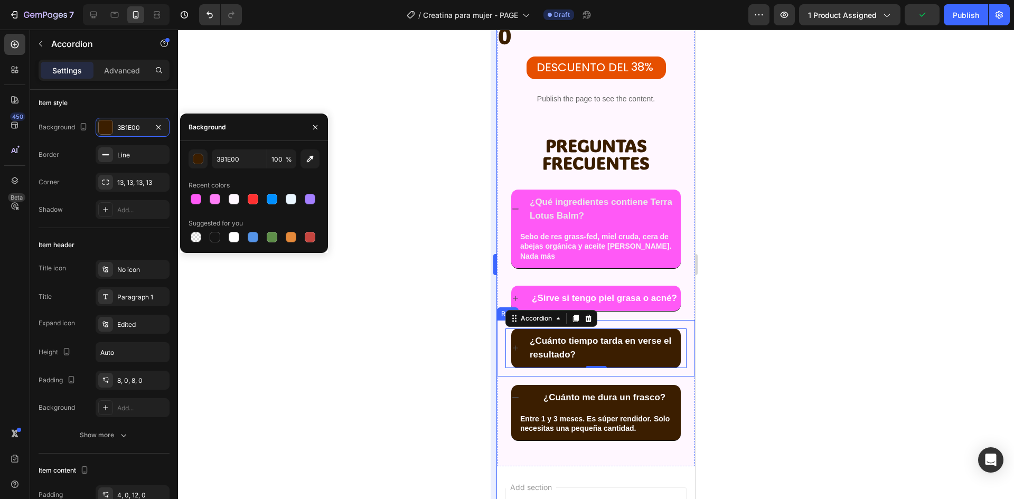
drag, startPoint x: 196, startPoint y: 200, endPoint x: 492, endPoint y: 305, distance: 313.2
click at [197, 200] on div at bounding box center [196, 199] width 11 height 11
type input "FF59F6"
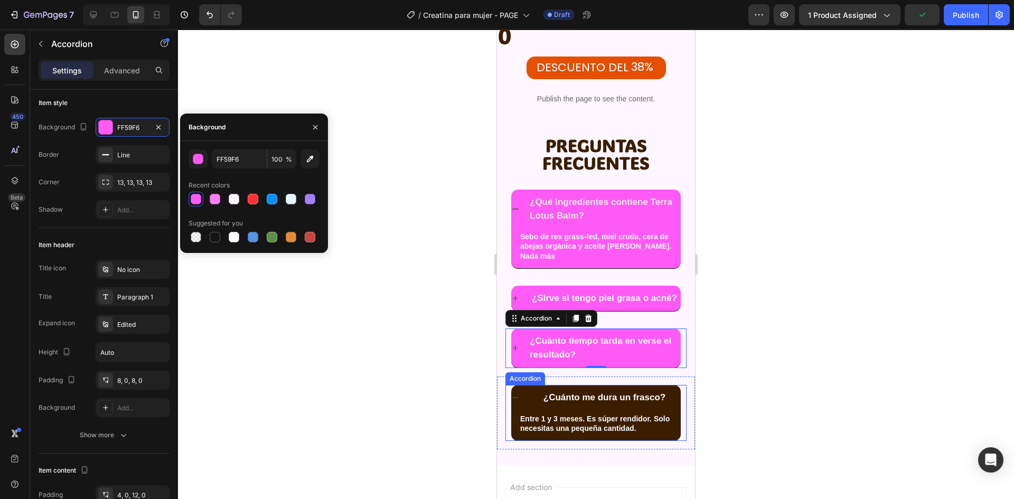
click at [528, 387] on div "¿Cuánto me dura un frasco?" at bounding box center [596, 397] width 170 height 25
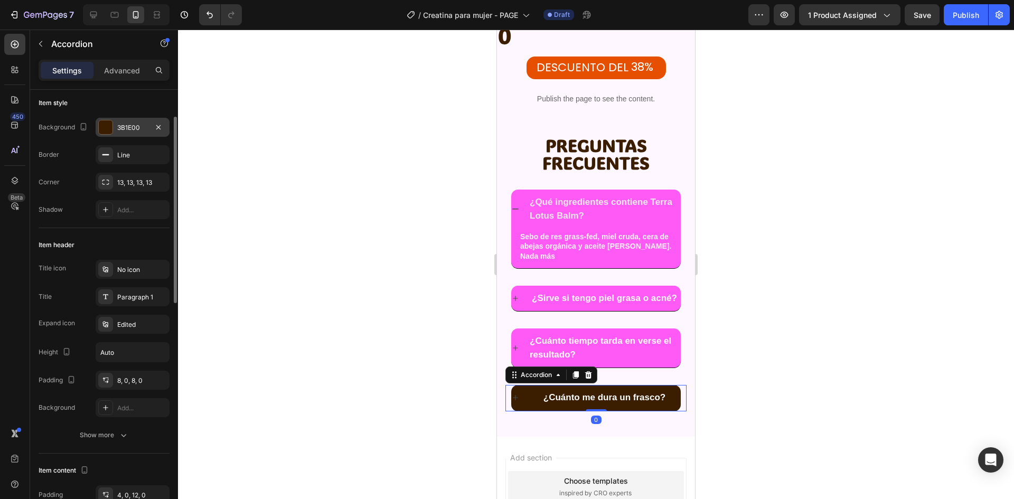
click at [121, 127] on div "3B1E00" at bounding box center [132, 128] width 31 height 10
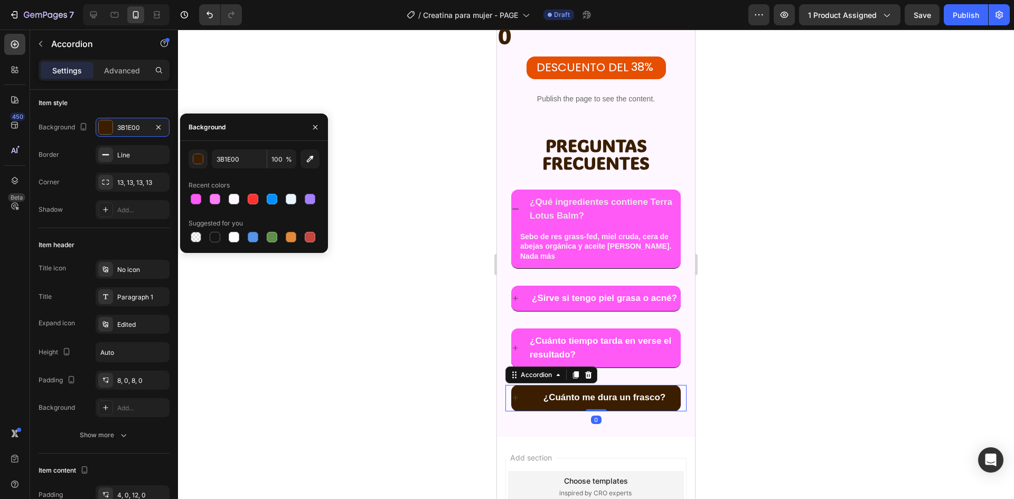
click at [189, 191] on div "Recent colors" at bounding box center [254, 185] width 131 height 17
drag, startPoint x: 191, startPoint y: 194, endPoint x: 238, endPoint y: 220, distance: 53.7
click at [193, 196] on div at bounding box center [196, 199] width 11 height 11
type input "FF59F6"
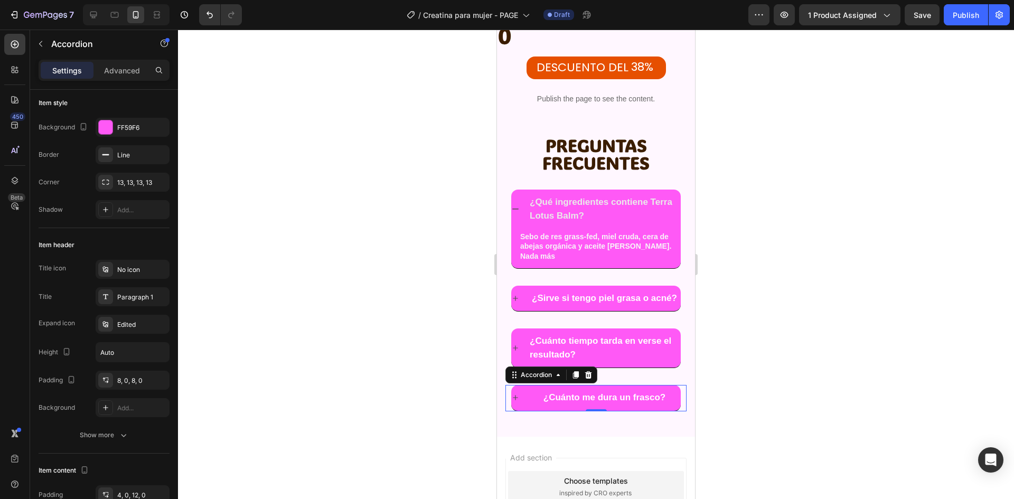
click at [892, 317] on div at bounding box center [596, 265] width 836 height 470
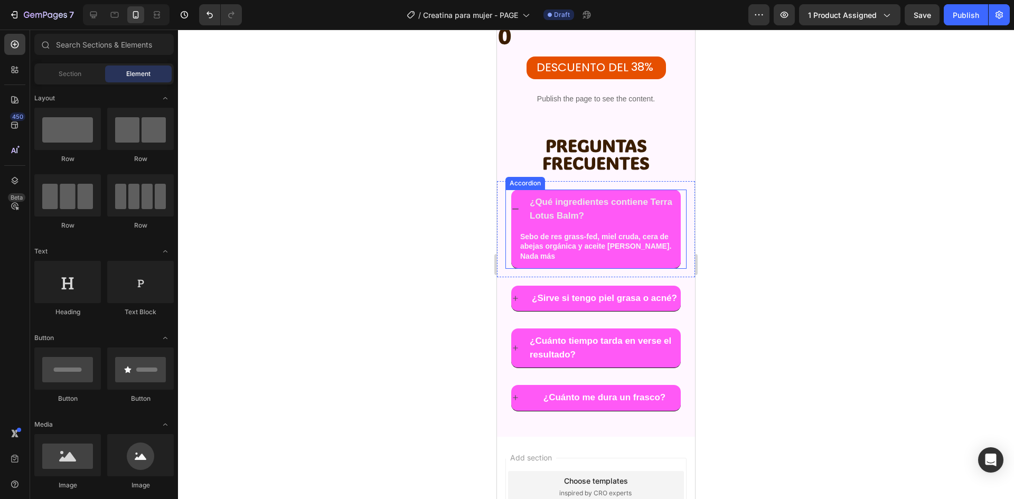
click at [521, 190] on div "¿Qué ingredientes contiene Terra Lotus Balm?" at bounding box center [596, 209] width 170 height 39
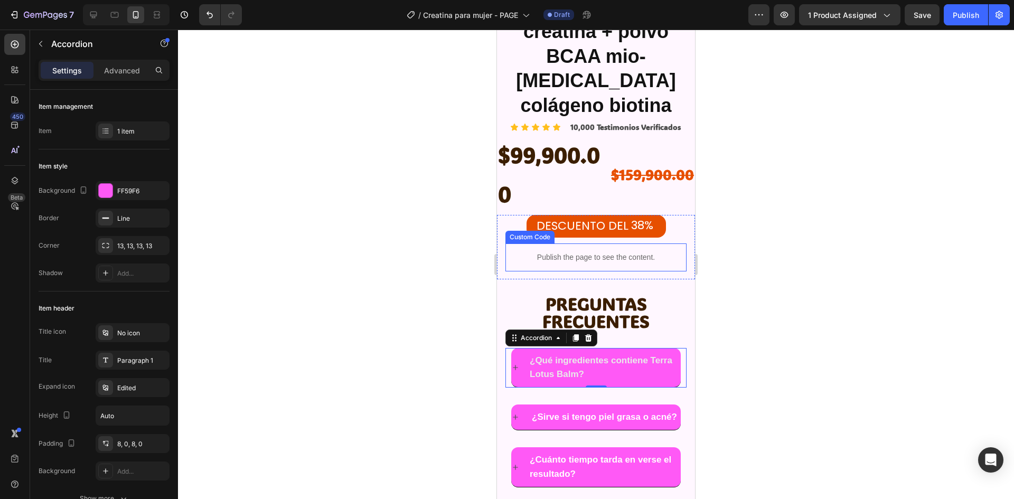
scroll to position [3482, 0]
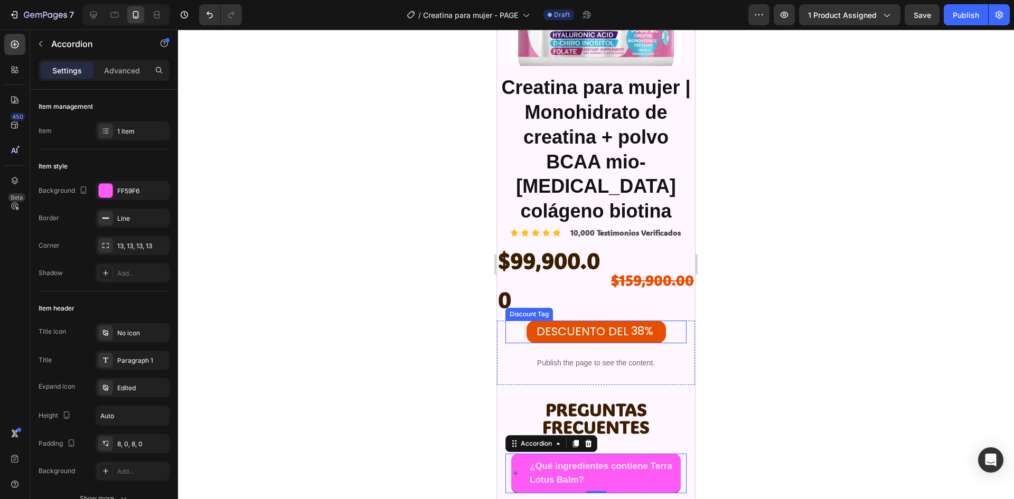
click at [657, 321] on div "DESCUENTO DEL 38%" at bounding box center [596, 332] width 139 height 23
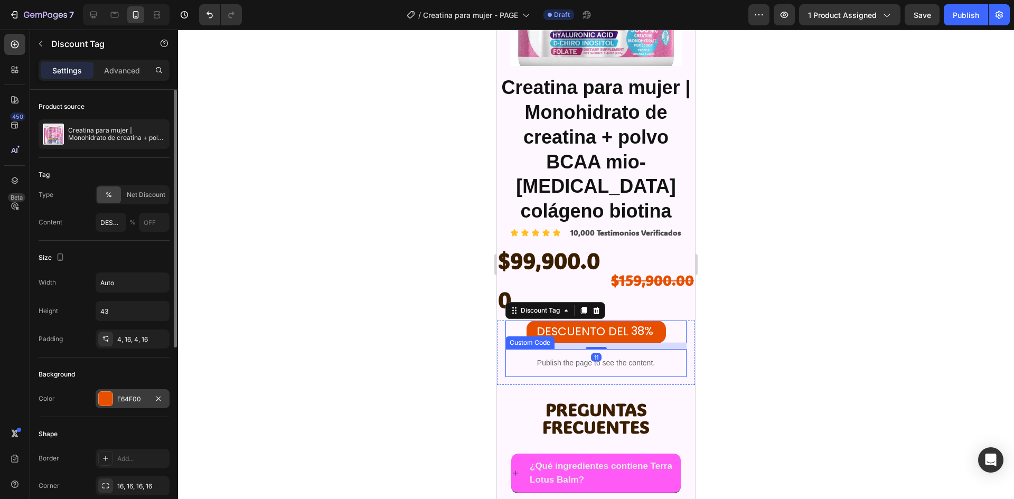
click at [110, 406] on div at bounding box center [105, 398] width 15 height 15
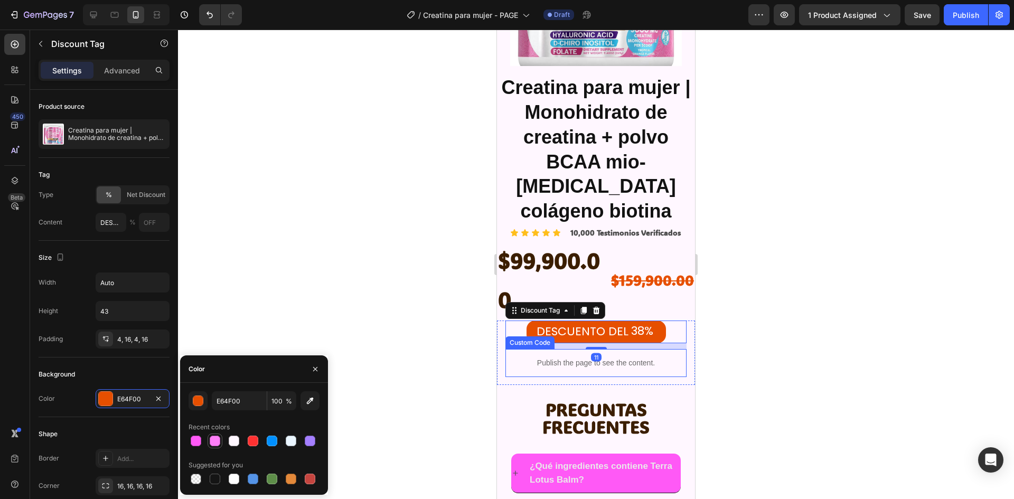
click at [210, 441] on div at bounding box center [215, 441] width 13 height 13
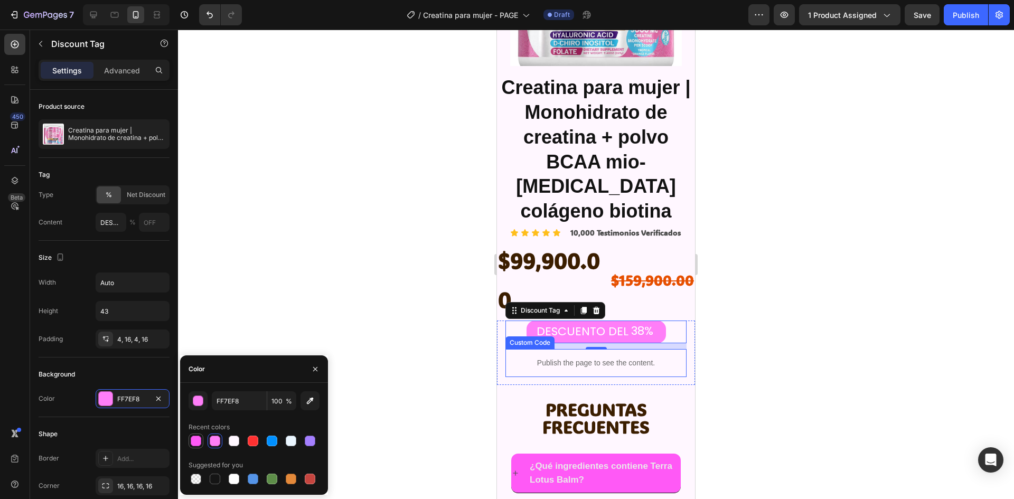
click at [194, 439] on div at bounding box center [196, 441] width 11 height 11
click at [200, 400] on div "button" at bounding box center [198, 401] width 11 height 11
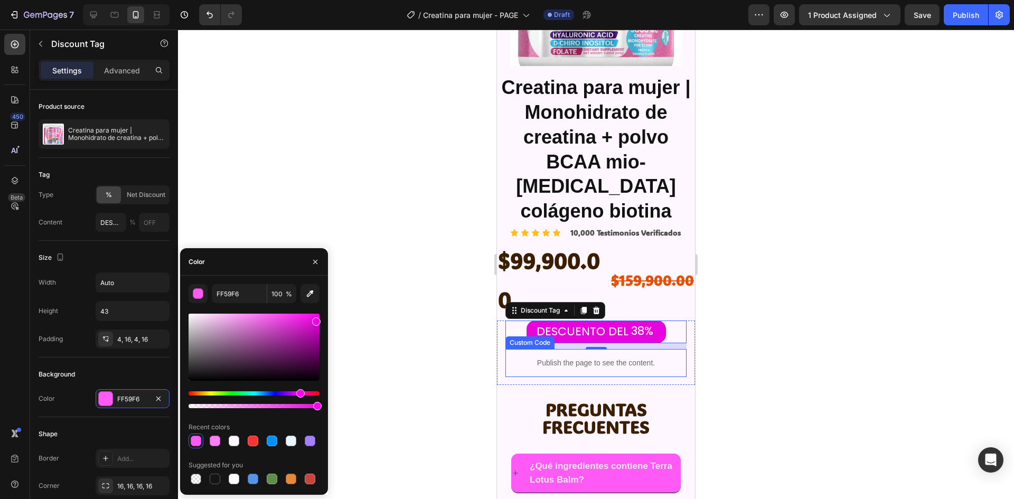
drag, startPoint x: 283, startPoint y: 322, endPoint x: 318, endPoint y: 320, distance: 35.5
click at [318, 320] on div at bounding box center [254, 347] width 131 height 67
type input "E804DC"
click at [380, 296] on div at bounding box center [596, 265] width 836 height 470
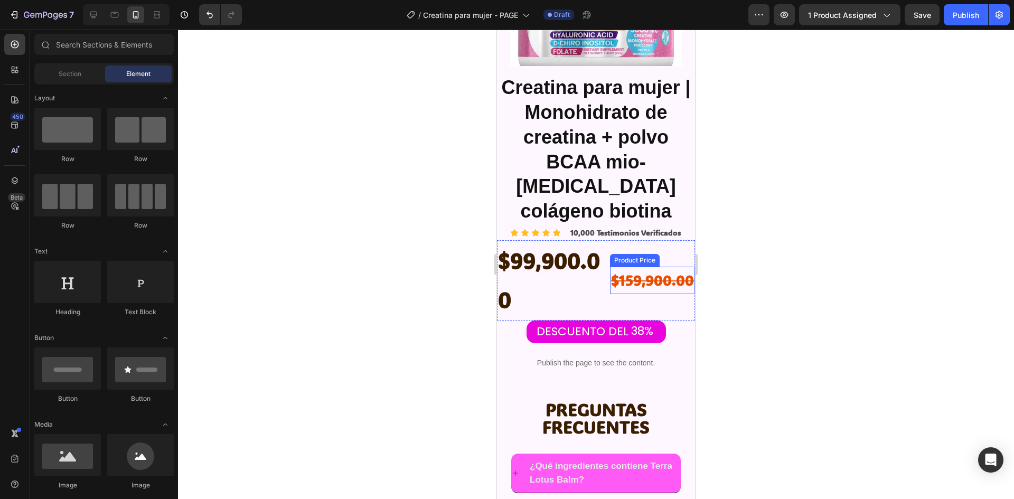
click at [654, 267] on div "$159,900.00" at bounding box center [652, 281] width 85 height 28
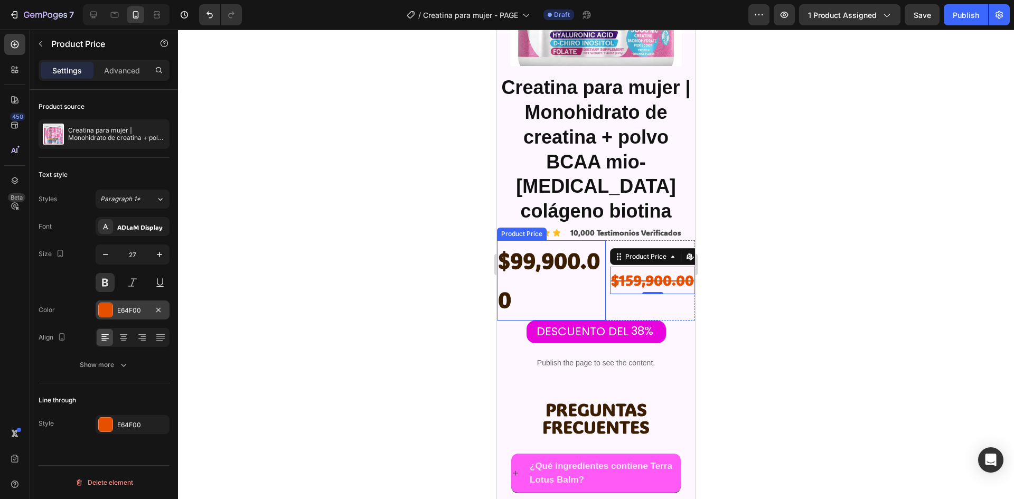
click at [125, 308] on div "E64F00" at bounding box center [132, 311] width 31 height 10
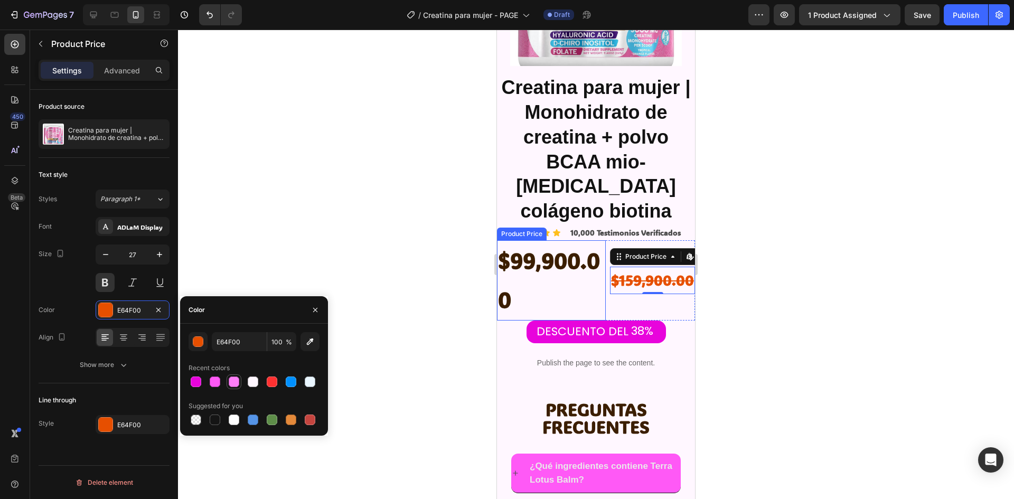
click at [234, 378] on div at bounding box center [234, 382] width 11 height 11
type input "FF7EF8"
click at [811, 322] on div at bounding box center [596, 265] width 836 height 470
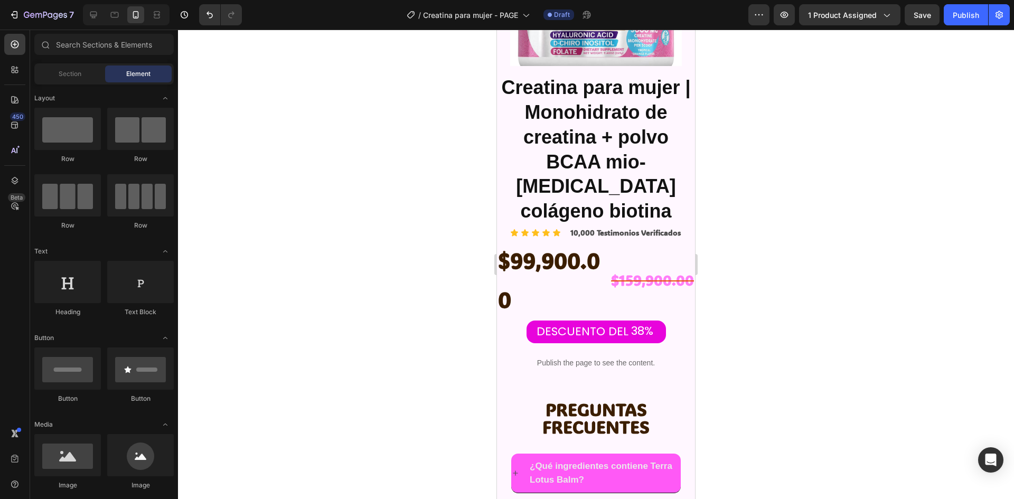
click at [829, 251] on div at bounding box center [596, 265] width 836 height 470
click at [560, 240] on div "$99,900.00" at bounding box center [551, 280] width 109 height 80
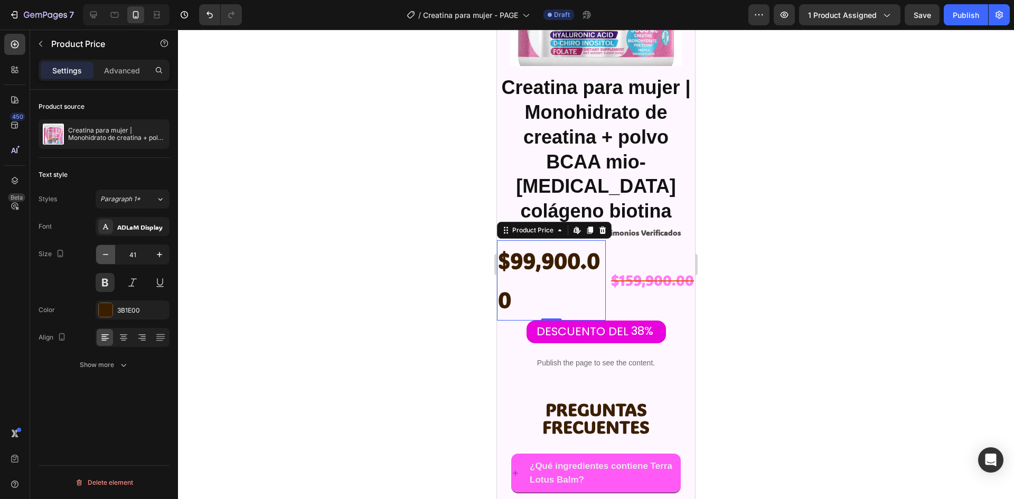
click at [104, 252] on icon "button" at bounding box center [105, 254] width 11 height 11
click at [105, 252] on icon "button" at bounding box center [105, 254] width 11 height 11
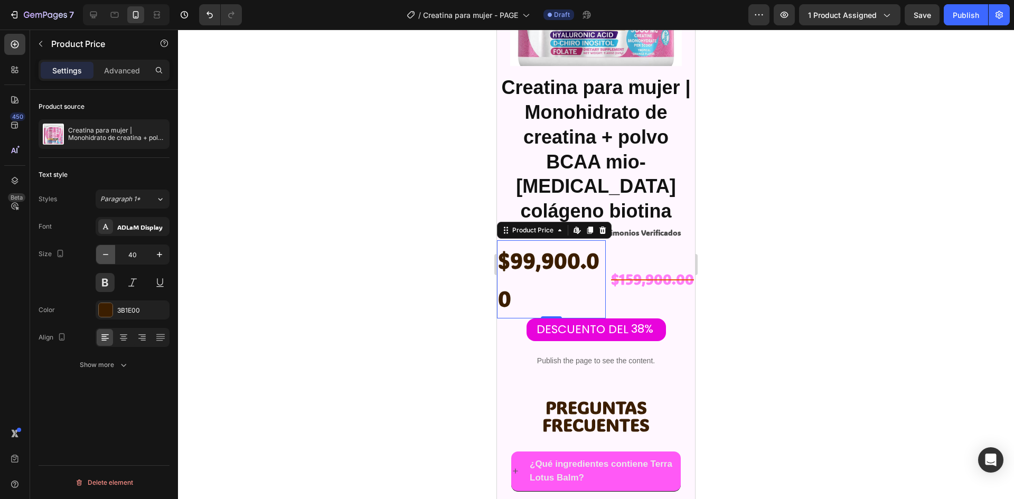
click at [105, 252] on icon "button" at bounding box center [105, 254] width 11 height 11
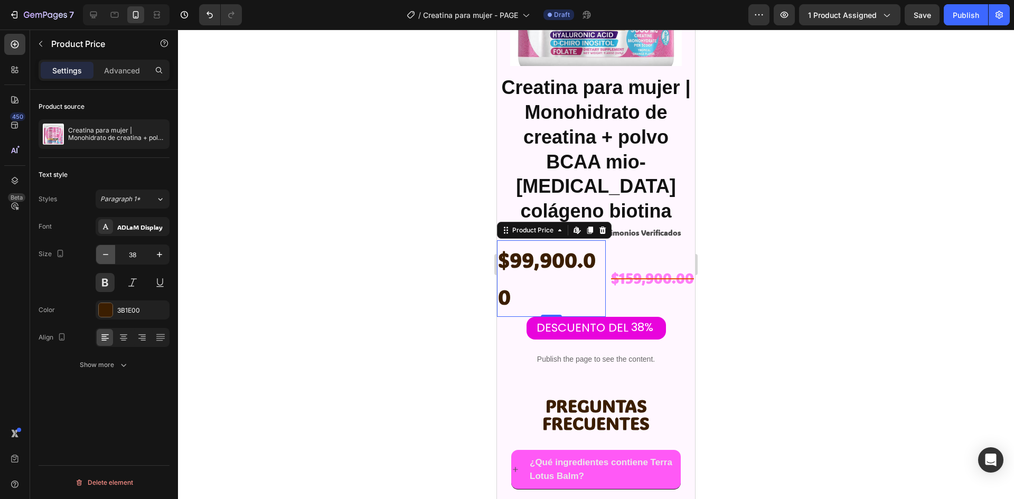
click at [105, 252] on icon "button" at bounding box center [105, 254] width 11 height 11
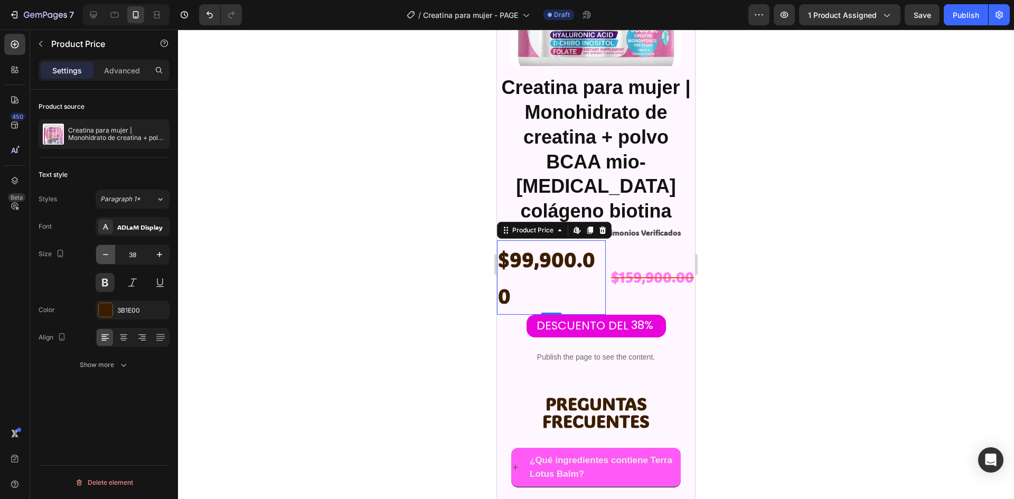
click at [105, 252] on icon "button" at bounding box center [105, 254] width 11 height 11
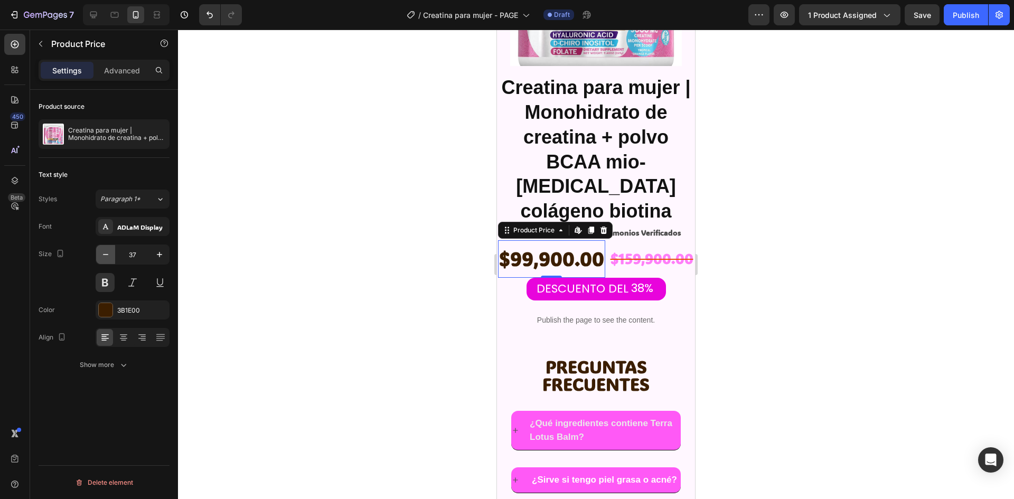
click at [105, 252] on icon "button" at bounding box center [105, 254] width 11 height 11
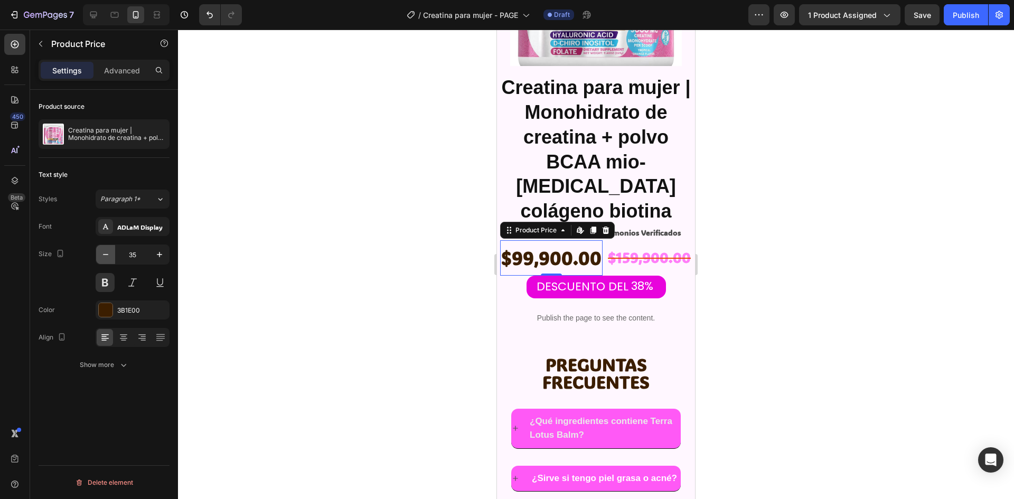
click at [105, 252] on icon "button" at bounding box center [105, 254] width 11 height 11
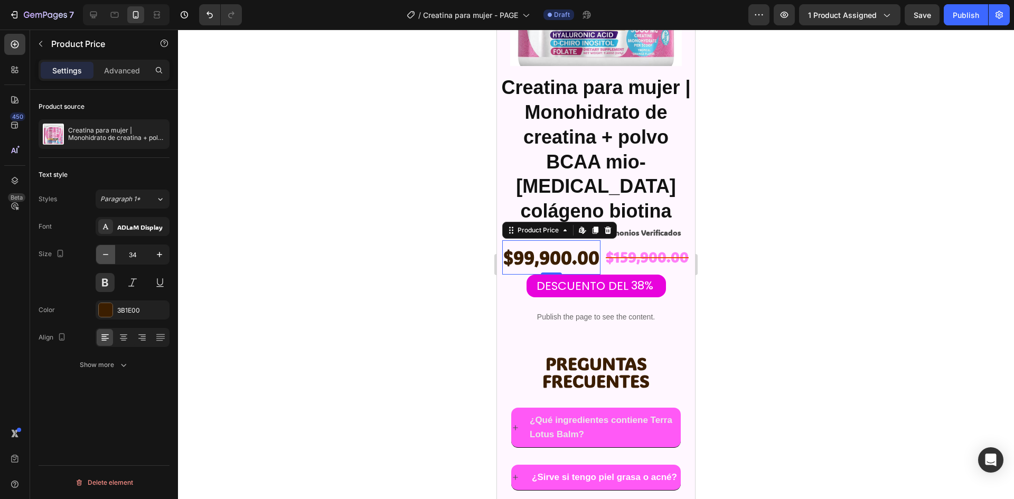
click at [105, 252] on icon "button" at bounding box center [105, 254] width 11 height 11
type input "32"
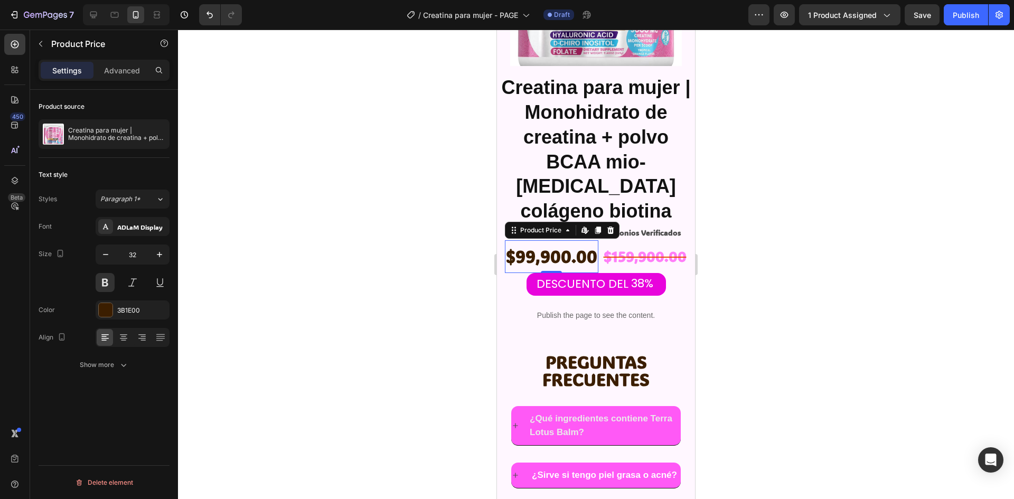
click at [955, 236] on div at bounding box center [596, 265] width 836 height 470
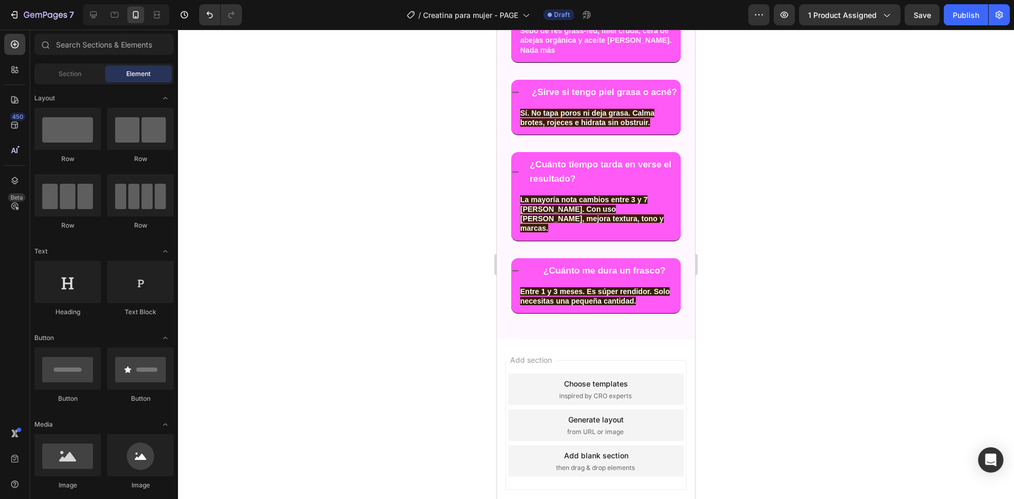
scroll to position [3640, 0]
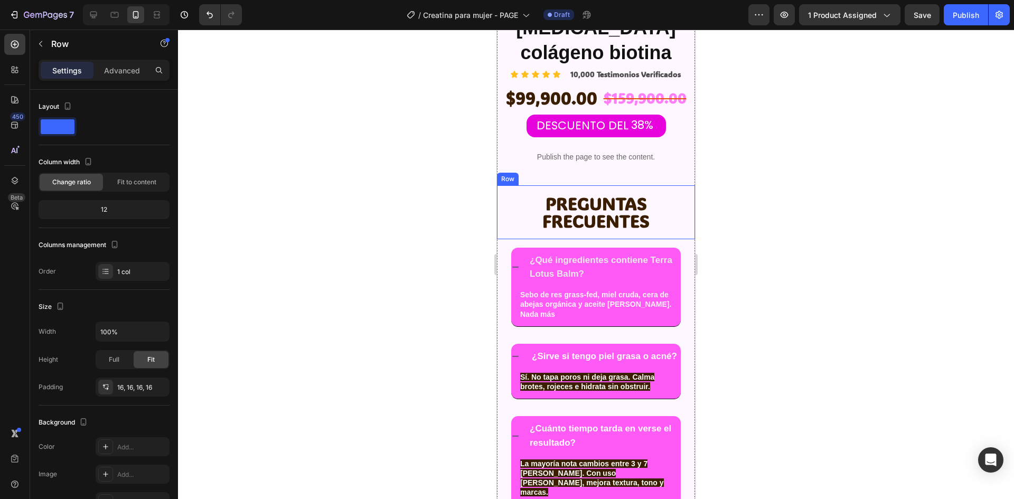
click at [671, 185] on div "PREGUNTAS FRECUENTES Text Block Row" at bounding box center [596, 212] width 198 height 54
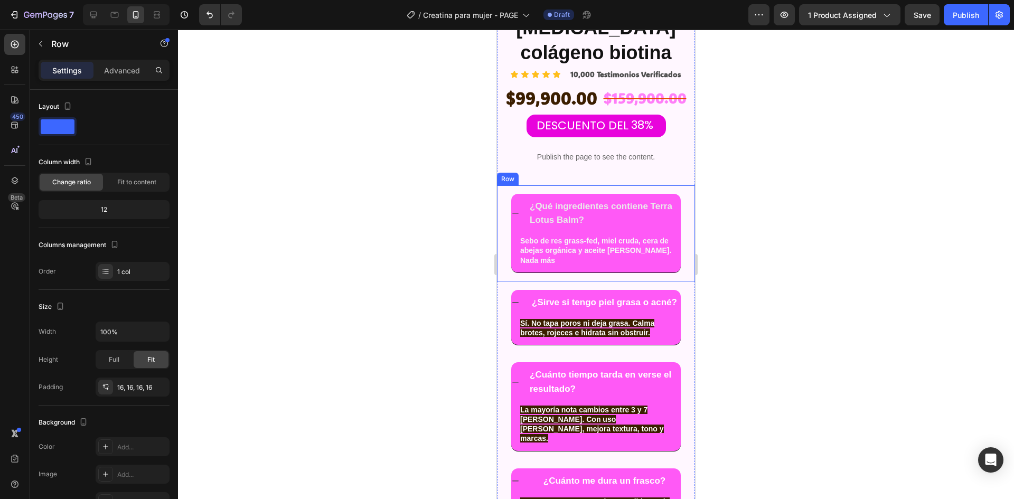
click at [677, 185] on div "¿Qué ingredientes contiene Terra Lotus Balm? Sebo de res grass-fed, miel cruda,…" at bounding box center [596, 233] width 198 height 96
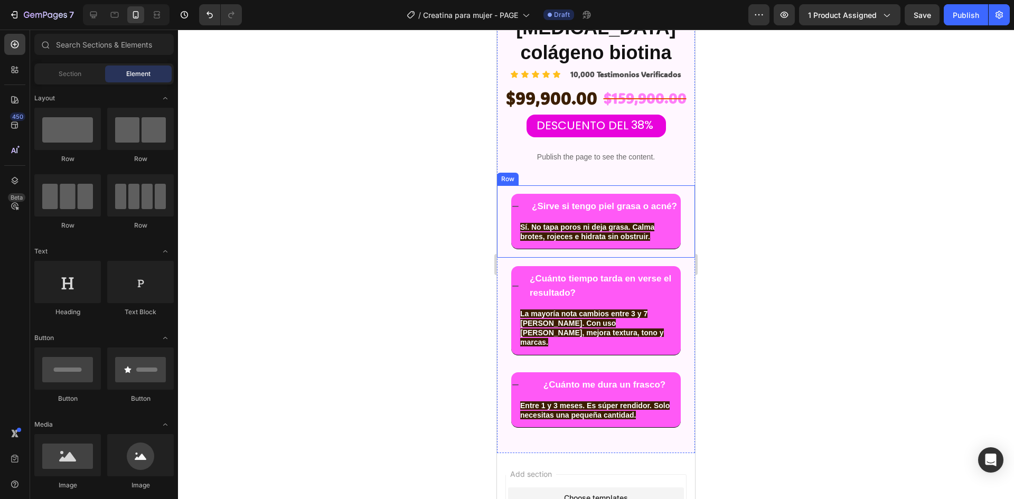
click at [682, 220] on div "¿Sirve si tengo piel grasa o acné? Sí. No tapa poros ni deja grasa. Calma brote…" at bounding box center [596, 221] width 198 height 73
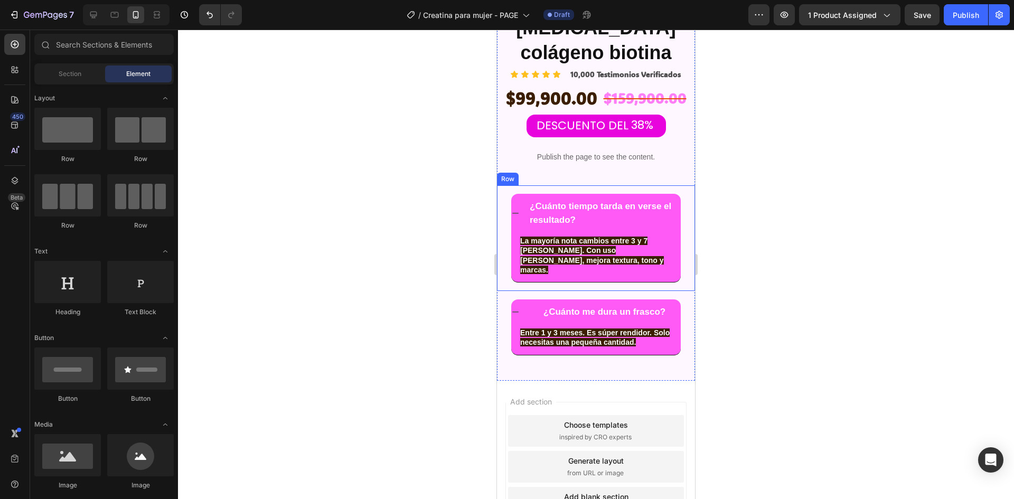
click at [685, 236] on div "¿Cuánto tiempo tarda en verse el resultado? La mayoría nota cambios entre 3 y 7…" at bounding box center [596, 238] width 198 height 106
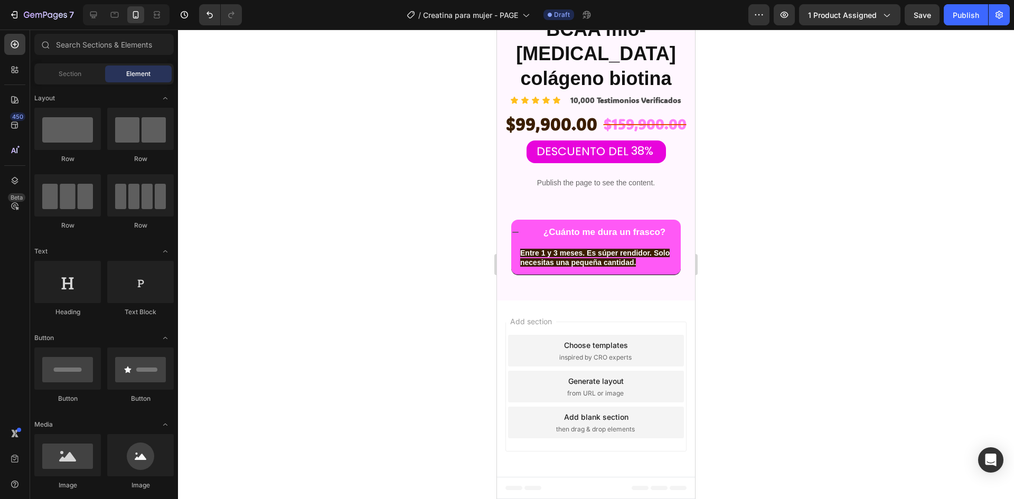
scroll to position [3582, 0]
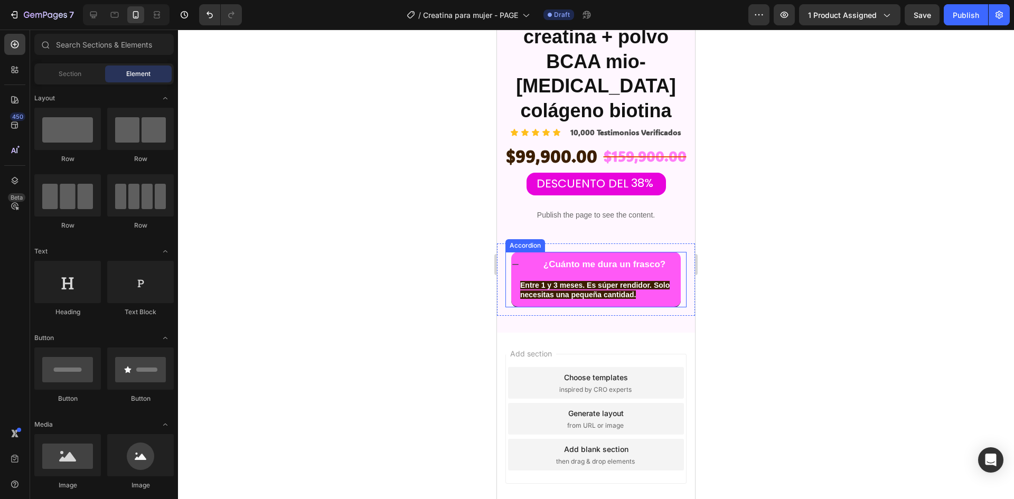
click at [677, 252] on div "¿Cuánto me dura un [PERSON_NAME]? Entre 1 y 3 meses. Es súper rendidor. Solo ne…" at bounding box center [595, 280] width 181 height 56
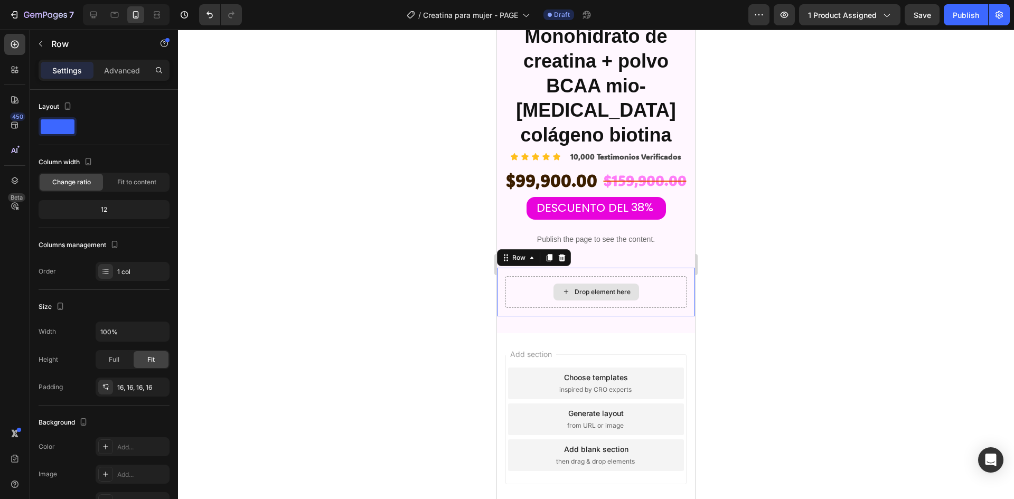
click at [674, 276] on div "Drop element here" at bounding box center [595, 292] width 181 height 32
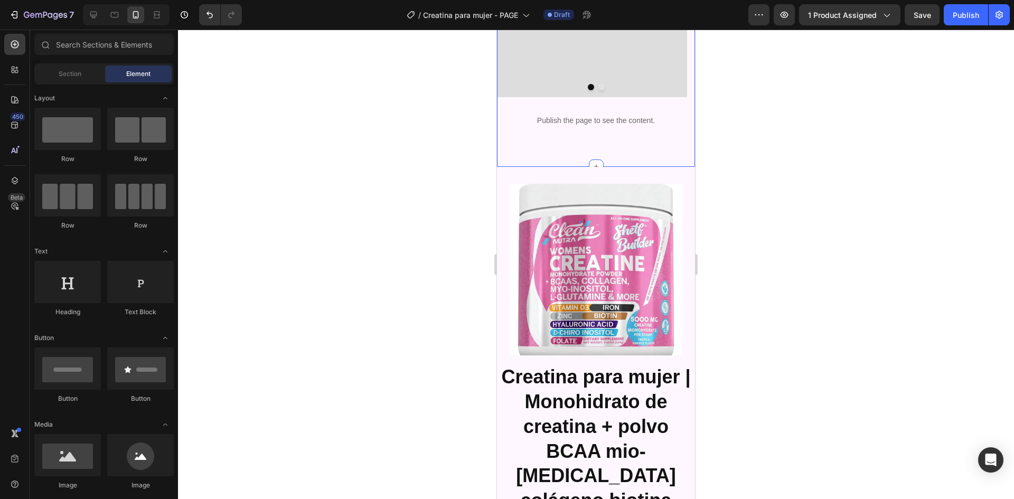
scroll to position [3034, 0]
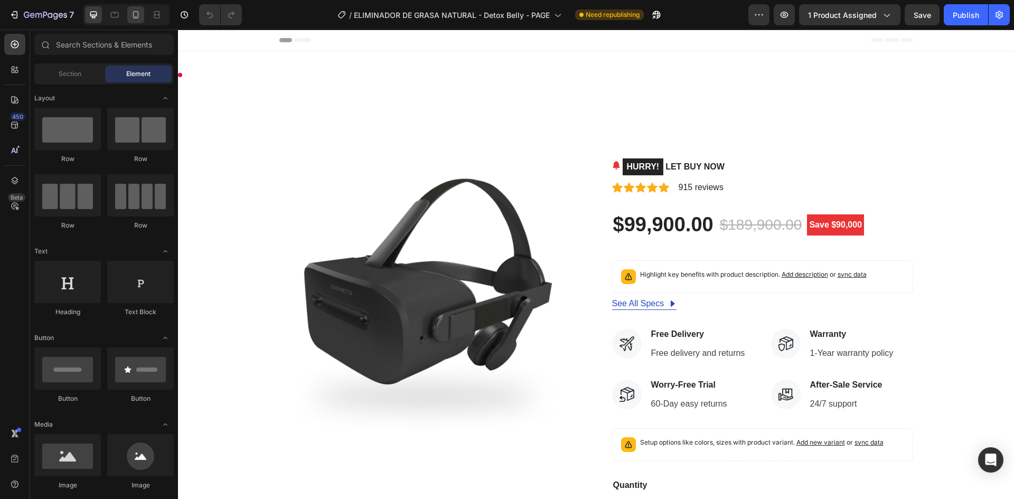
drag, startPoint x: 139, startPoint y: 24, endPoint x: 139, endPoint y: 13, distance: 11.6
click at [139, 14] on div at bounding box center [126, 14] width 87 height 21
click at [139, 13] on icon at bounding box center [135, 15] width 11 height 11
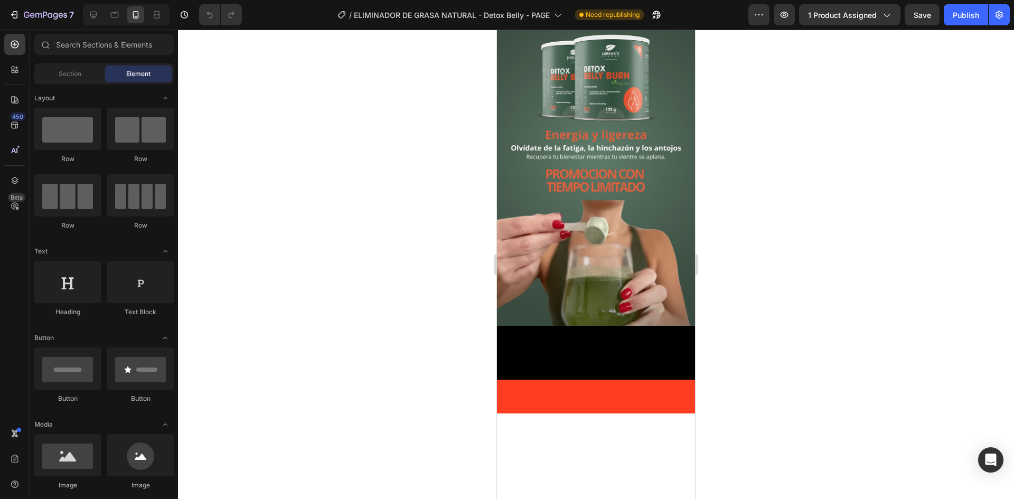
scroll to position [2007, 0]
